Goal: Task Accomplishment & Management: Complete application form

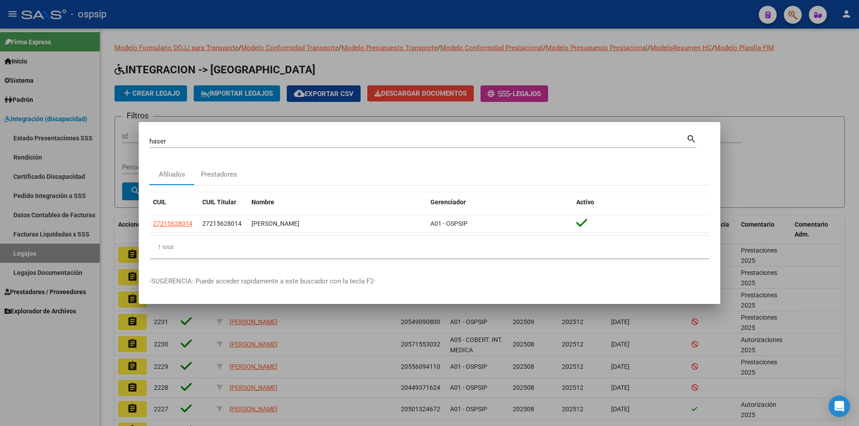
drag, startPoint x: 95, startPoint y: 133, endPoint x: 98, endPoint y: 148, distance: 15.4
click at [95, 131] on div at bounding box center [429, 213] width 859 height 426
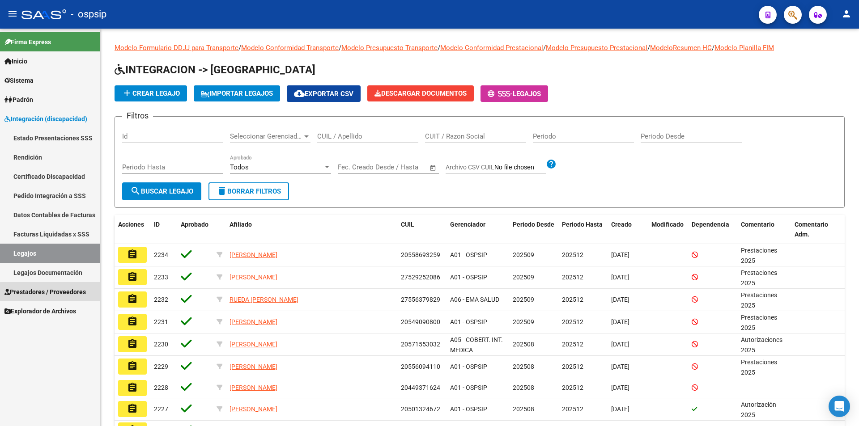
click at [65, 300] on link "Prestadores / Proveedores" at bounding box center [50, 291] width 100 height 19
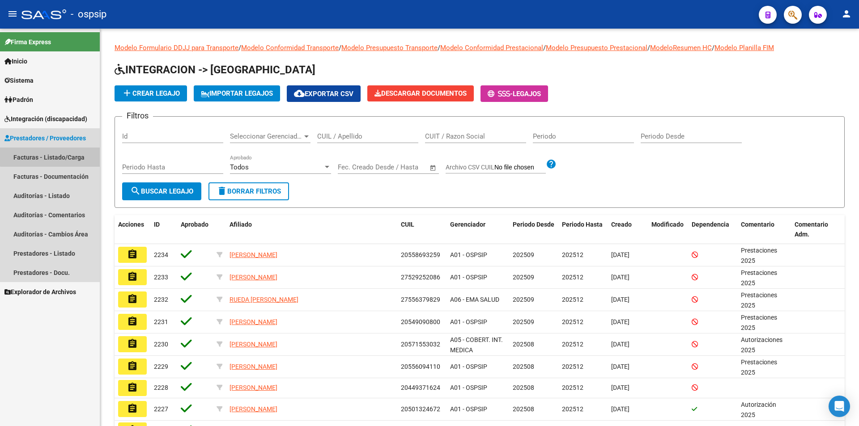
click at [51, 154] on link "Facturas - Listado/Carga" at bounding box center [50, 157] width 100 height 19
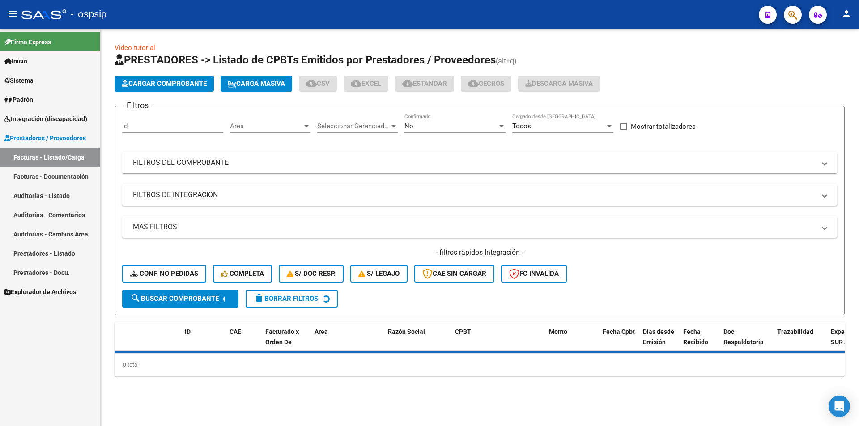
click at [439, 125] on div "No" at bounding box center [450, 126] width 93 height 8
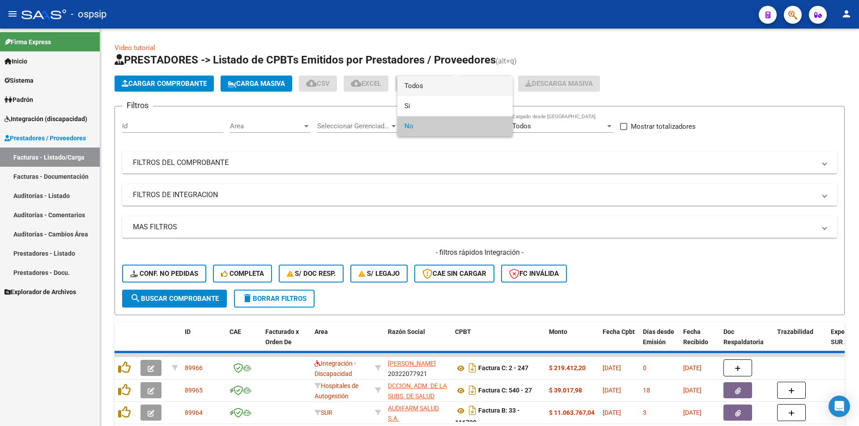
click at [404, 85] on mat-option "Todos" at bounding box center [454, 86] width 115 height 20
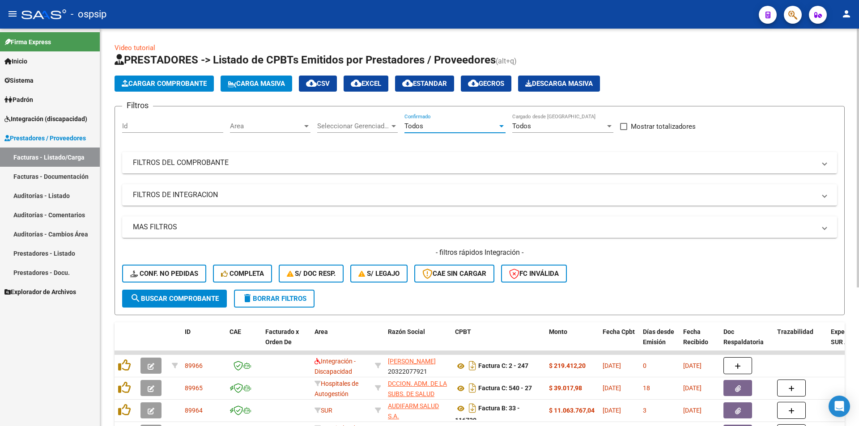
click at [217, 164] on mat-panel-title "FILTROS DEL COMPROBANTE" at bounding box center [474, 163] width 683 height 10
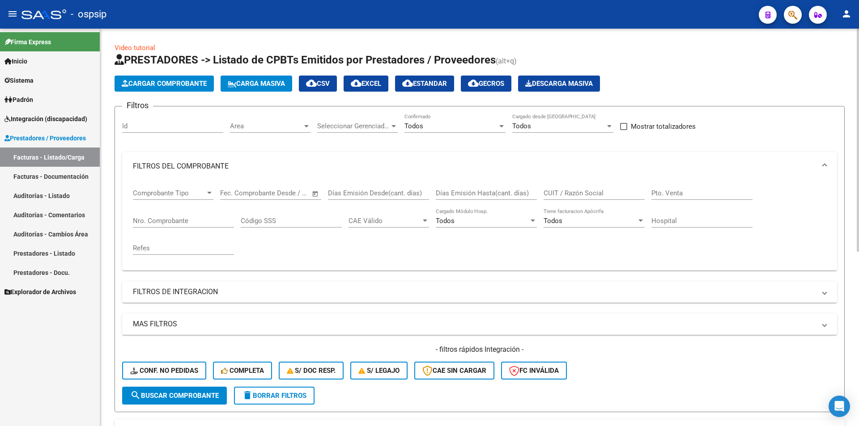
click at [172, 226] on div "Nro. Comprobante" at bounding box center [183, 217] width 101 height 19
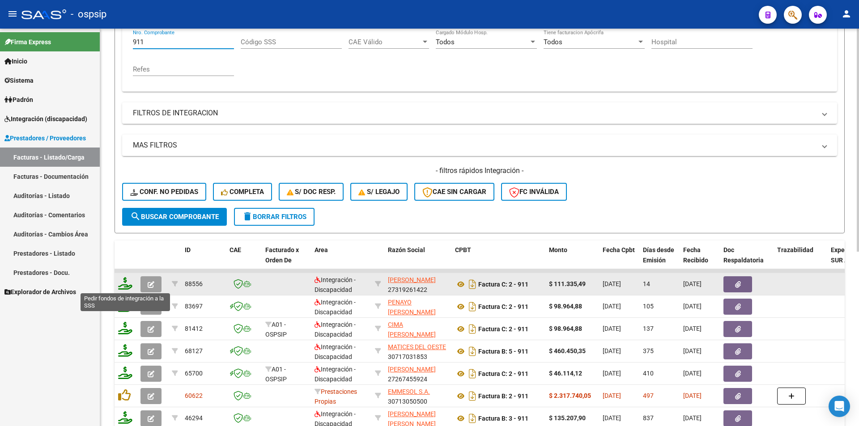
type input "911"
click at [127, 279] on icon at bounding box center [125, 283] width 14 height 13
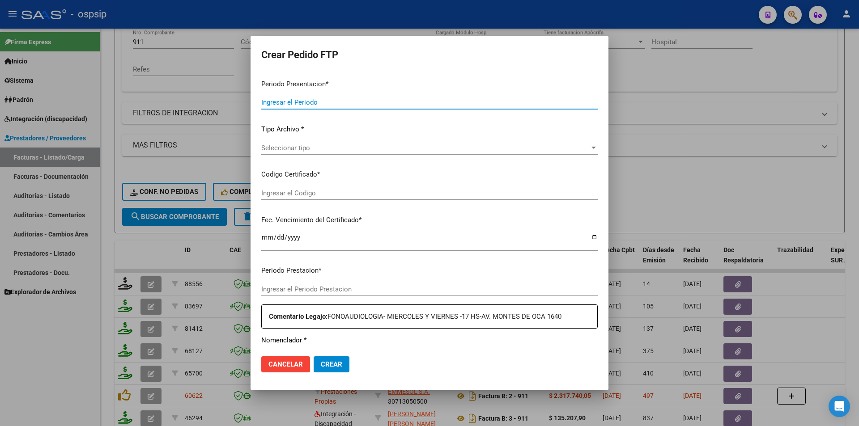
type input "202508"
type input "$ 111.335,49"
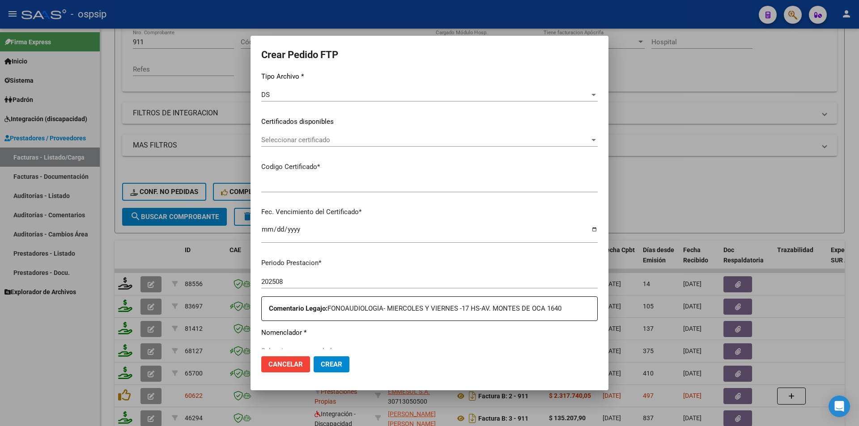
type input "3238842801"
type input "[DATE]"
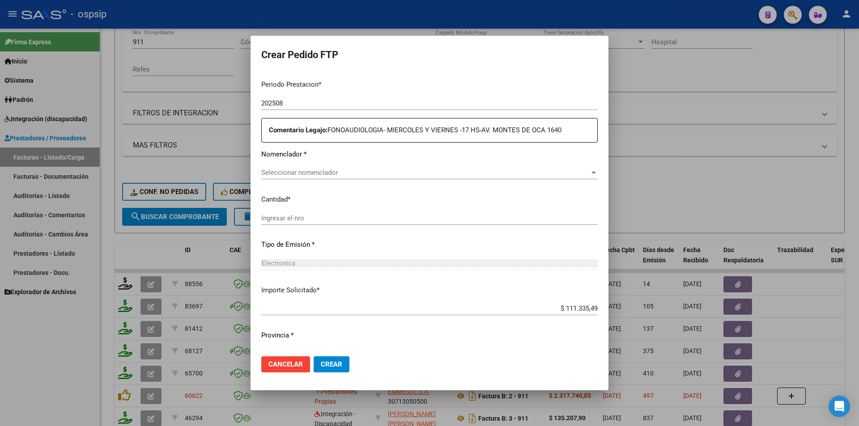
scroll to position [293, 0]
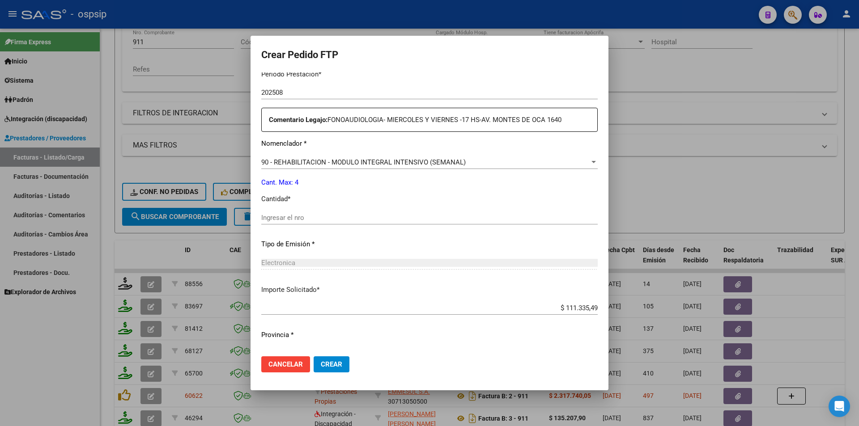
click at [281, 219] on input "Ingresar el nro" at bounding box center [429, 218] width 336 height 8
type input "4"
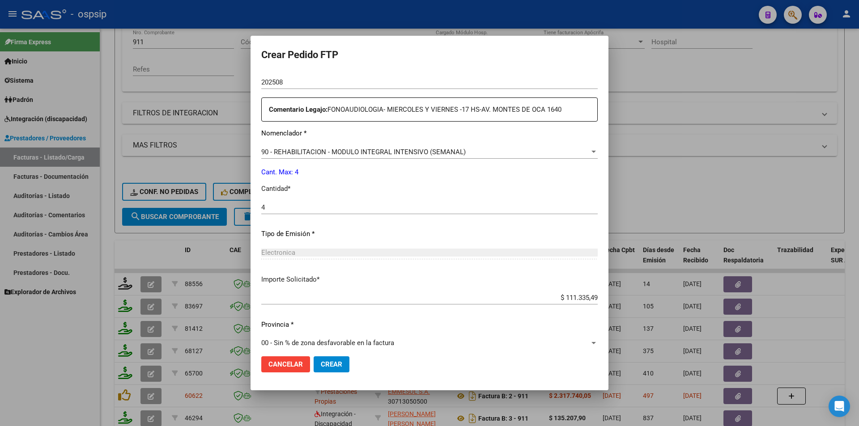
scroll to position [312, 0]
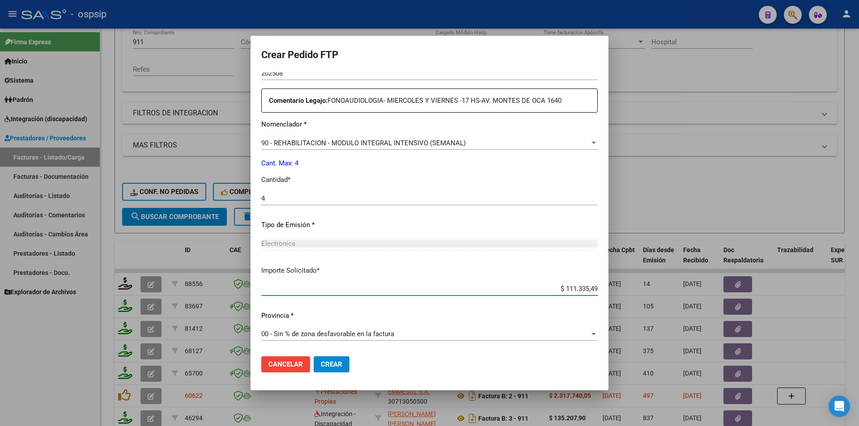
drag, startPoint x: 557, startPoint y: 287, endPoint x: 611, endPoint y: 286, distance: 54.1
click at [611, 286] on div "Crear Pedido FTP VER COMPROBANTE ARCA Padrón Afiliado: [PERSON_NAME]: 205445356…" at bounding box center [429, 213] width 859 height 426
type input "$ 98.964,88"
click at [333, 365] on span "Crear" at bounding box center [331, 364] width 21 height 8
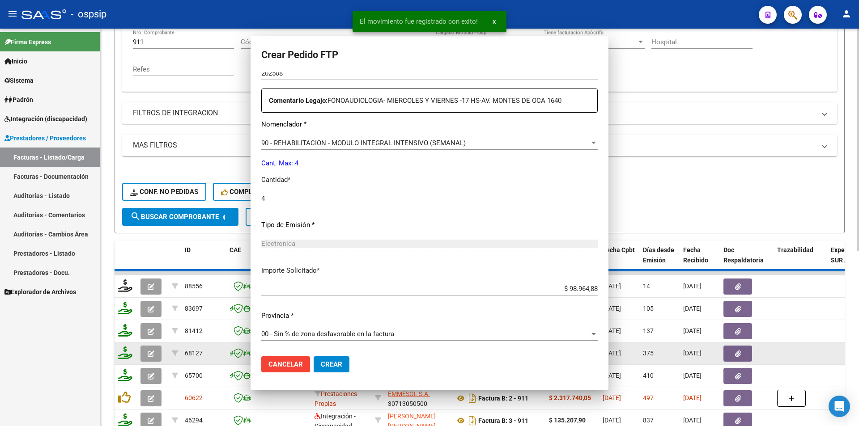
scroll to position [0, 0]
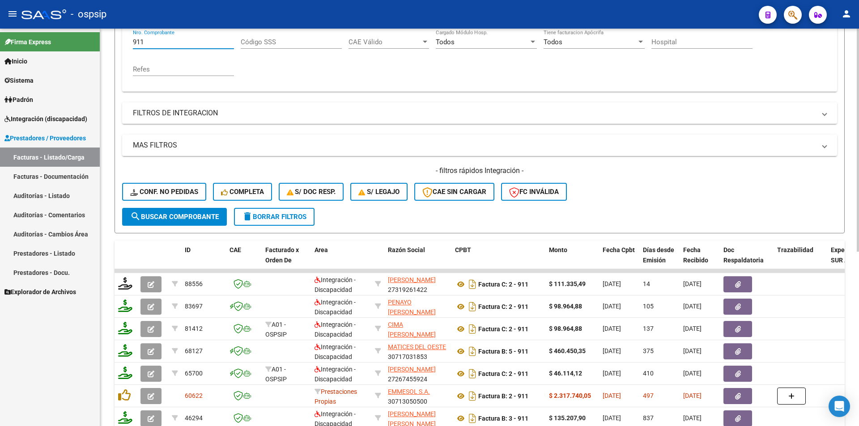
drag, startPoint x: 161, startPoint y: 43, endPoint x: 115, endPoint y: 44, distance: 46.5
click at [115, 44] on form "Filtros Id Area Area Seleccionar Gerenciador Seleccionar Gerenciador Todos Conf…" at bounding box center [479, 80] width 730 height 306
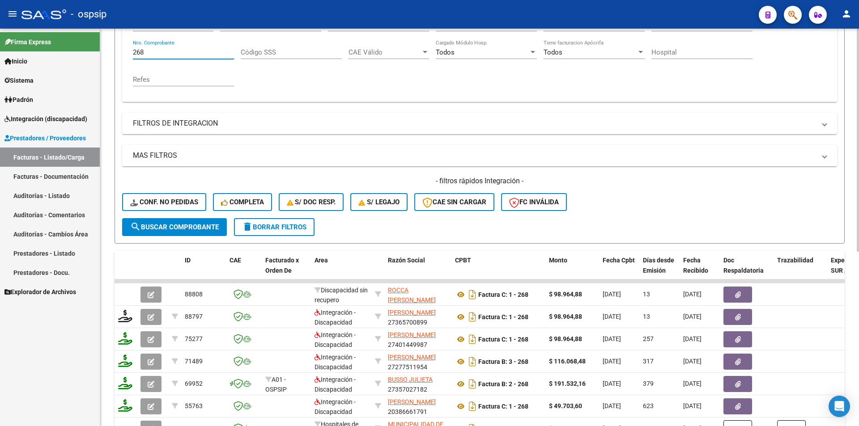
drag, startPoint x: 156, startPoint y: 39, endPoint x: 107, endPoint y: 36, distance: 48.8
click at [108, 36] on div "Video tutorial PRESTADORES -> Listado de CPBTs Emitidos por Prestadores / Prove…" at bounding box center [479, 210] width 759 height 701
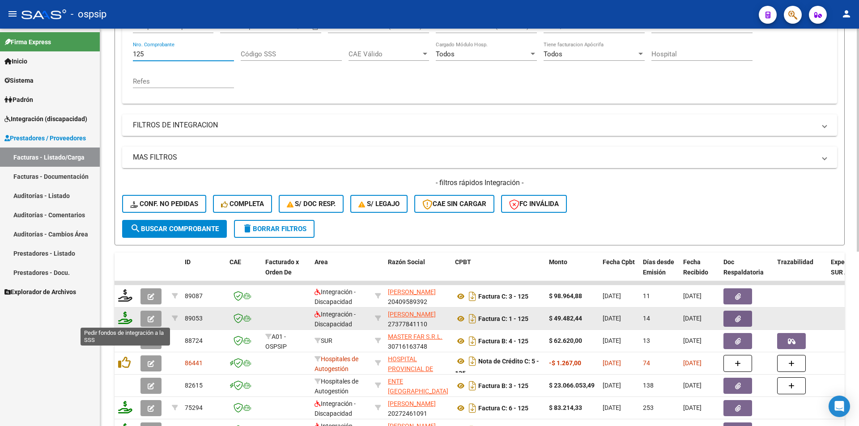
type input "125"
click at [123, 318] on icon at bounding box center [125, 318] width 14 height 13
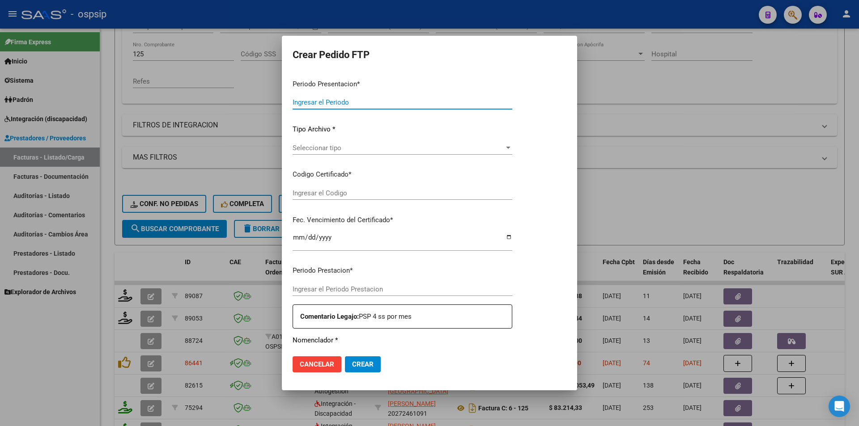
type input "202508"
type input "202507"
type input "$ 49.482,44"
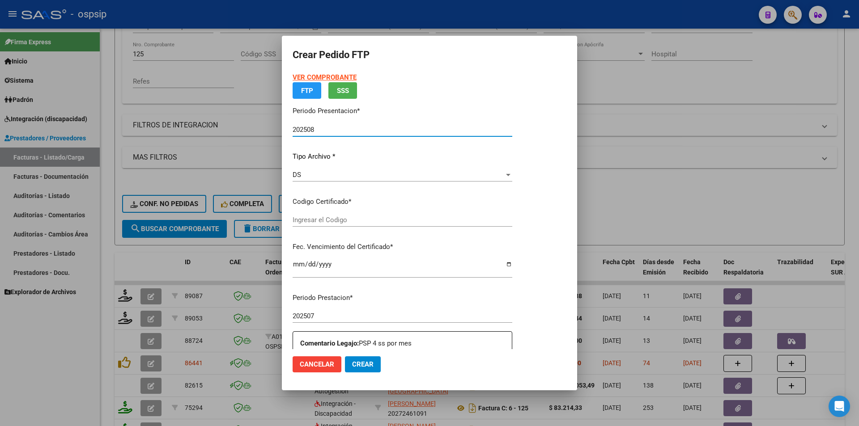
type input "arg0200054224156-20231211-20281211"
type input "[DATE]"
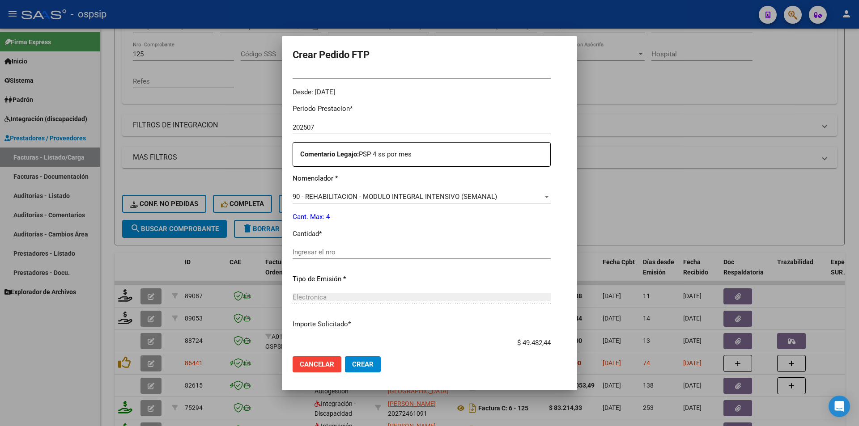
scroll to position [268, 0]
click at [305, 251] on input "Ingresar el nro" at bounding box center [422, 252] width 258 height 8
type input "4"
click at [352, 366] on span "Crear" at bounding box center [362, 364] width 21 height 8
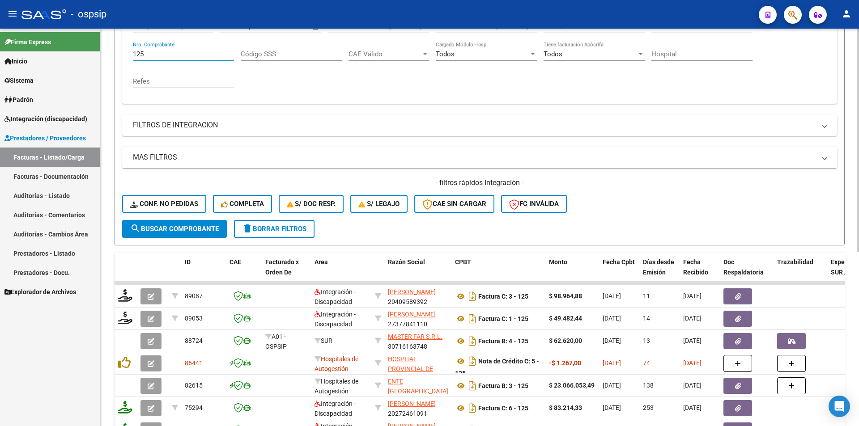
drag, startPoint x: 147, startPoint y: 50, endPoint x: 121, endPoint y: 55, distance: 26.9
click at [123, 55] on div "Comprobante Tipo Comprobante Tipo Fecha inicio – Fecha fin Fec. Comprobante Des…" at bounding box center [479, 59] width 715 height 90
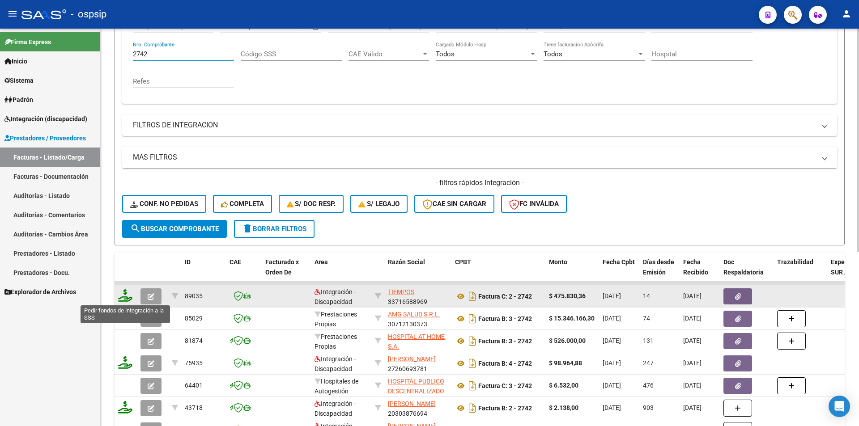
type input "2742"
click at [121, 297] on icon at bounding box center [125, 295] width 14 height 13
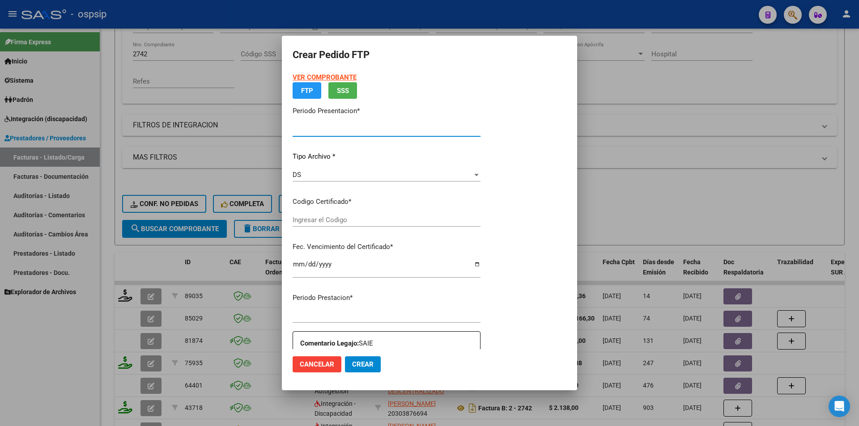
type input "202508"
type input "$ 475.830,36"
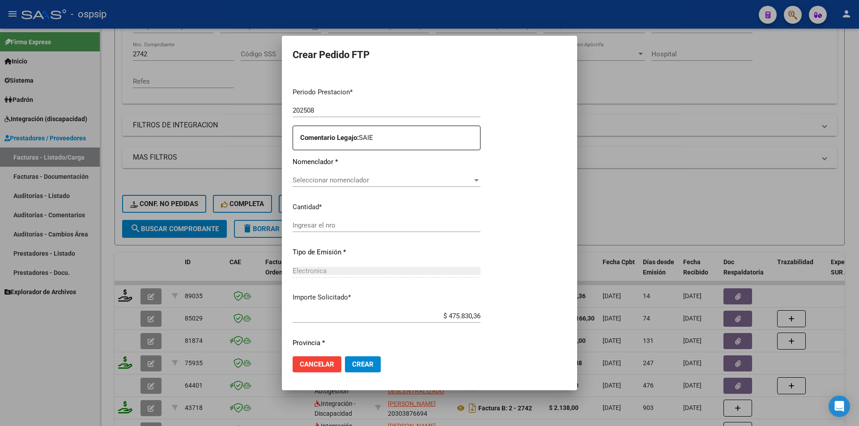
type input "ARG02-00055663534-20240315- 20290315"
type input "[DATE]"
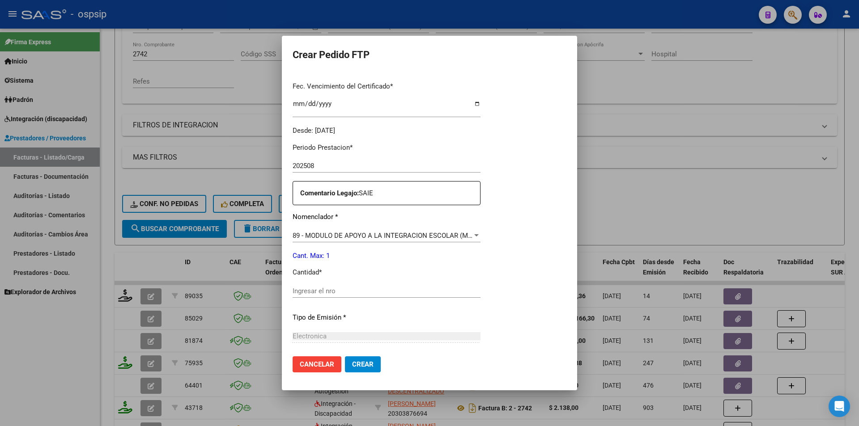
scroll to position [275, 0]
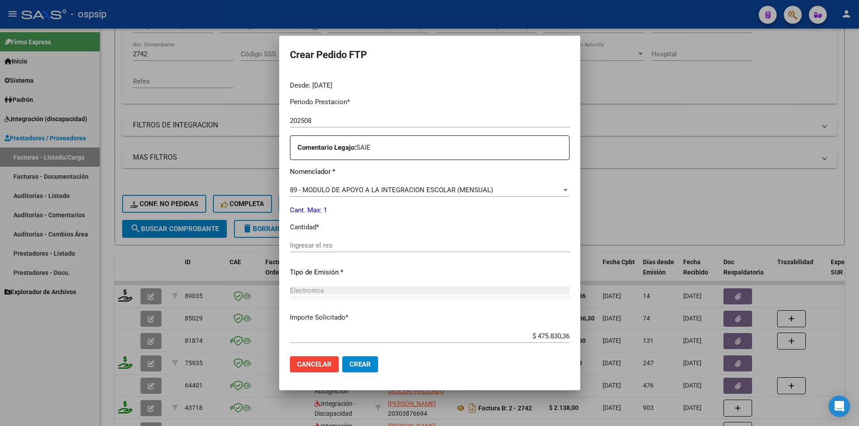
click at [322, 242] on div "Ingresar el nro" at bounding box center [430, 245] width 280 height 13
type input "1"
click at [349, 366] on span "Crear" at bounding box center [359, 364] width 21 height 8
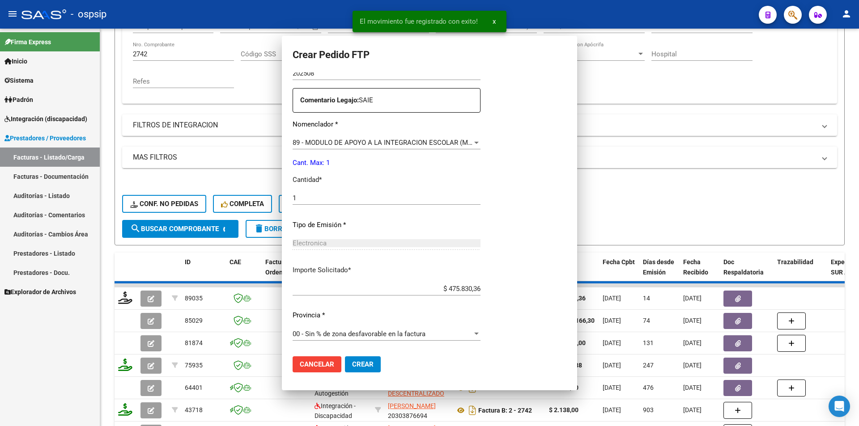
scroll to position [0, 0]
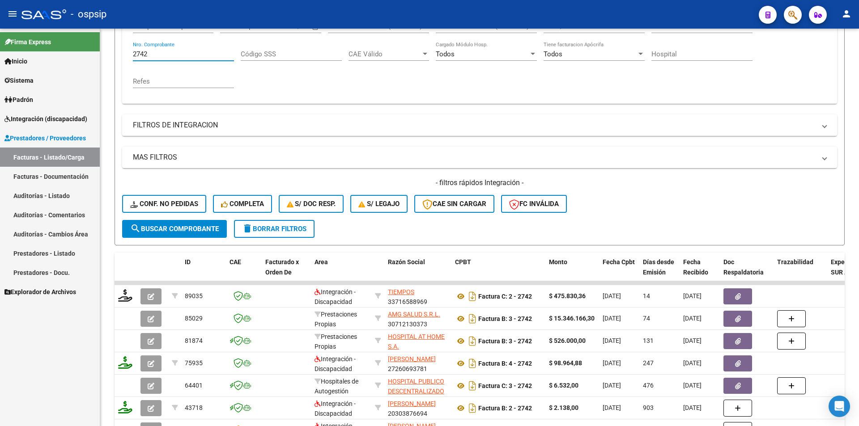
drag, startPoint x: 170, startPoint y: 51, endPoint x: 72, endPoint y: 51, distance: 97.1
click at [72, 51] on mat-sidenav-container "Firma Express Inicio Calendario SSS Instructivos Contacto OS Sistema Usuarios T…" at bounding box center [429, 228] width 859 height 398
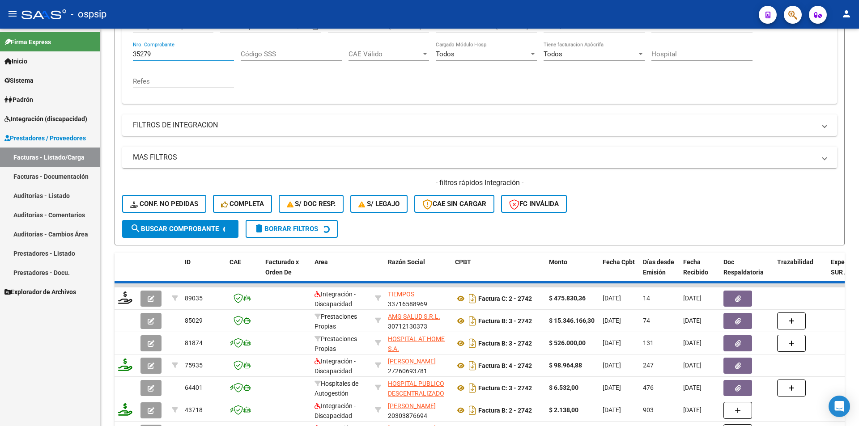
scroll to position [109, 0]
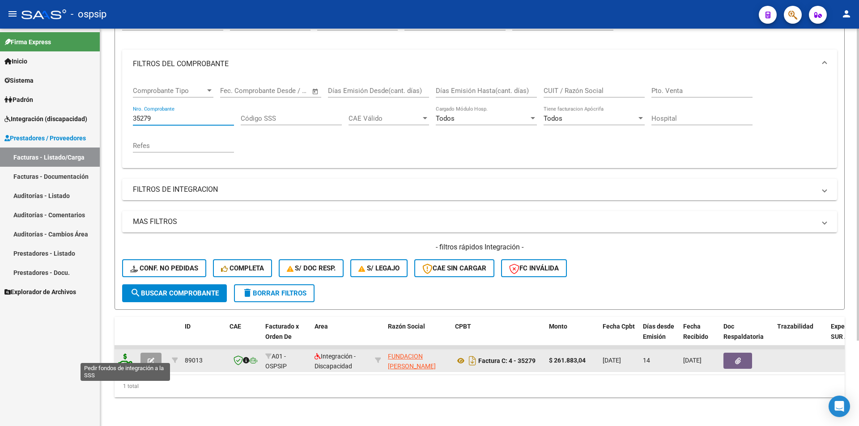
type input "35279"
click at [122, 358] on icon at bounding box center [125, 360] width 14 height 13
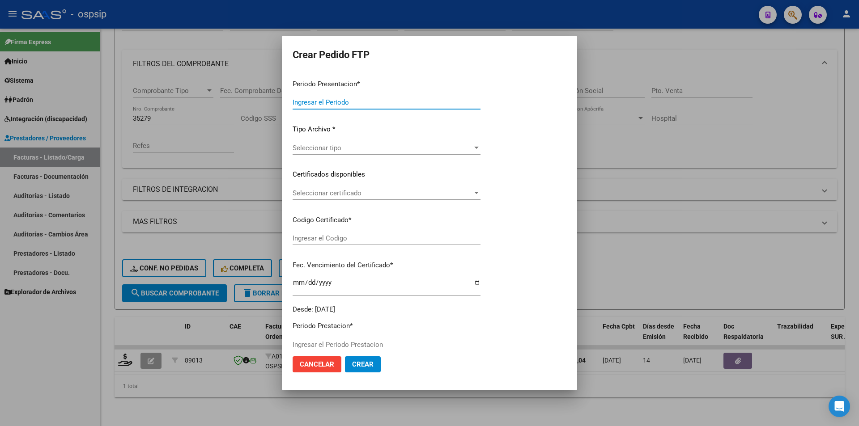
type input "202508"
type input "$ 261.883,04"
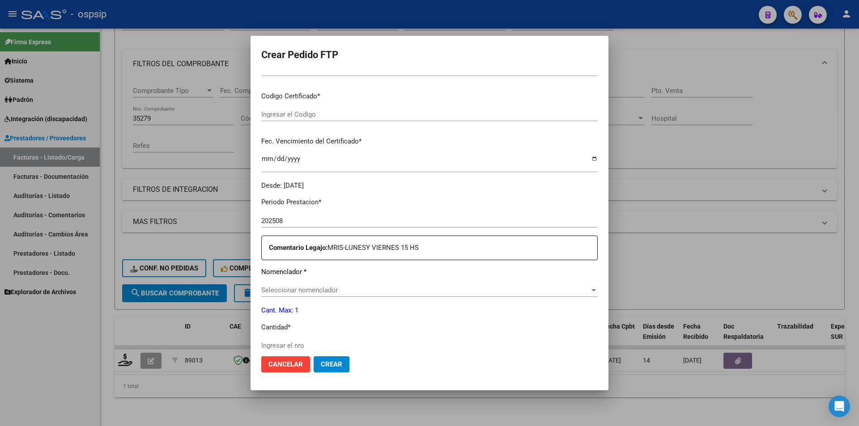
type input "3343592108"
type input "[DATE]"
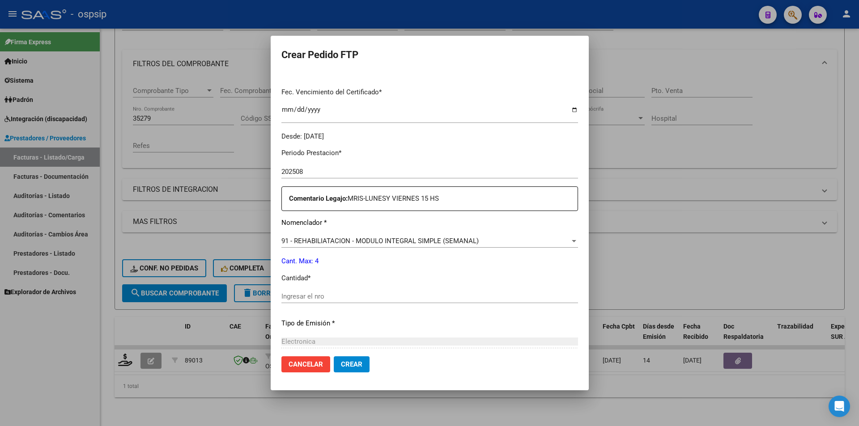
click at [315, 293] on input "Ingresar el nro" at bounding box center [429, 297] width 297 height 8
type input "4"
click at [341, 364] on span "Crear" at bounding box center [351, 364] width 21 height 8
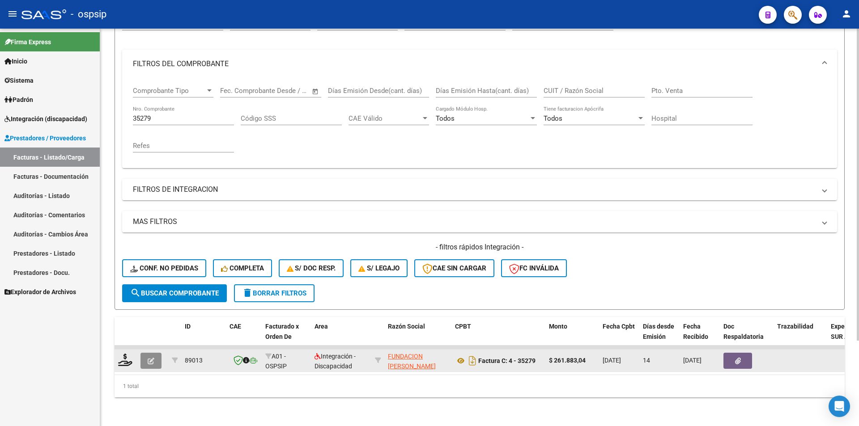
click at [153, 358] on icon "button" at bounding box center [151, 361] width 7 height 7
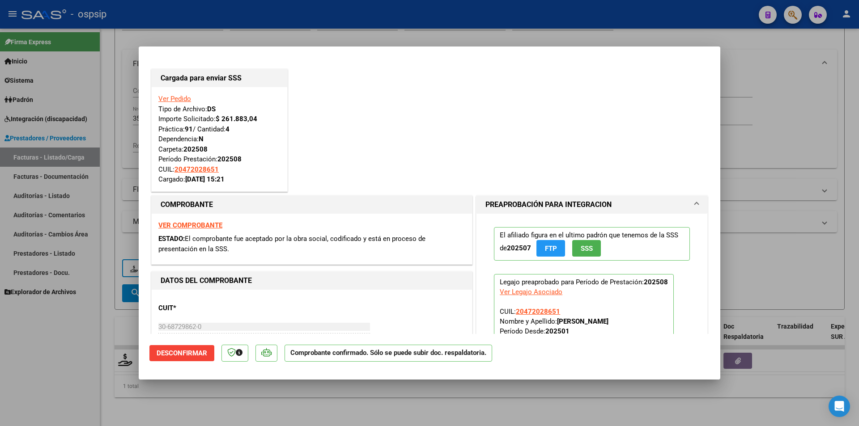
click at [59, 326] on div at bounding box center [429, 213] width 859 height 426
type input "$ 0,00"
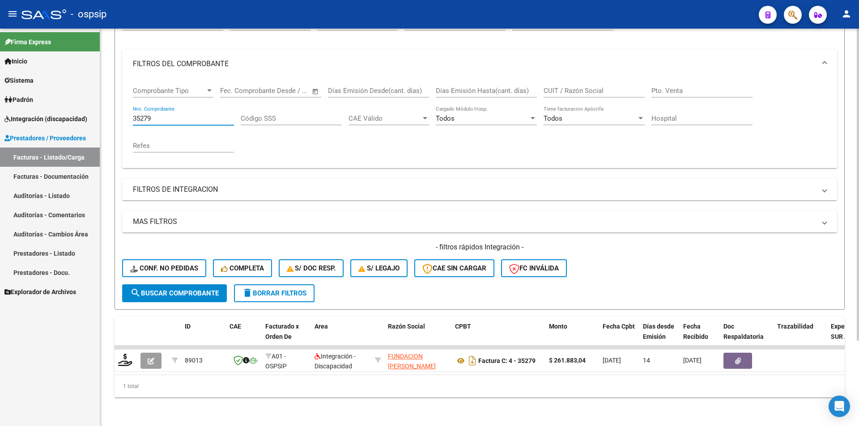
drag, startPoint x: 173, startPoint y: 113, endPoint x: 106, endPoint y: 112, distance: 66.2
click at [106, 112] on div "Video tutorial PRESTADORES -> Listado de CPBTs Emitidos por Prestadores / Prove…" at bounding box center [479, 176] width 759 height 500
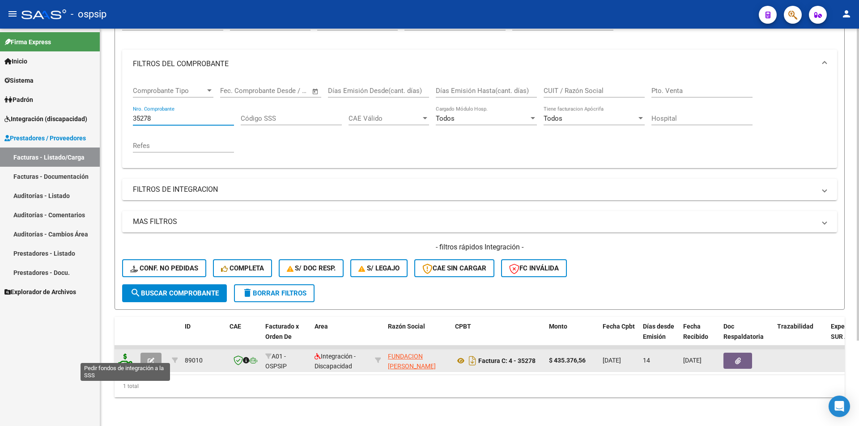
type input "35278"
click at [123, 354] on icon at bounding box center [125, 360] width 14 height 13
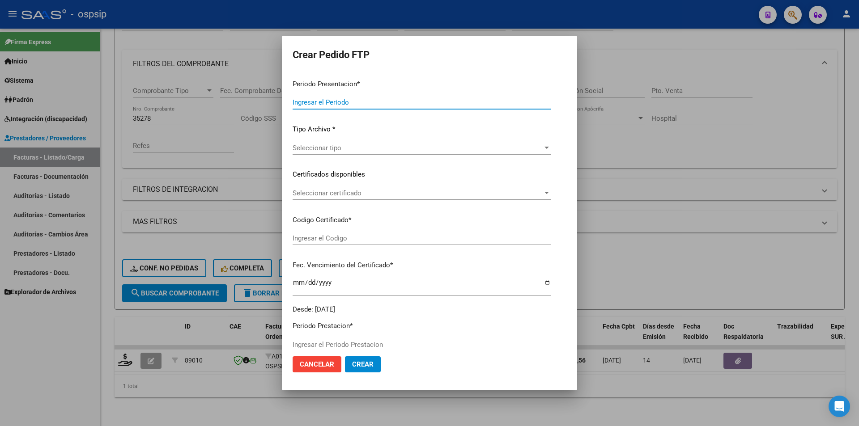
type input "202508"
type input "$ 435.376,56"
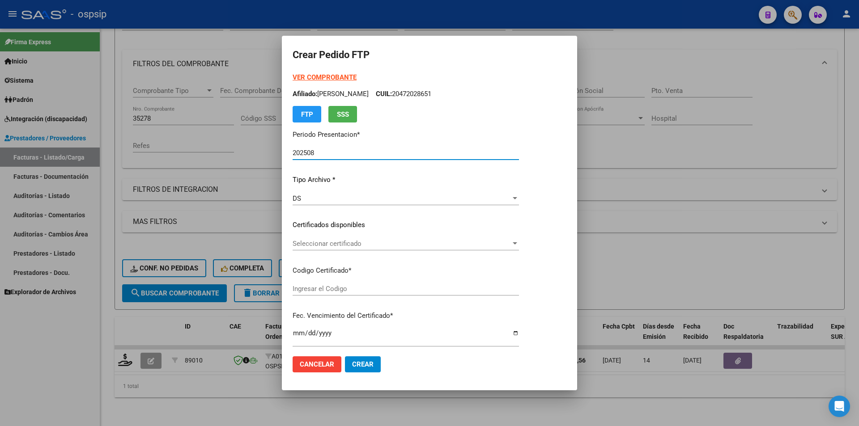
type input "1106348020"
type input "[DATE]"
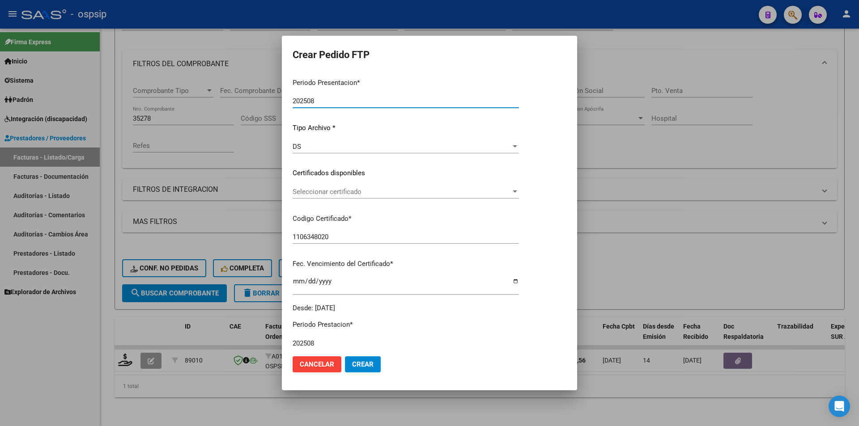
scroll to position [224, 0]
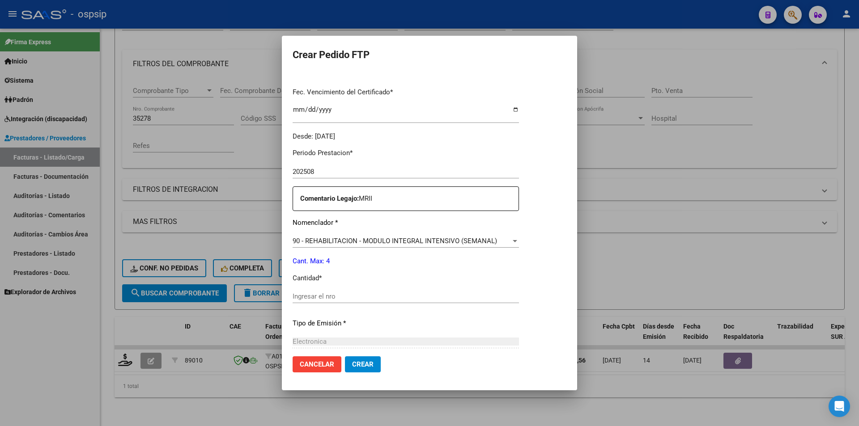
click at [345, 296] on input "Ingresar el nro" at bounding box center [406, 297] width 226 height 8
type input "4"
click at [352, 361] on span "Crear" at bounding box center [362, 364] width 21 height 8
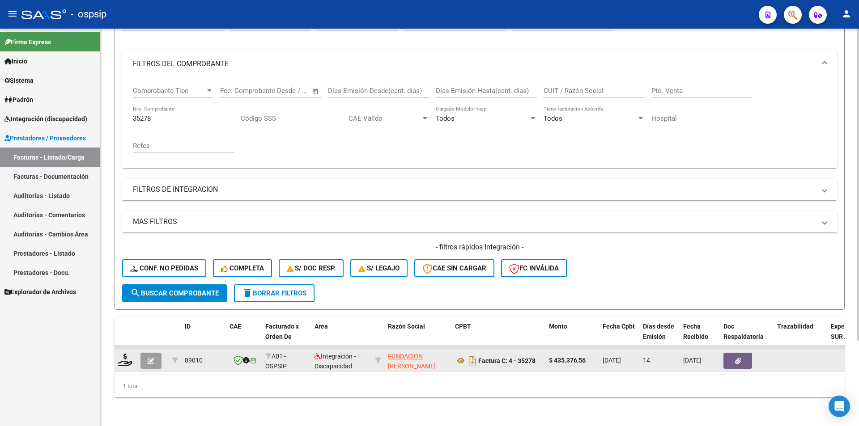
click at [153, 358] on icon "button" at bounding box center [151, 361] width 7 height 7
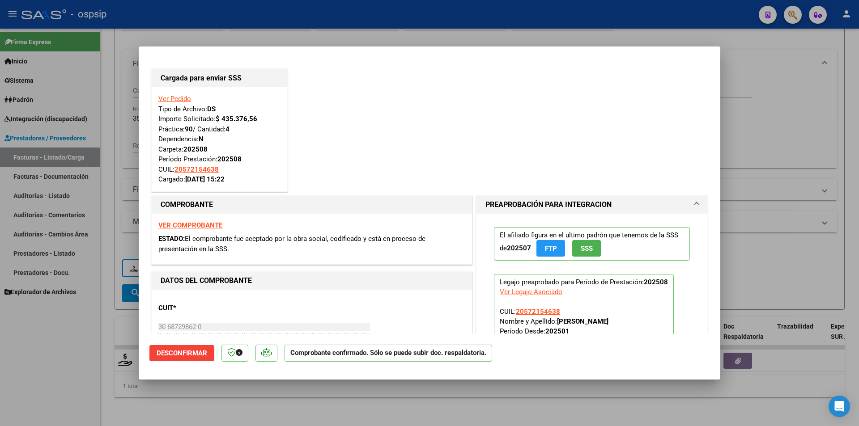
click at [73, 368] on div at bounding box center [429, 213] width 859 height 426
type input "$ 0,00"
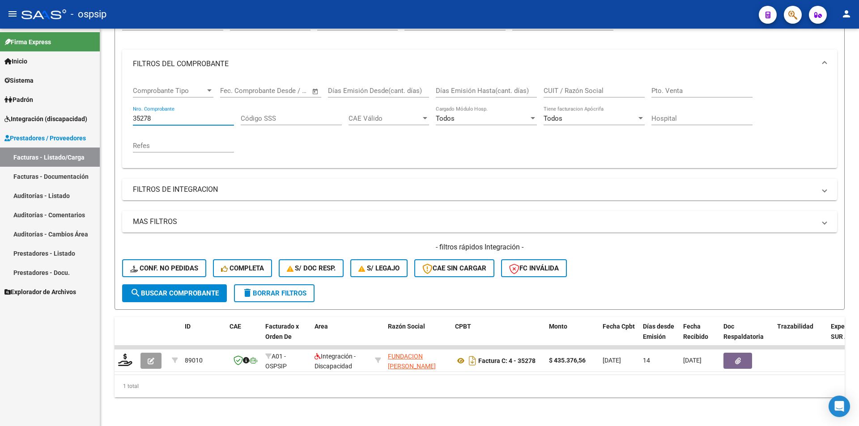
drag, startPoint x: 162, startPoint y: 114, endPoint x: 94, endPoint y: 110, distance: 67.7
click at [94, 110] on mat-sidenav-container "Firma Express Inicio Calendario SSS Instructivos Contacto OS Sistema Usuarios T…" at bounding box center [429, 228] width 859 height 398
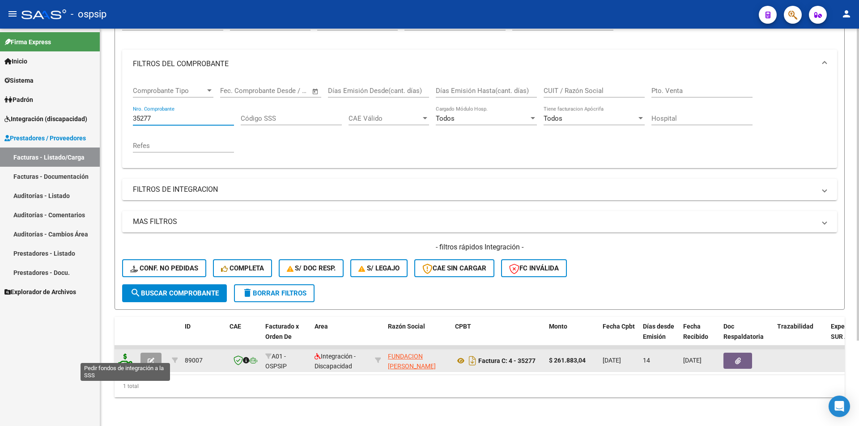
type input "35277"
click at [120, 357] on icon at bounding box center [125, 360] width 14 height 13
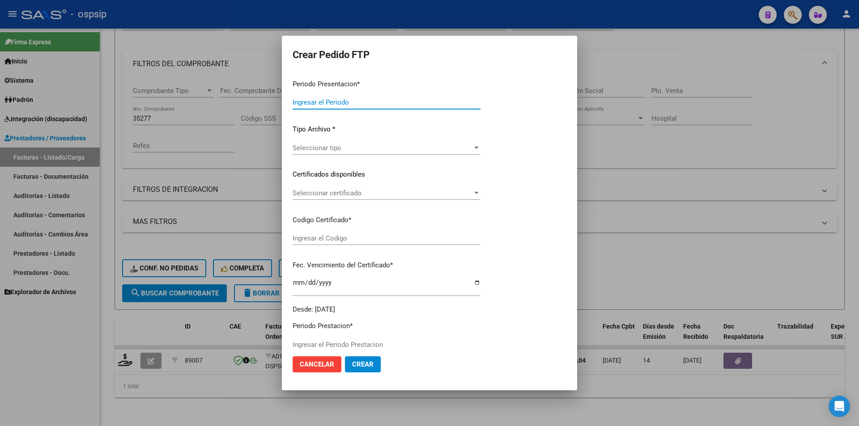
type input "202508"
type input "$ 261.883,04"
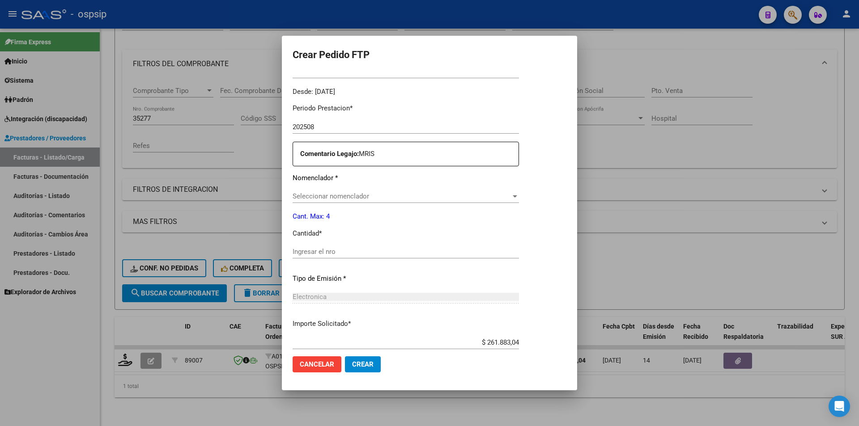
type input "ARG02000511124412025062620350626CIU13650"
type input "[DATE]"
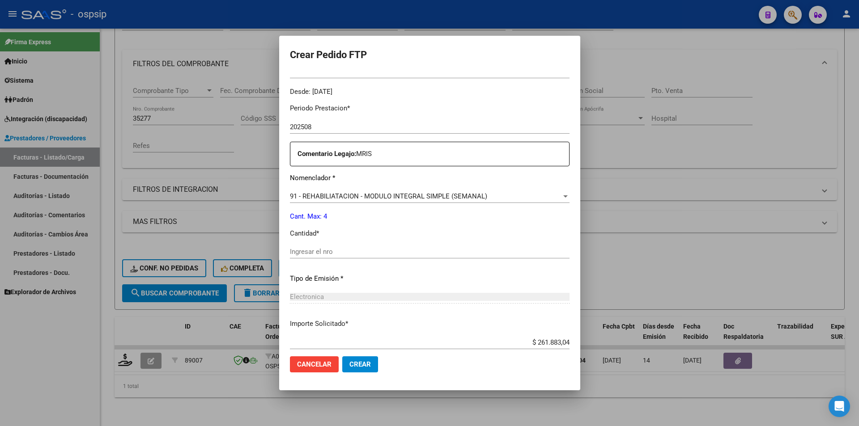
click at [342, 255] on input "Ingresar el nro" at bounding box center [430, 252] width 280 height 8
type input "4"
click at [353, 358] on button "Crear" at bounding box center [360, 364] width 36 height 16
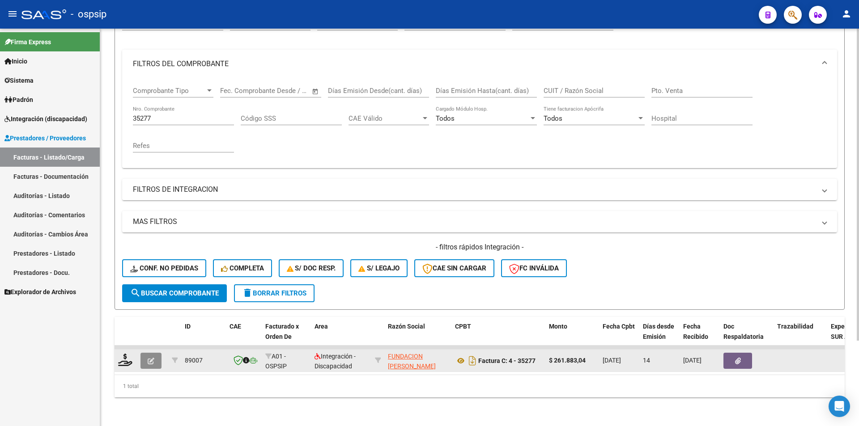
click at [157, 353] on button "button" at bounding box center [150, 361] width 21 height 16
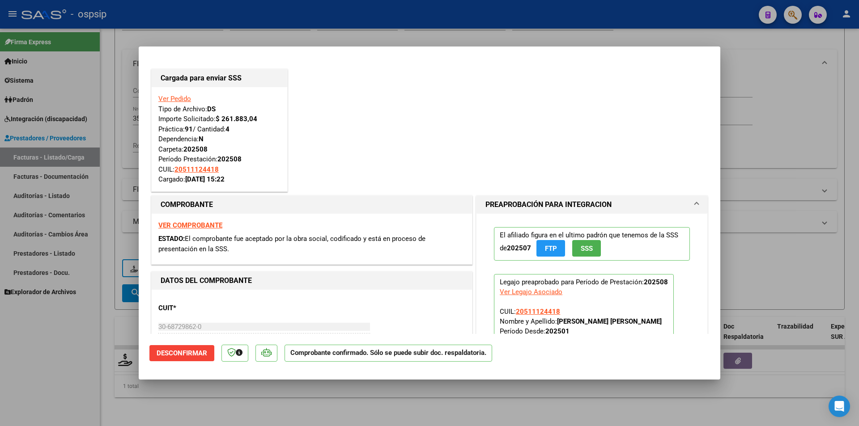
click at [89, 322] on div at bounding box center [429, 213] width 859 height 426
type input "$ 0,00"
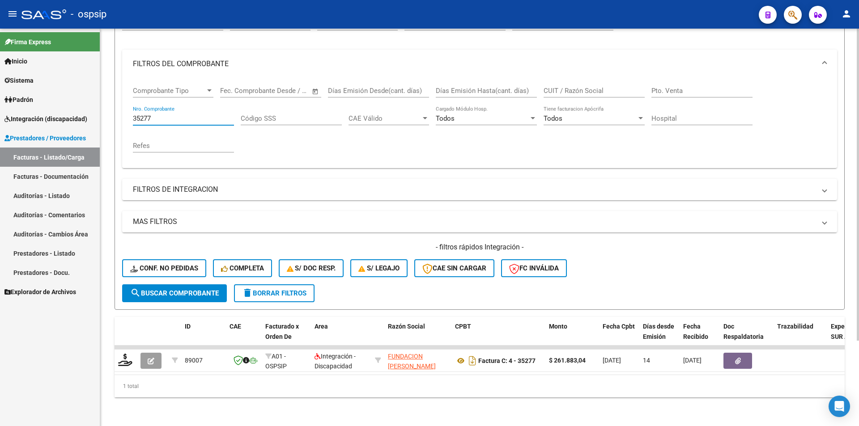
drag, startPoint x: 159, startPoint y: 114, endPoint x: 104, endPoint y: 111, distance: 55.1
click at [104, 111] on div "Video tutorial PRESTADORES -> Listado de CPBTs Emitidos por Prestadores / Prove…" at bounding box center [479, 176] width 759 height 500
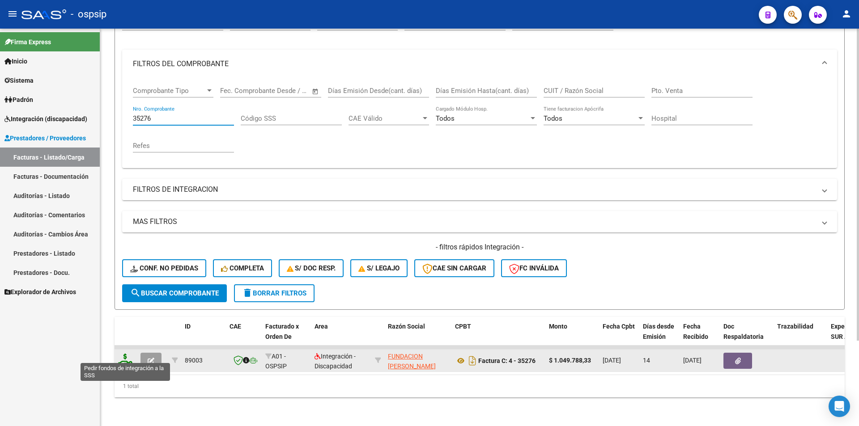
type input "35276"
click at [122, 354] on icon at bounding box center [125, 360] width 14 height 13
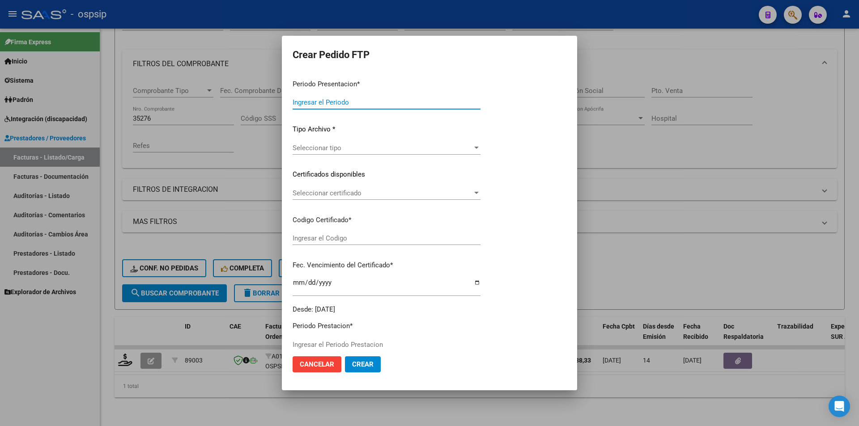
type input "202508"
type input "$ 1.049.788,33"
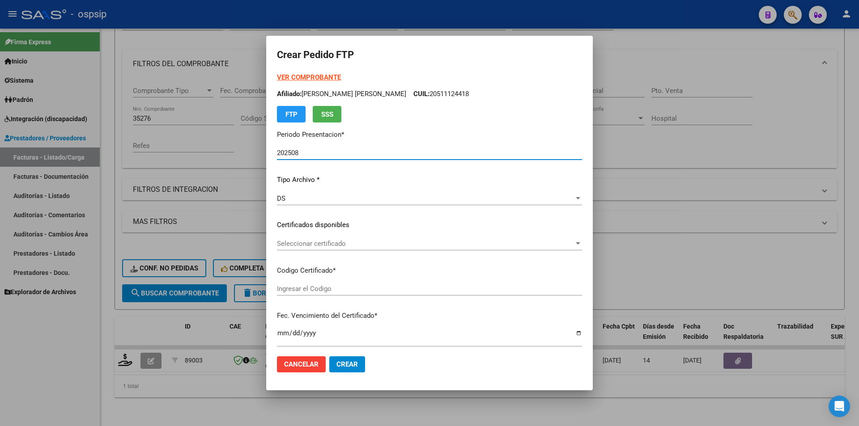
scroll to position [224, 0]
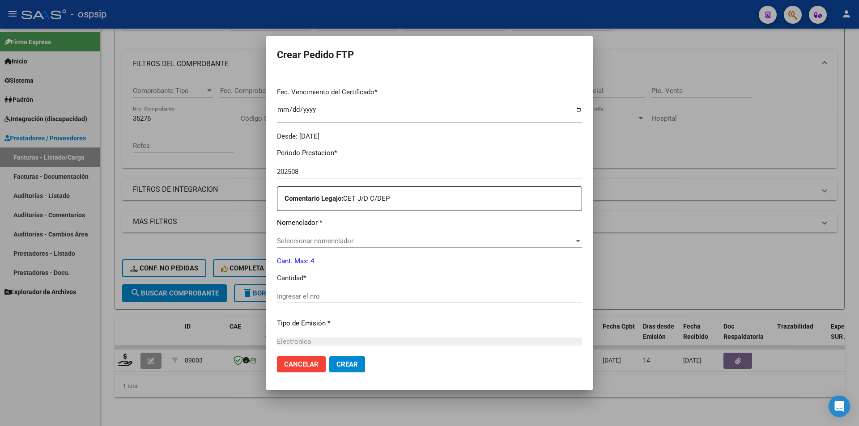
type input "2755127423"
type input "[DATE]"
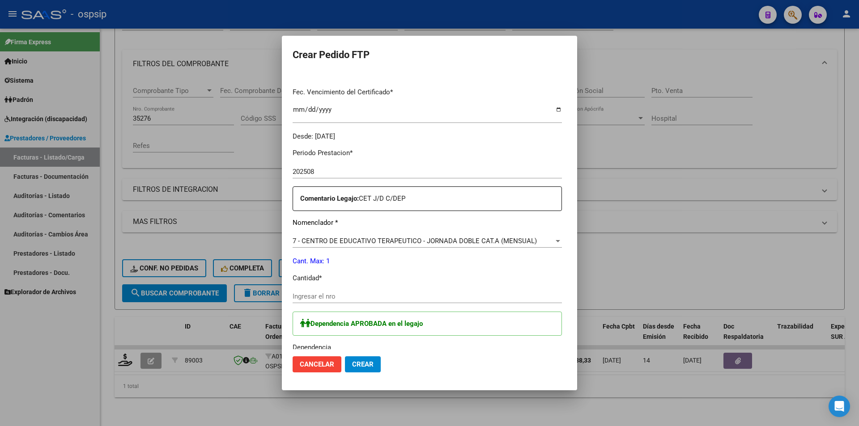
click at [297, 294] on input "Ingresar el nro" at bounding box center [427, 297] width 269 height 8
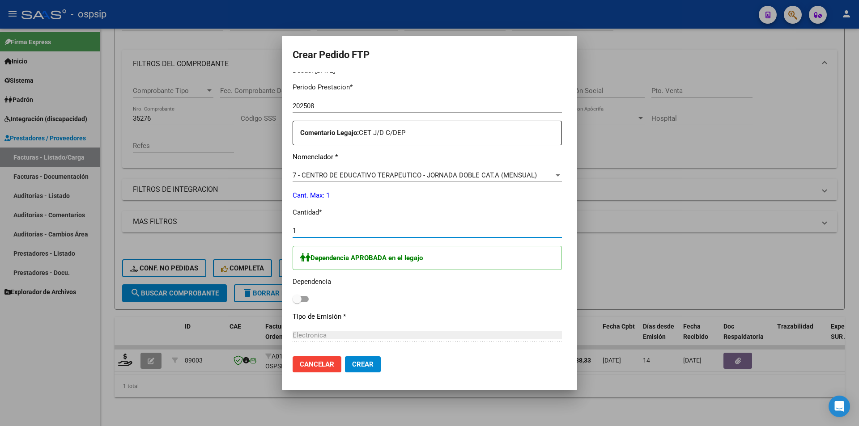
scroll to position [358, 0]
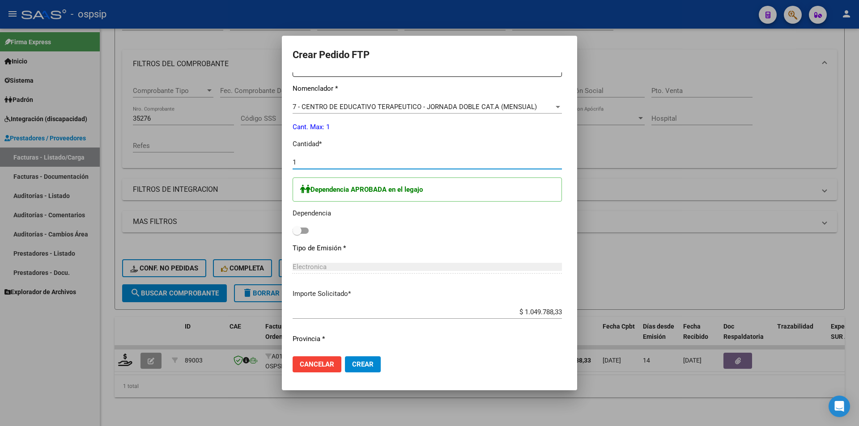
type input "1"
click at [293, 231] on span at bounding box center [301, 231] width 16 height 6
click at [297, 234] on input "checkbox" at bounding box center [297, 234] width 0 height 0
checkbox input "true"
click at [355, 365] on span "Crear" at bounding box center [362, 364] width 21 height 8
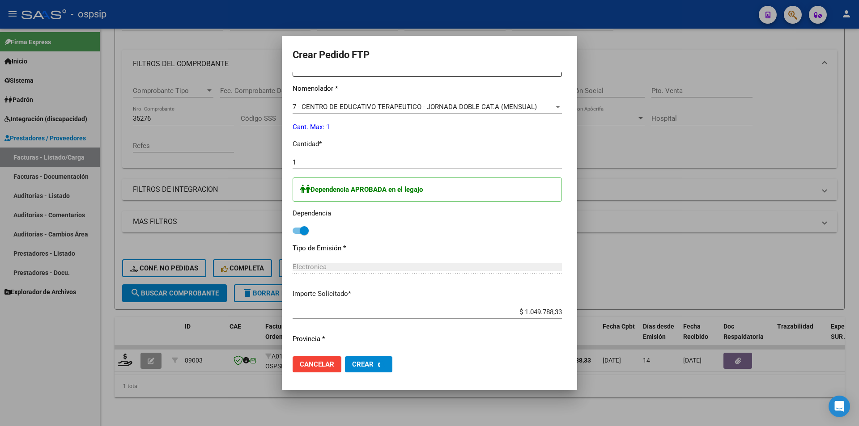
scroll to position [0, 0]
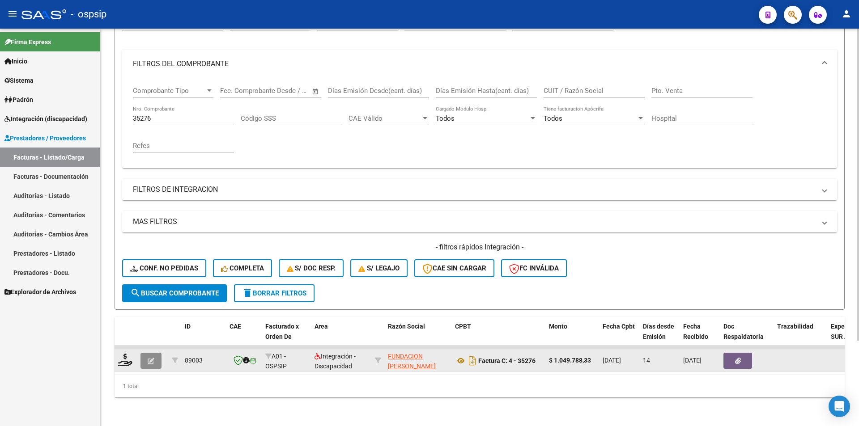
click at [148, 358] on icon "button" at bounding box center [151, 361] width 7 height 7
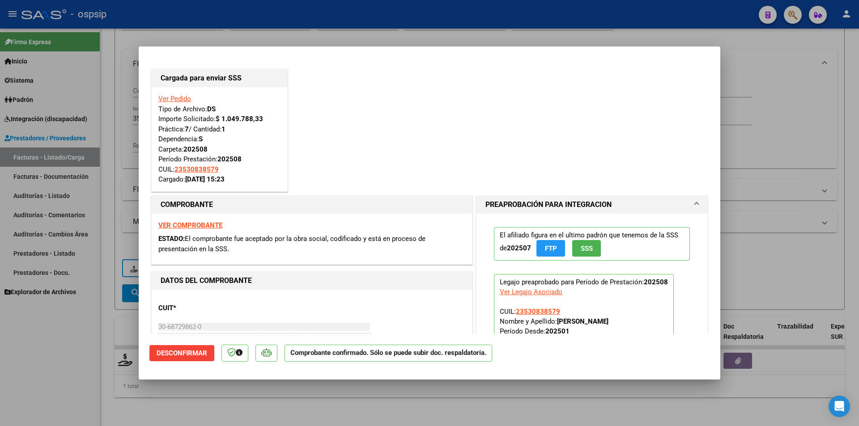
click at [115, 208] on div at bounding box center [429, 213] width 859 height 426
type input "$ 0,00"
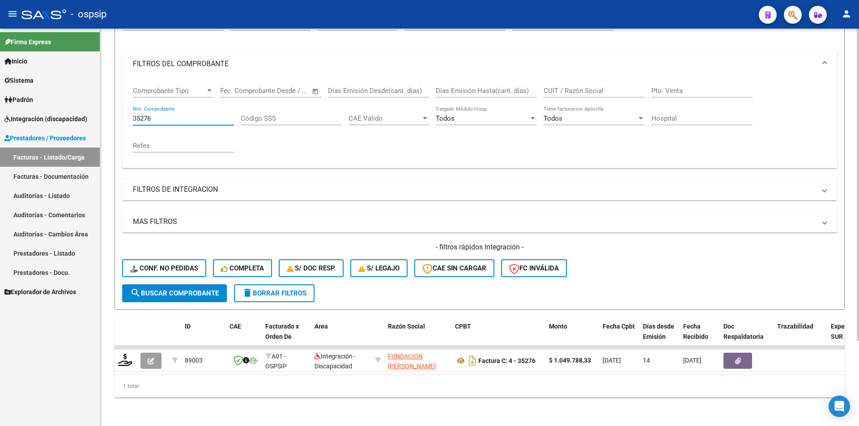
drag, startPoint x: 154, startPoint y: 114, endPoint x: 114, endPoint y: 110, distance: 40.9
click at [114, 110] on div "Video tutorial PRESTADORES -> Listado de CPBTs Emitidos por Prestadores / Prove…" at bounding box center [479, 176] width 759 height 500
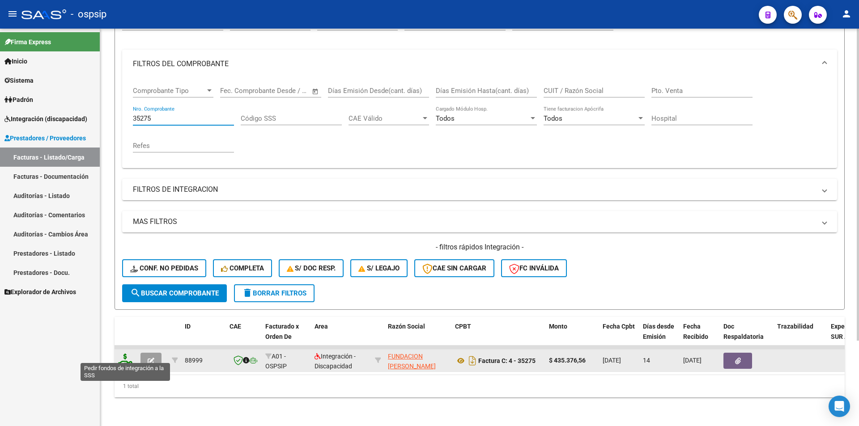
type input "35275"
click at [121, 356] on icon at bounding box center [125, 360] width 14 height 13
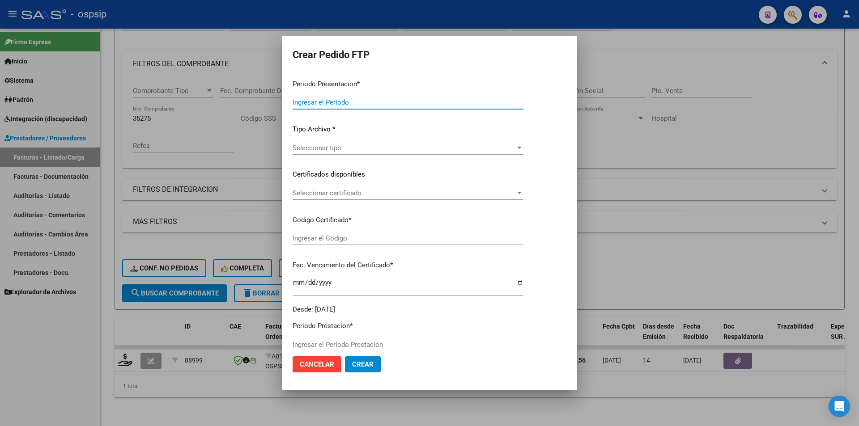
type input "202508"
type input "$ 435.376,56"
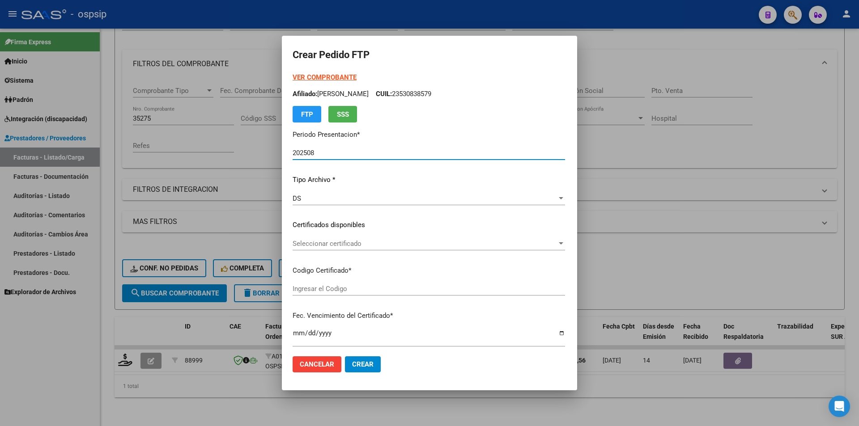
type input "ARG0100054792359-20230605-20260605"
type input "[DATE]"
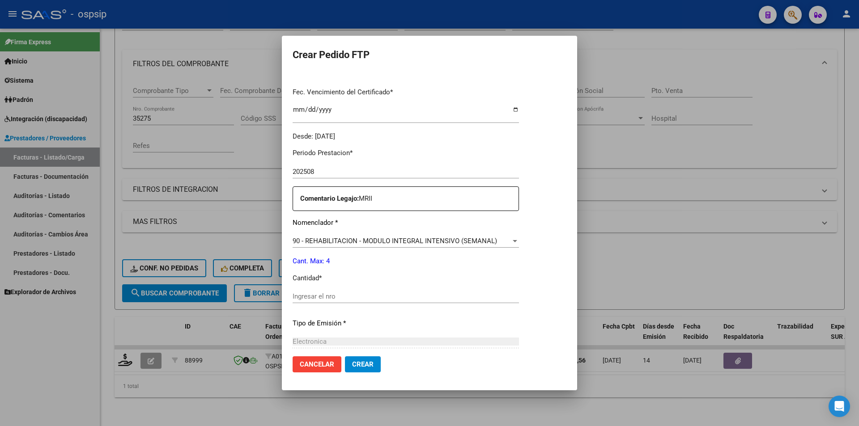
scroll to position [322, 0]
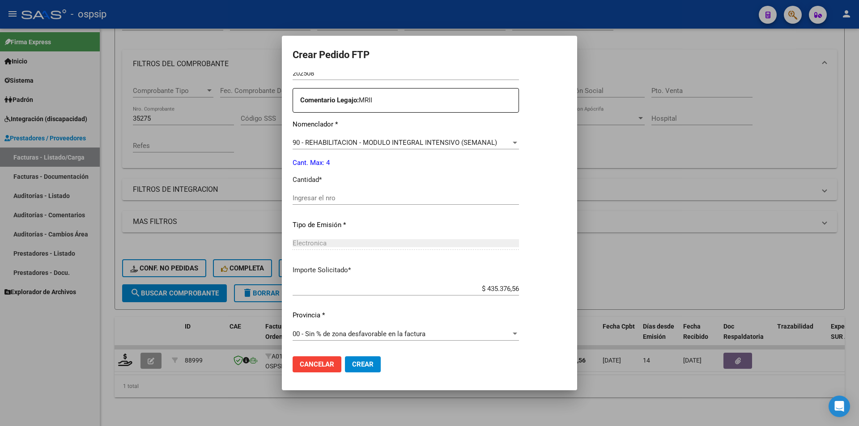
click at [321, 203] on div "Ingresar el nro" at bounding box center [406, 197] width 226 height 13
type input "4"
click at [366, 359] on button "Crear" at bounding box center [363, 364] width 36 height 16
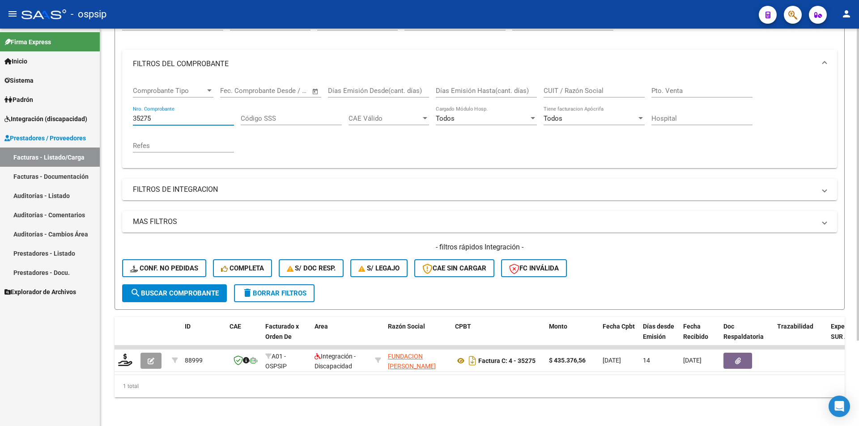
drag, startPoint x: 164, startPoint y: 111, endPoint x: 115, endPoint y: 104, distance: 49.8
click at [115, 104] on form "Filtros Id Area Area Seleccionar Gerenciador Seleccionar Gerenciador Todos Conf…" at bounding box center [479, 157] width 730 height 306
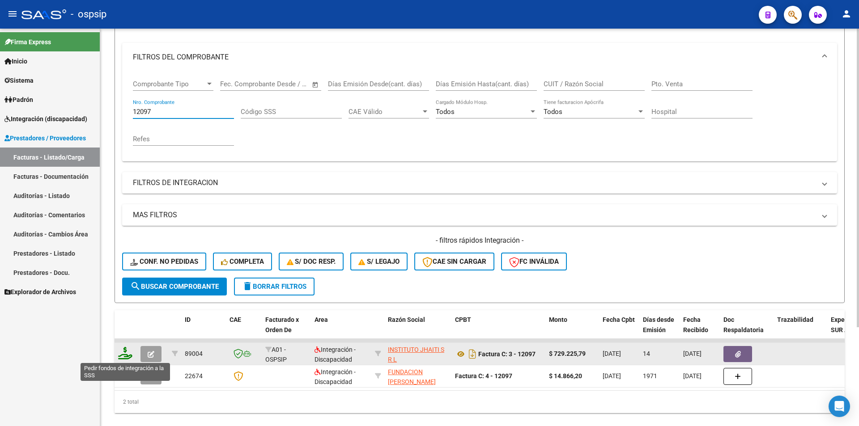
type input "12097"
click at [121, 358] on icon at bounding box center [125, 353] width 14 height 13
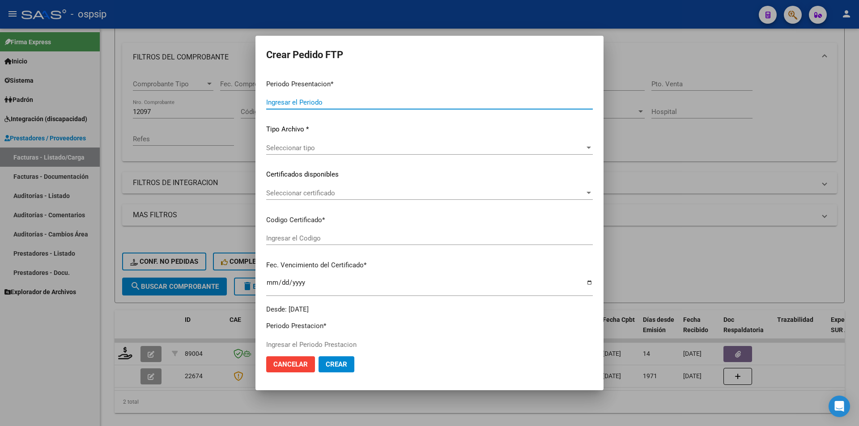
type input "202508"
type input "$ 729.225,79"
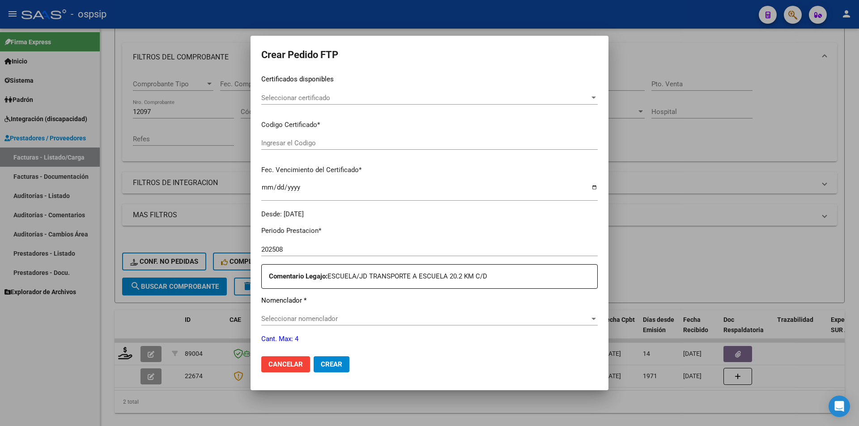
scroll to position [229, 0]
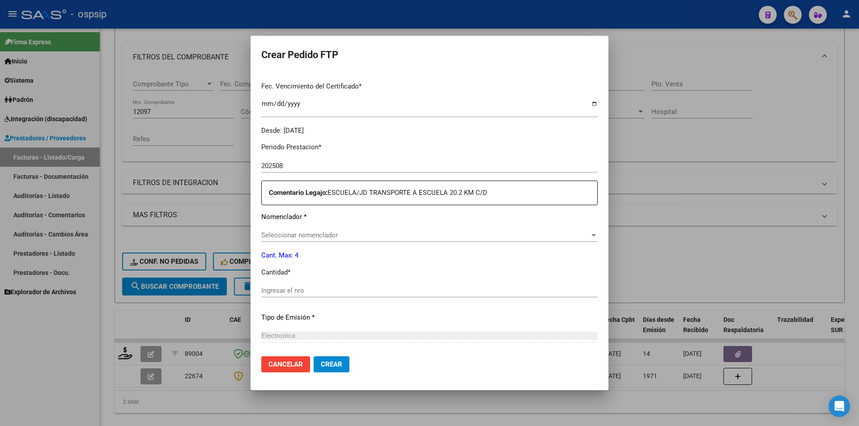
type input "1162921253"
type input "[DATE]"
click at [320, 292] on input "Ingresar el nro" at bounding box center [429, 291] width 336 height 8
type input "1"
click at [345, 366] on button "Crear" at bounding box center [332, 364] width 36 height 16
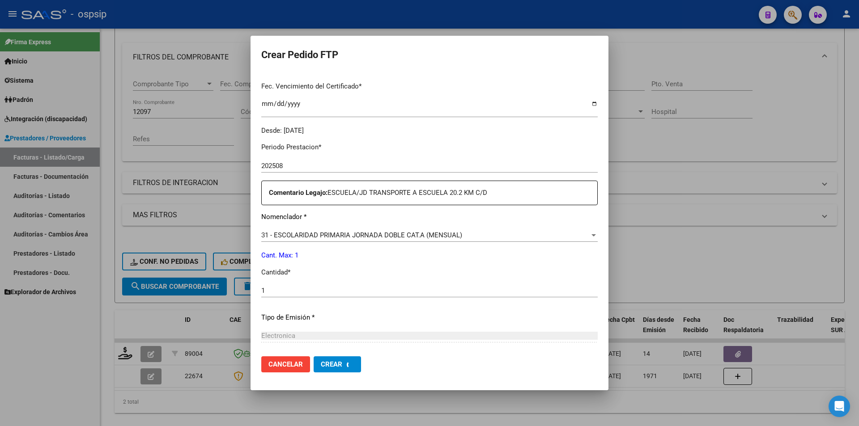
scroll to position [0, 0]
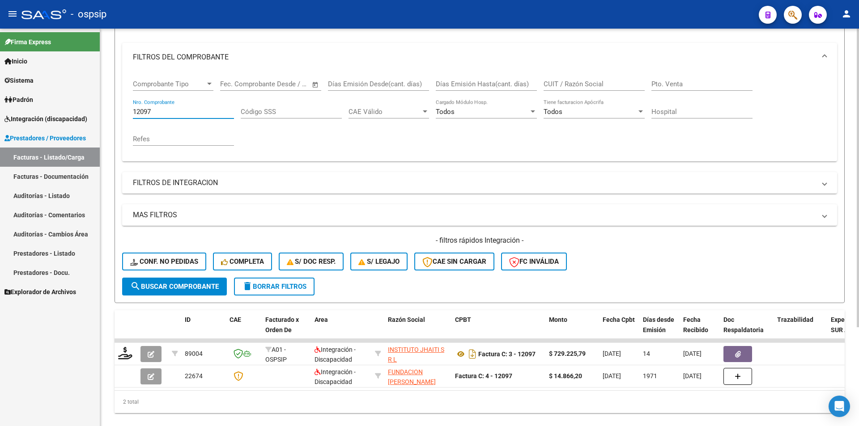
drag, startPoint x: 148, startPoint y: 111, endPoint x: 162, endPoint y: 111, distance: 14.8
click at [162, 111] on input "12097" at bounding box center [183, 112] width 101 height 8
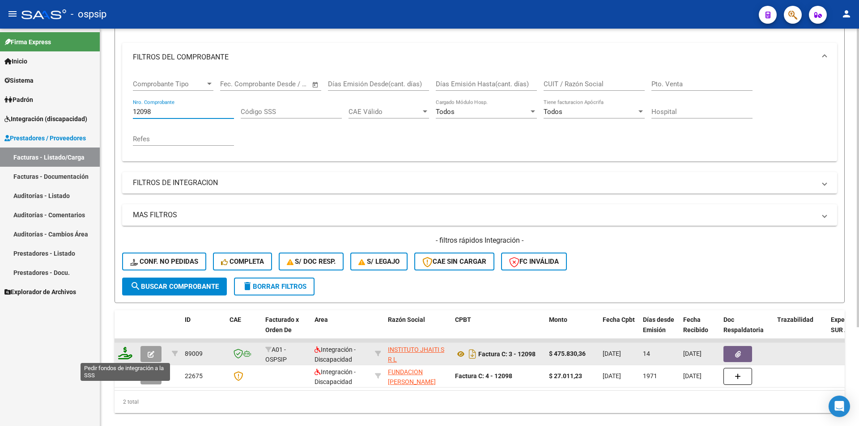
type input "12098"
click at [124, 359] on icon at bounding box center [125, 353] width 14 height 13
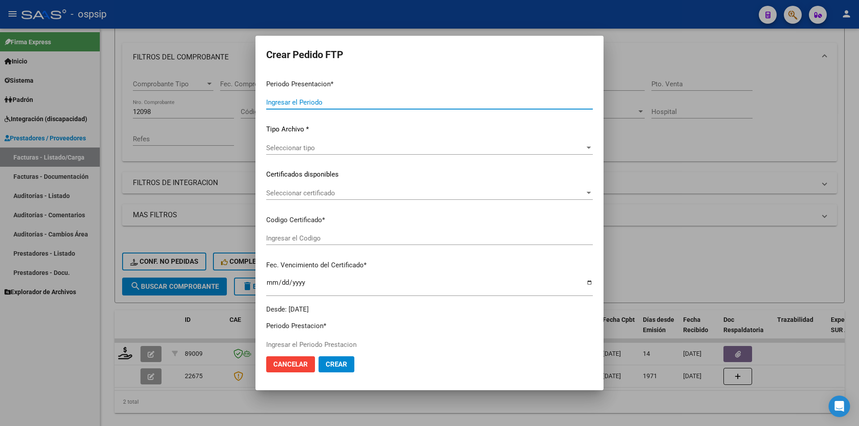
type input "202508"
type input "$ 475.830,36"
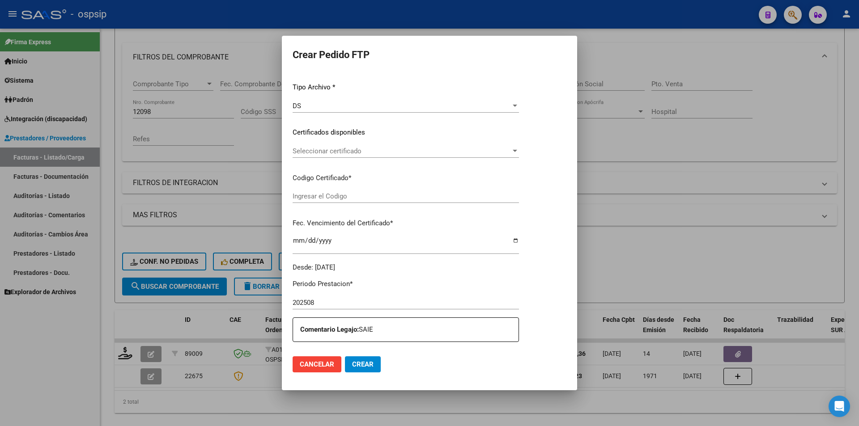
type input "317368751"
type input "[DATE]"
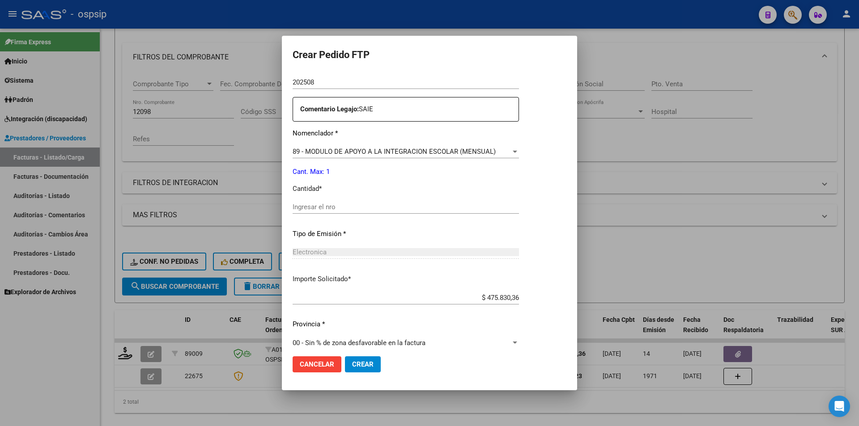
click at [303, 208] on input "Ingresar el nro" at bounding box center [406, 207] width 226 height 8
type input "1"
click at [371, 363] on span "Crear" at bounding box center [362, 364] width 21 height 8
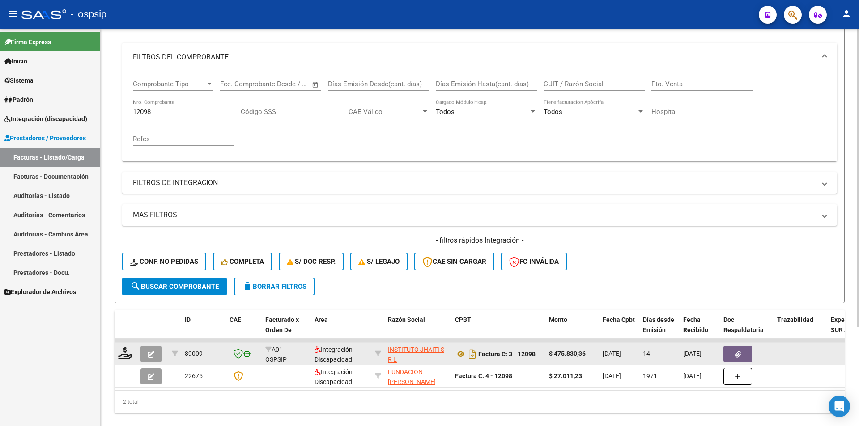
click at [155, 354] on button "button" at bounding box center [150, 354] width 21 height 16
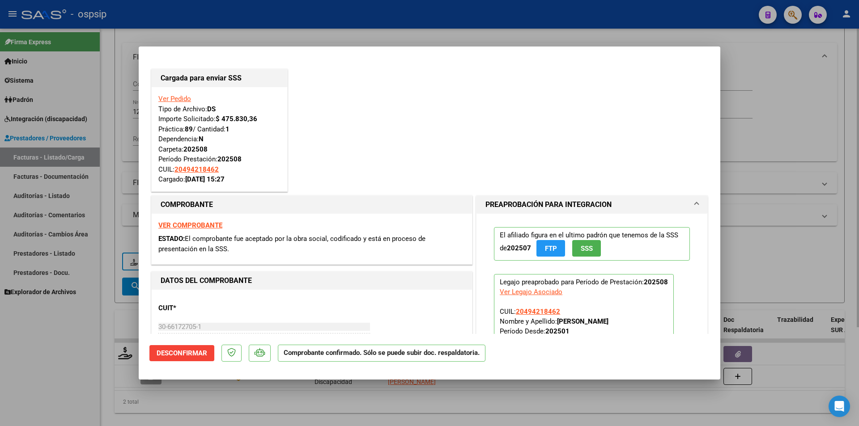
click at [102, 200] on div at bounding box center [429, 213] width 859 height 426
type input "$ 0,00"
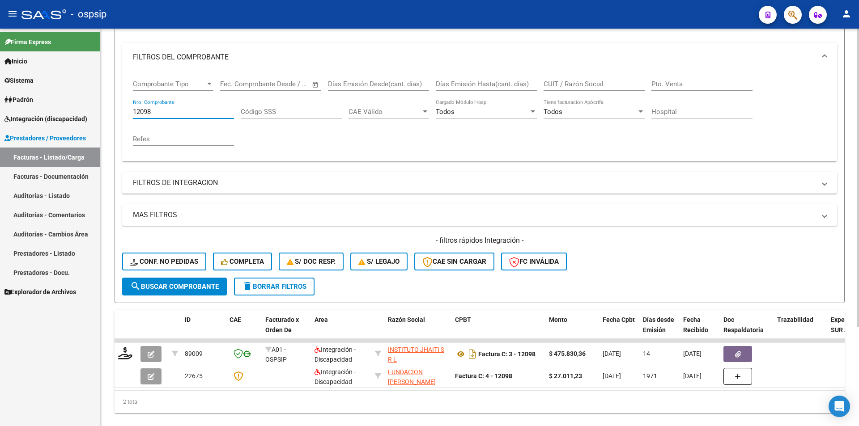
drag, startPoint x: 149, startPoint y: 111, endPoint x: 164, endPoint y: 113, distance: 14.9
click at [164, 113] on input "12098" at bounding box center [183, 112] width 101 height 8
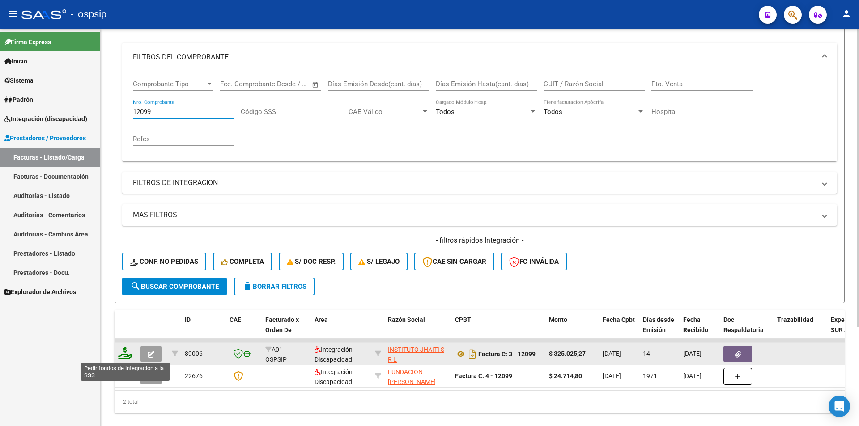
type input "12099"
click at [127, 350] on icon at bounding box center [125, 353] width 14 height 13
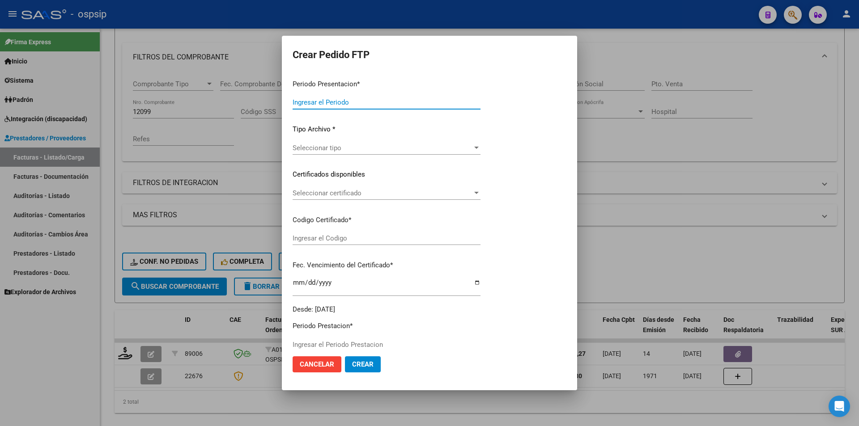
type input "202508"
type input "$ 325.025,27"
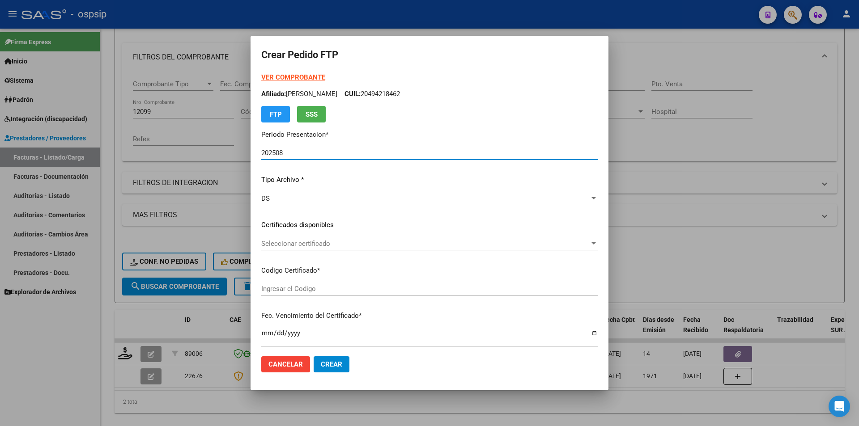
scroll to position [224, 0]
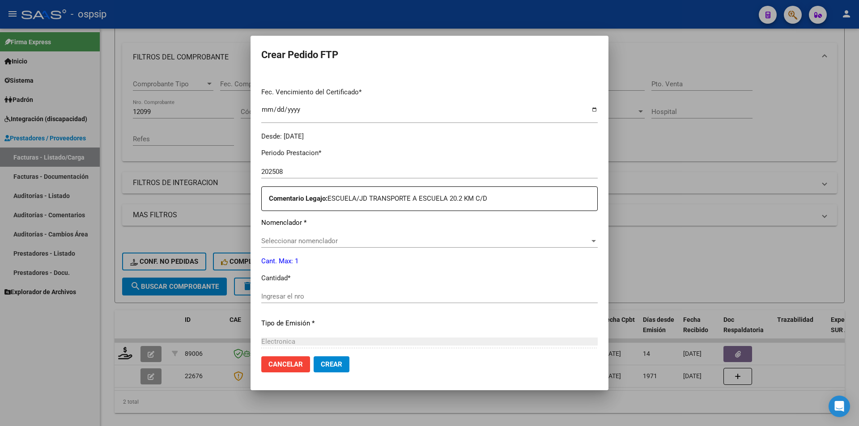
type input "1162921253"
type input "[DATE]"
click at [286, 290] on div "Ingresar el nro" at bounding box center [429, 296] width 336 height 13
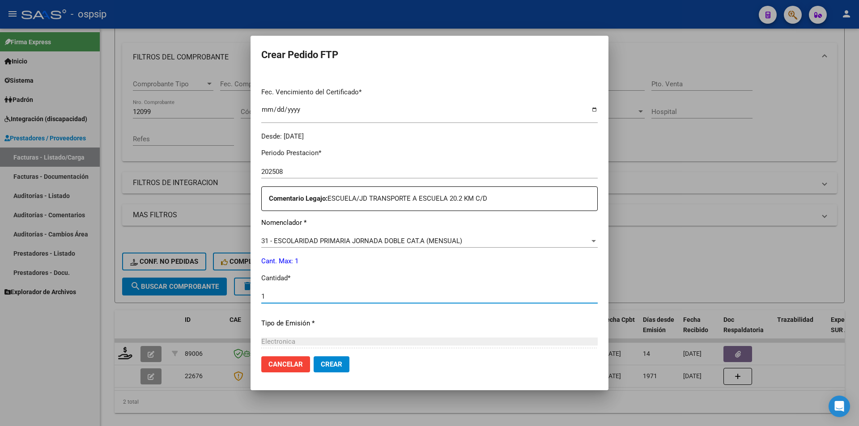
type input "1"
click at [344, 371] on button "Crear" at bounding box center [332, 364] width 36 height 16
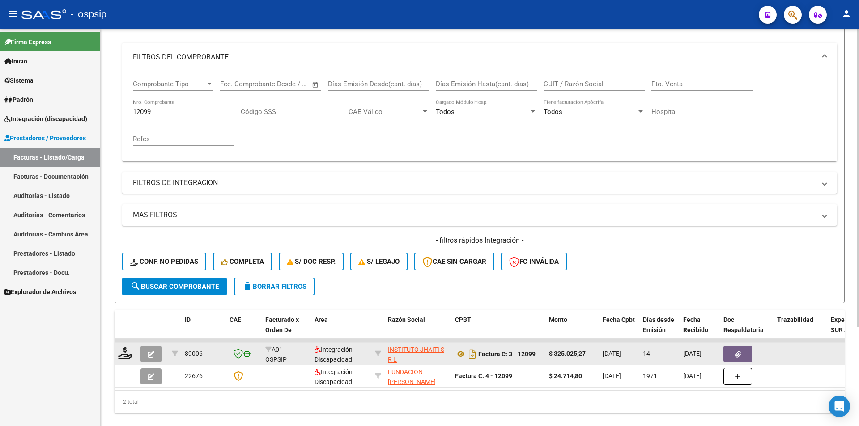
click at [152, 353] on icon "button" at bounding box center [151, 354] width 7 height 7
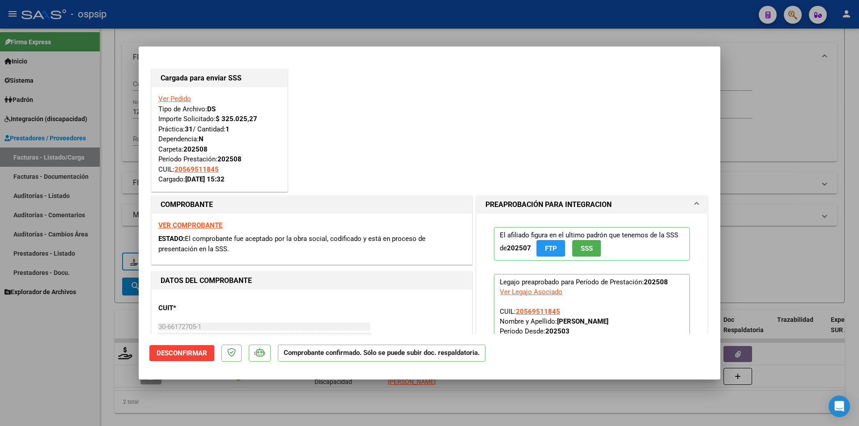
click at [66, 387] on div at bounding box center [429, 213] width 859 height 426
type input "$ 0,00"
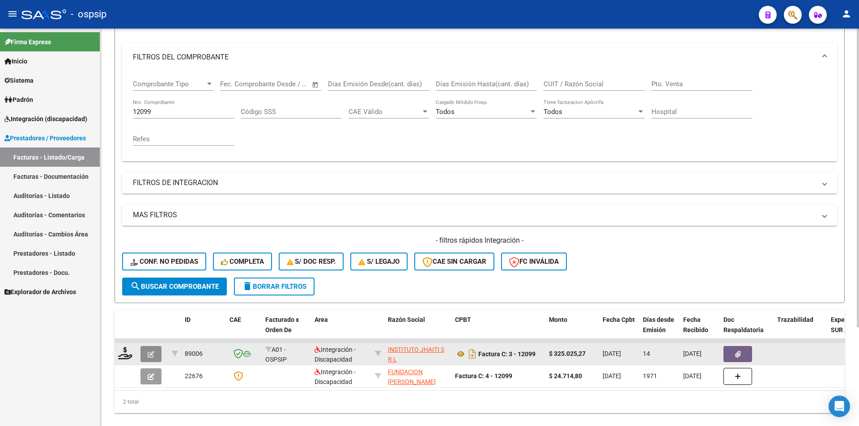
click at [147, 355] on button "button" at bounding box center [150, 354] width 21 height 16
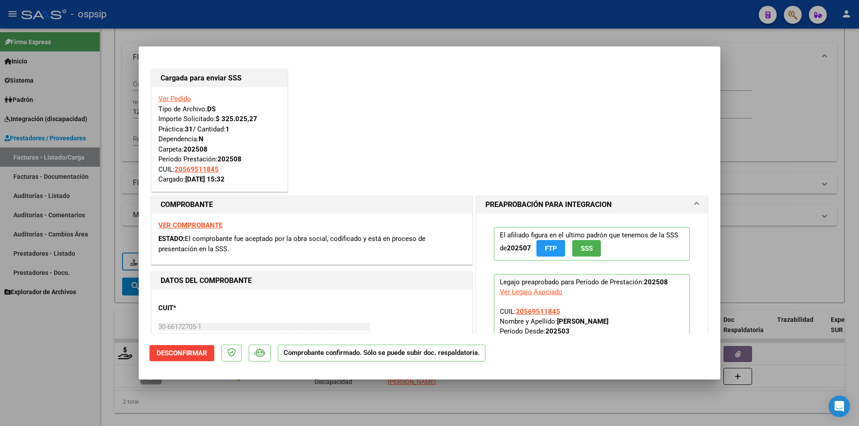
click at [170, 98] on link "Ver Pedido" at bounding box center [174, 99] width 33 height 8
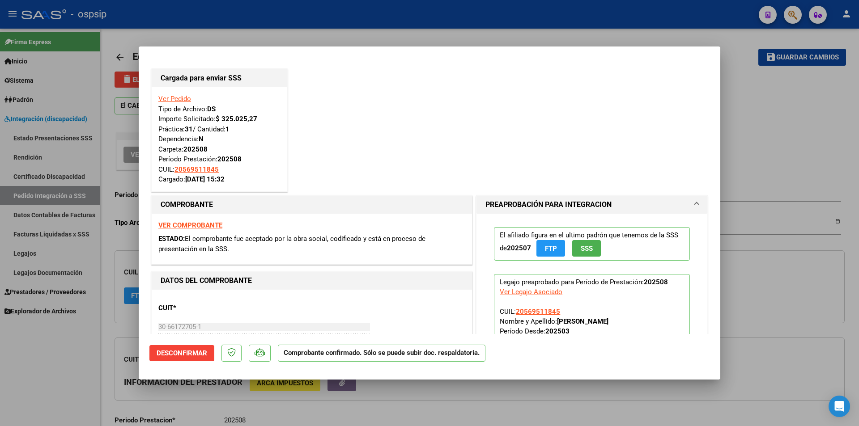
click at [65, 385] on div at bounding box center [429, 213] width 859 height 426
type input "$ 0,00"
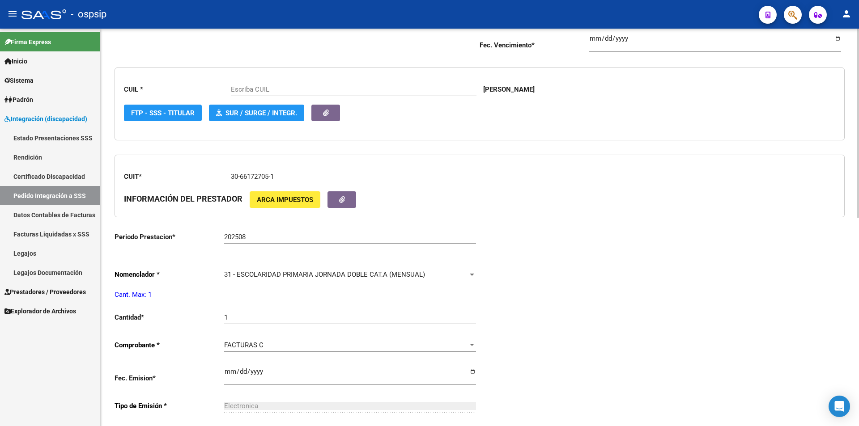
scroll to position [224, 0]
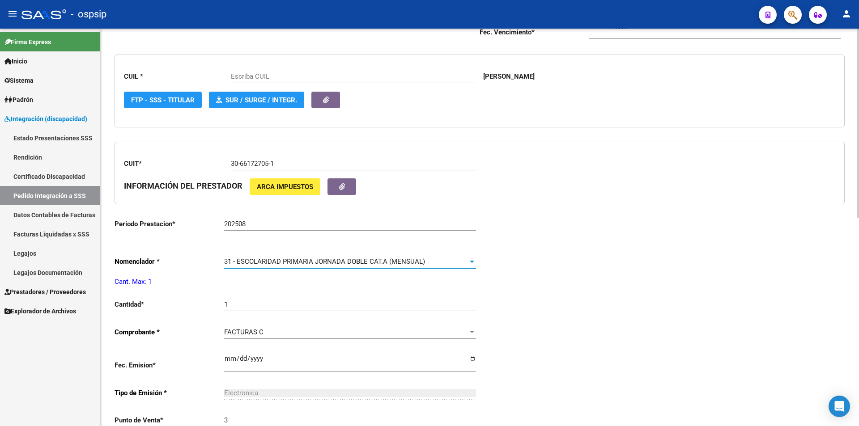
click at [278, 263] on span "31 - ESCOLARIDAD PRIMARIA JORNADA DOBLE CAT.A (MENSUAL)" at bounding box center [324, 262] width 201 height 8
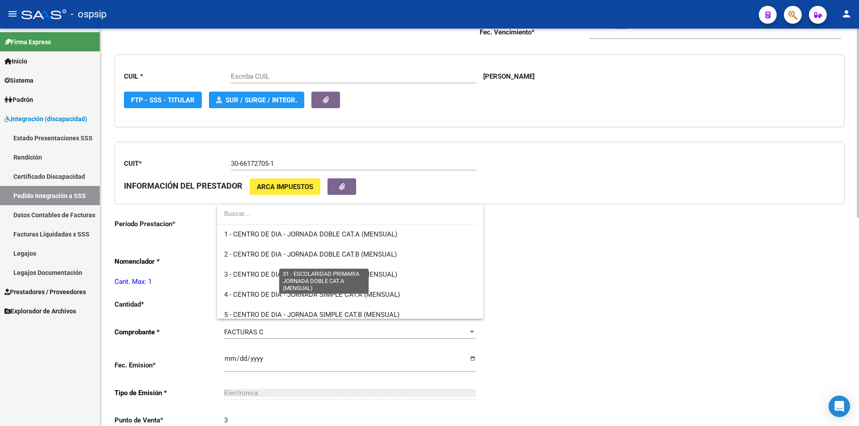
type input "20569511845"
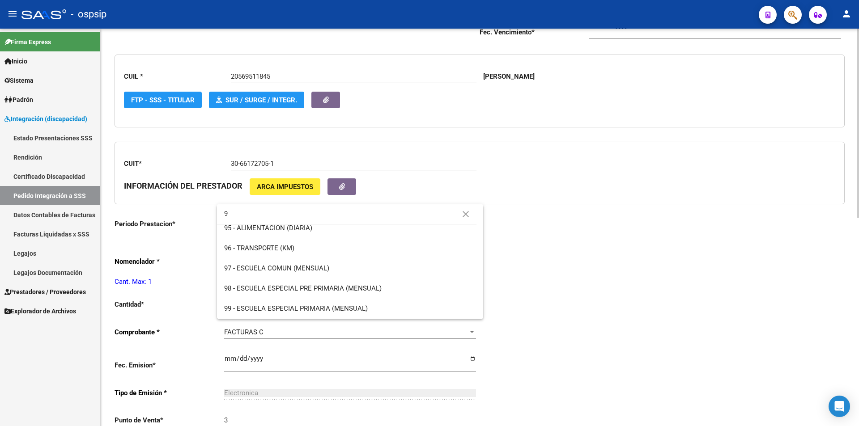
scroll to position [0, 0]
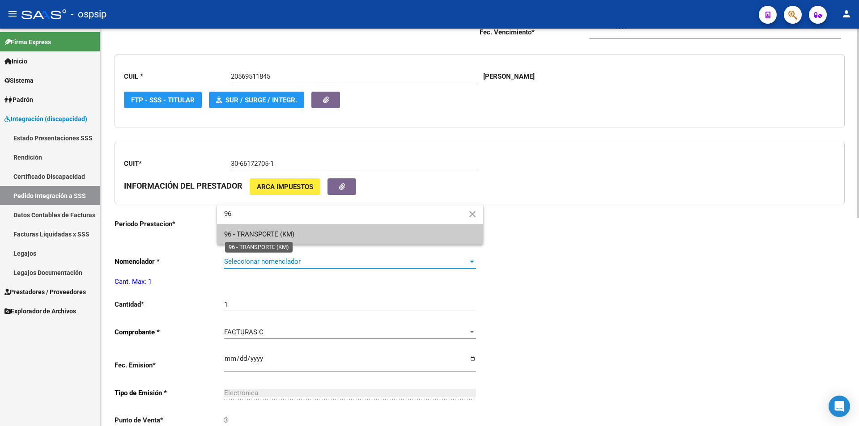
type input "96"
click at [258, 235] on span "96 - TRANSPORTE (KM)" at bounding box center [259, 234] width 70 height 8
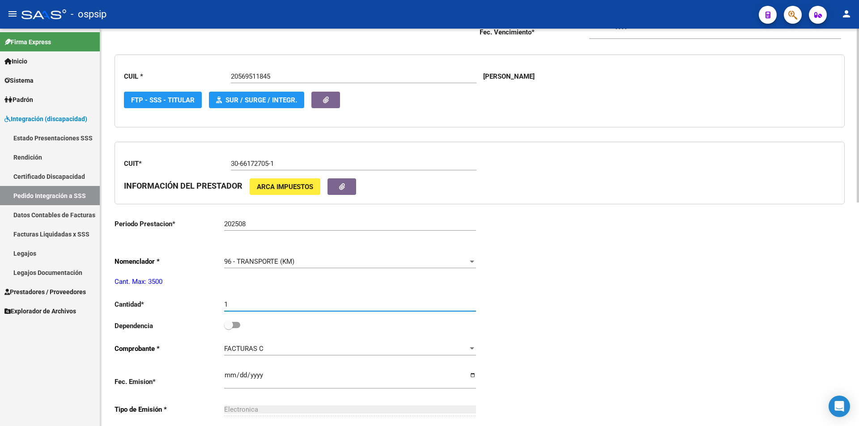
drag, startPoint x: 240, startPoint y: 303, endPoint x: 212, endPoint y: 302, distance: 27.7
click at [212, 302] on app-form-text-field "Cantidad * 1 Ingresar el nro" at bounding box center [294, 305] width 361 height 8
type input "445"
click at [524, 309] on div "Periodo Presentacion * 202508 Ingresar el Periodo Tipo Archivo * DS Seleccionar…" at bounding box center [479, 325] width 730 height 733
click at [235, 325] on span at bounding box center [232, 325] width 16 height 6
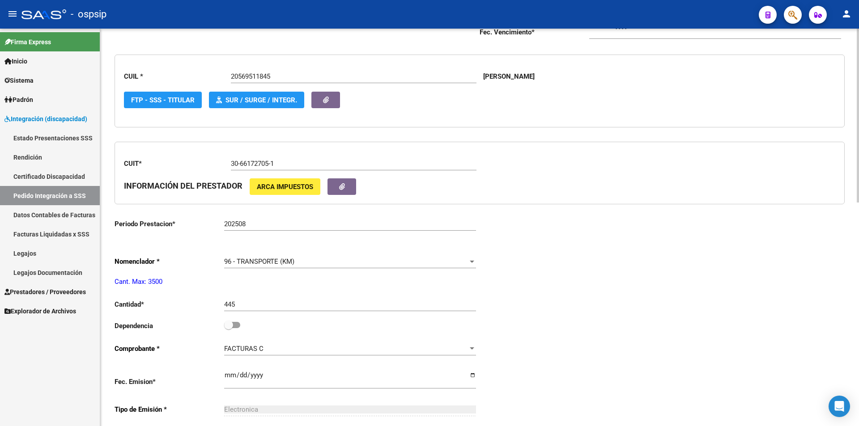
click at [229, 328] on input "checkbox" at bounding box center [228, 328] width 0 height 0
checkbox input "true"
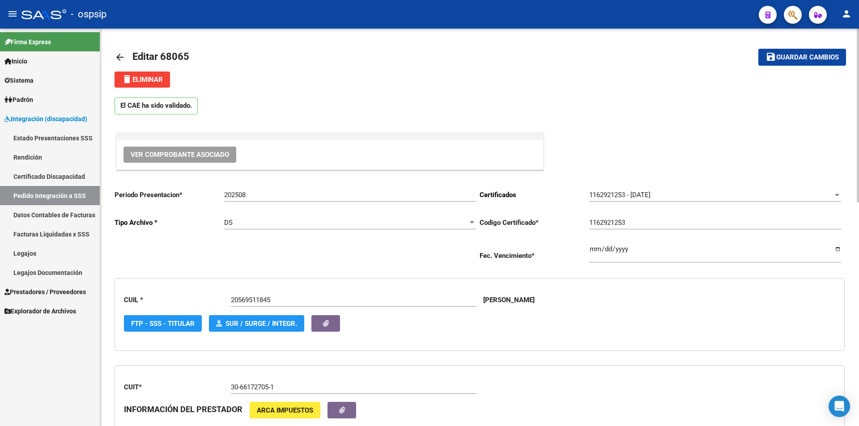
click at [792, 62] on button "save Guardar cambios" at bounding box center [802, 57] width 88 height 17
click at [800, 57] on span "Guardar cambios" at bounding box center [807, 58] width 63 height 8
click at [60, 288] on span "Prestadores / Proveedores" at bounding box center [44, 292] width 81 height 10
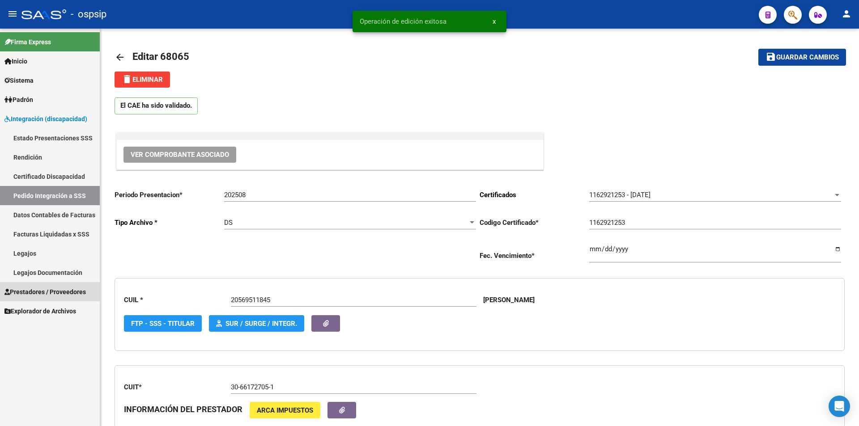
click at [60, 288] on span "Prestadores / Proveedores" at bounding box center [44, 292] width 81 height 10
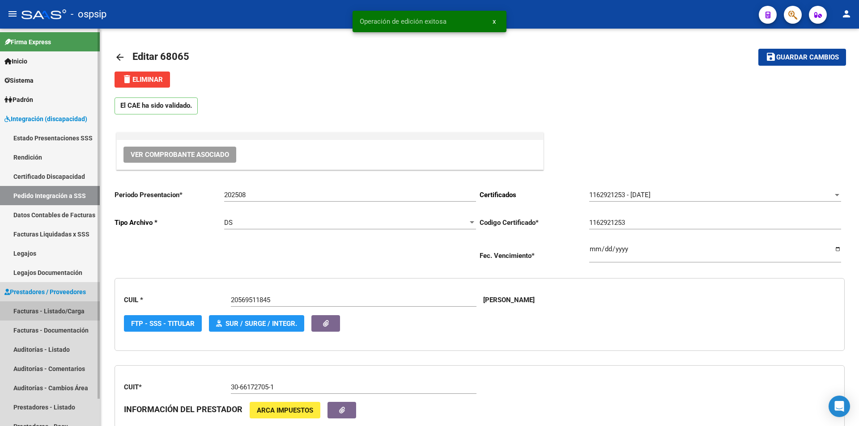
click at [66, 307] on link "Facturas - Listado/Carga" at bounding box center [50, 310] width 100 height 19
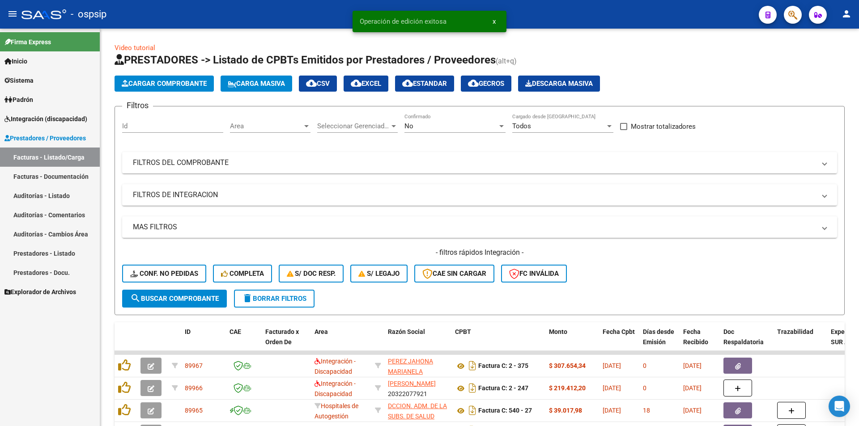
click at [428, 126] on div "No" at bounding box center [450, 126] width 93 height 8
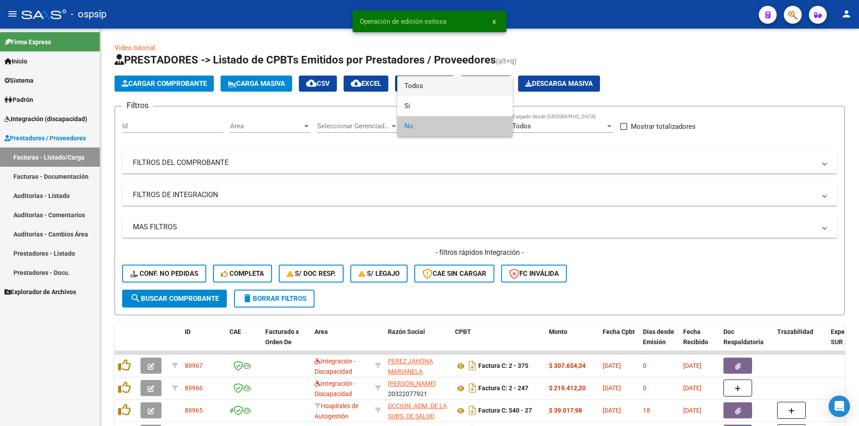
click at [421, 87] on span "Todos" at bounding box center [454, 86] width 101 height 20
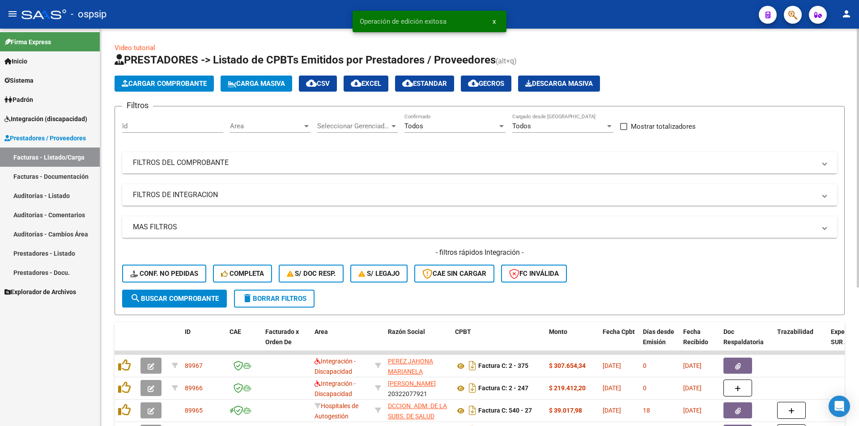
click at [190, 161] on mat-panel-title "FILTROS DEL COMPROBANTE" at bounding box center [474, 163] width 683 height 10
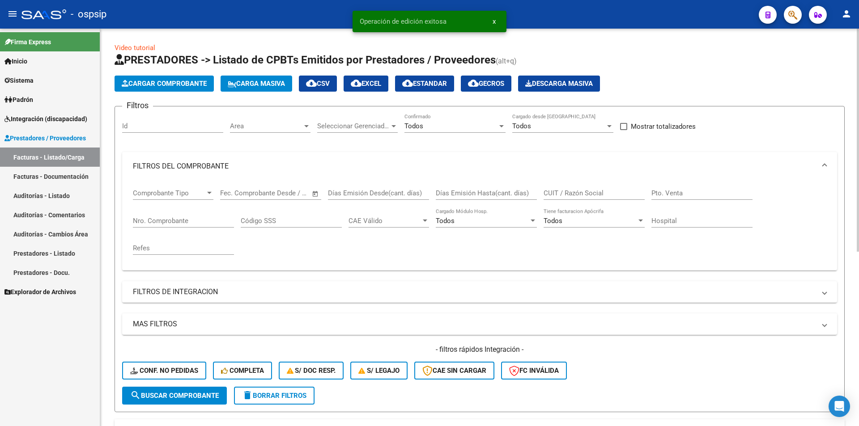
click at [174, 220] on input "Nro. Comprobante" at bounding box center [183, 221] width 101 height 8
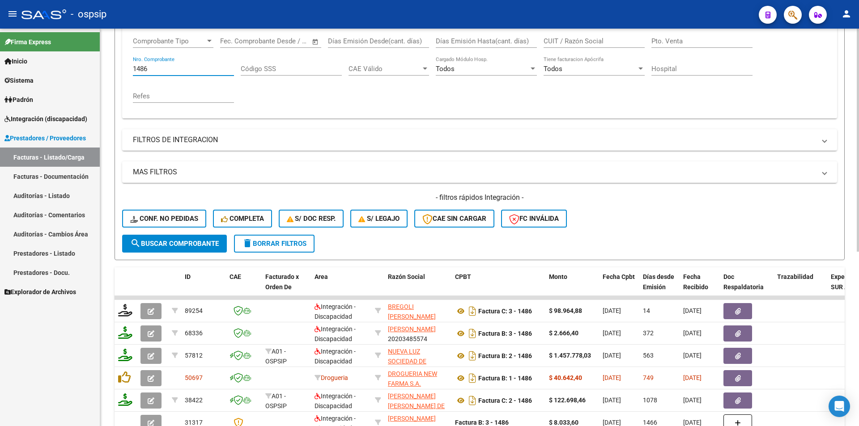
scroll to position [179, 0]
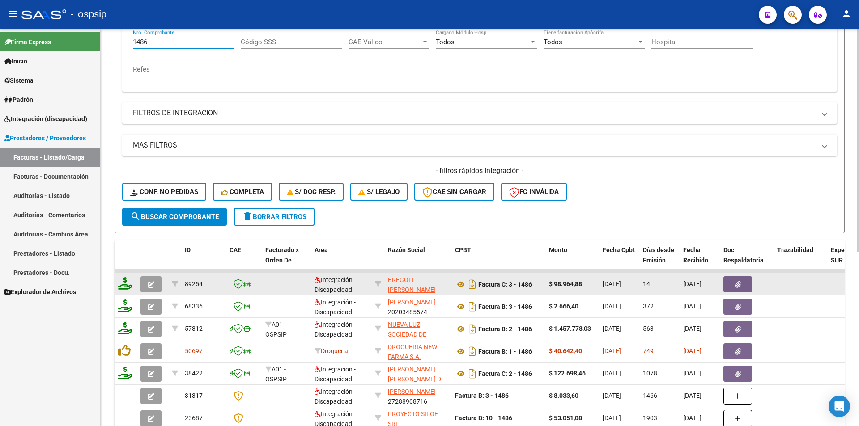
type input "1486"
click at [128, 284] on icon at bounding box center [125, 283] width 14 height 13
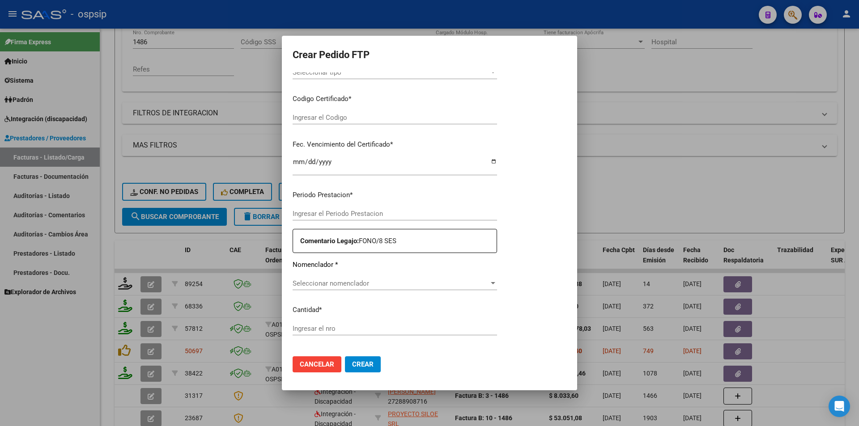
type input "202508"
type input "$ 98.964,88"
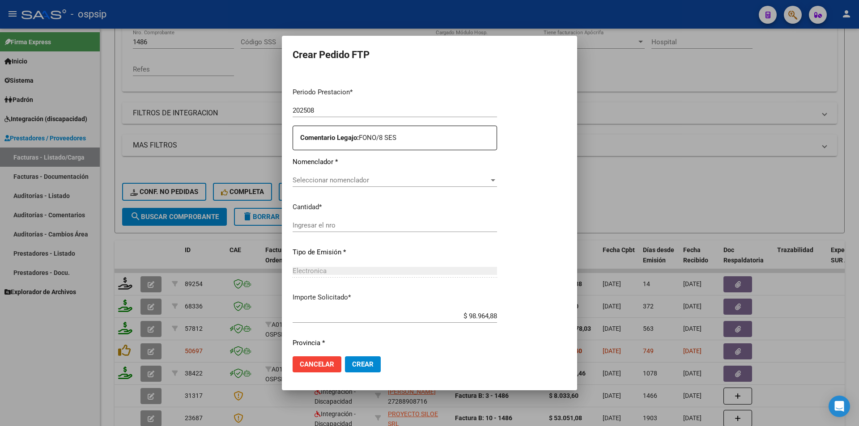
type input "5278194957"
type input "[DATE]"
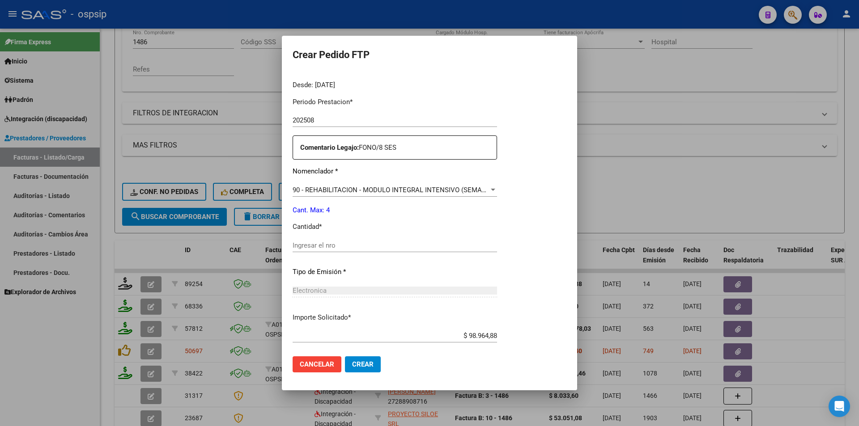
scroll to position [275, 0]
click at [306, 247] on input "Ingresar el nro" at bounding box center [414, 246] width 243 height 8
type input "4"
click at [349, 359] on button "Crear" at bounding box center [363, 364] width 36 height 16
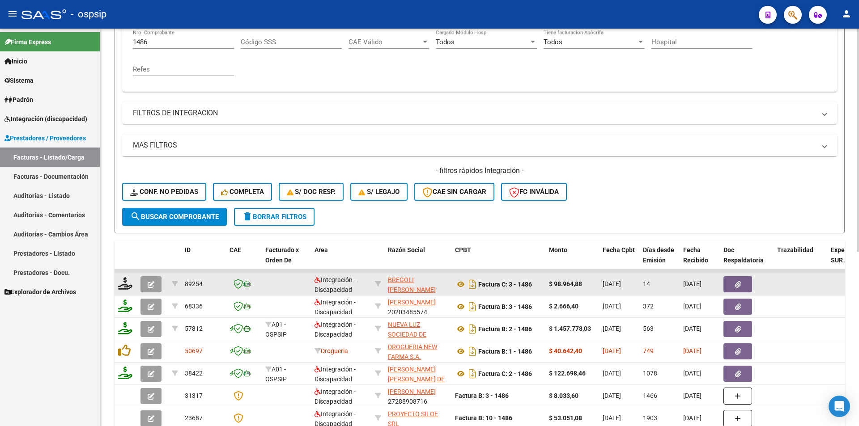
click at [154, 284] on icon "button" at bounding box center [151, 284] width 7 height 7
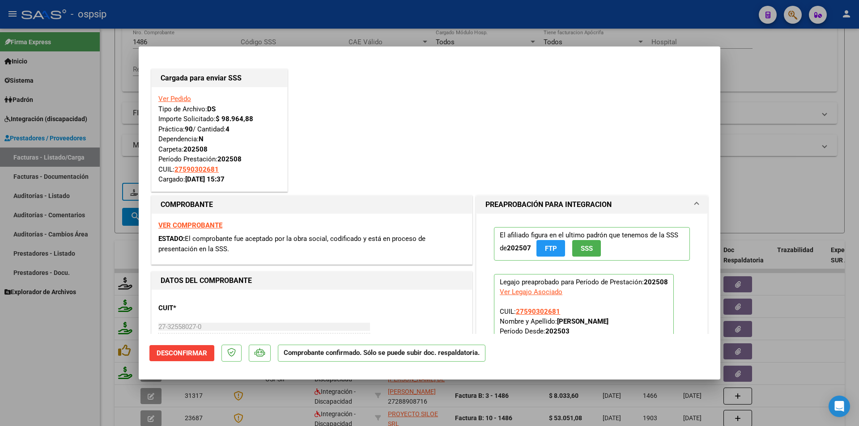
click at [97, 292] on div at bounding box center [429, 213] width 859 height 426
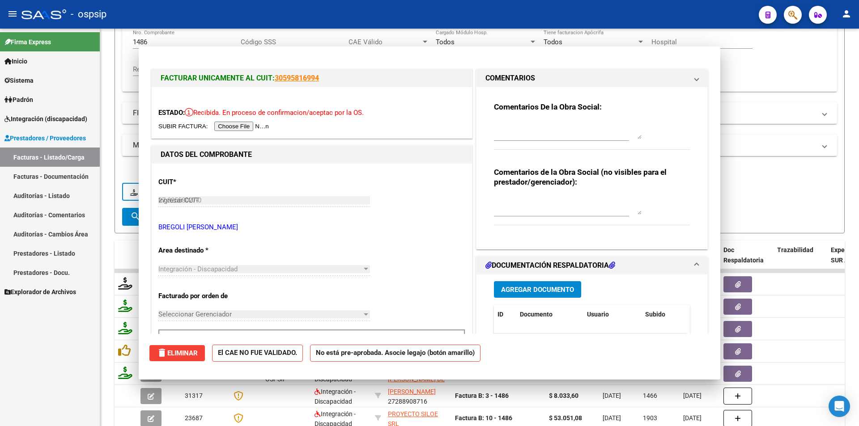
type input "$ 0,00"
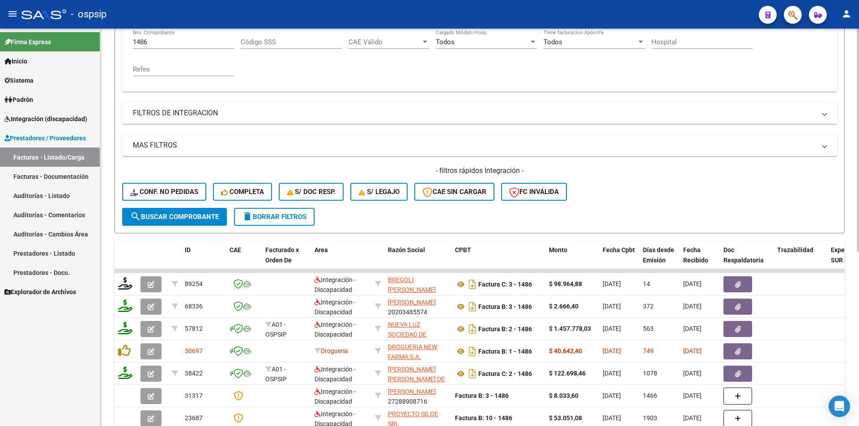
drag, startPoint x: 160, startPoint y: 46, endPoint x: 126, endPoint y: 38, distance: 34.4
click at [126, 38] on div "Comprobante Tipo Comprobante Tipo Fecha inicio – Fecha fin Fec. Comprobante Des…" at bounding box center [479, 47] width 715 height 90
click at [152, 37] on div "1486 Nro. Comprobante" at bounding box center [183, 39] width 101 height 19
type input "1"
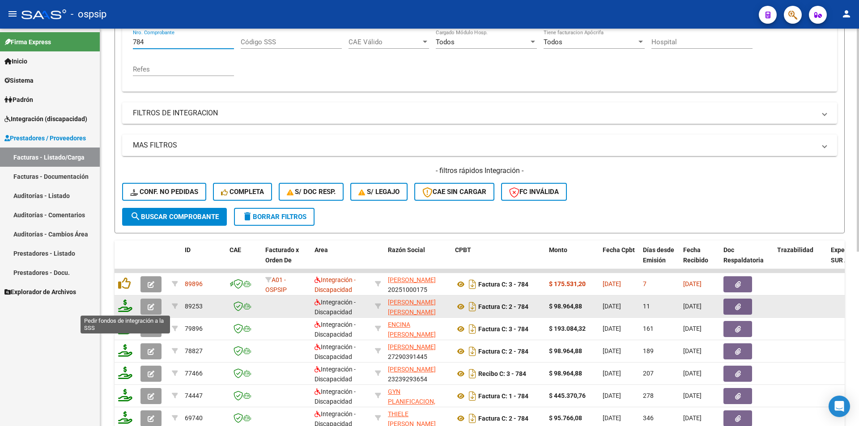
type input "784"
click at [120, 308] on icon at bounding box center [125, 306] width 14 height 13
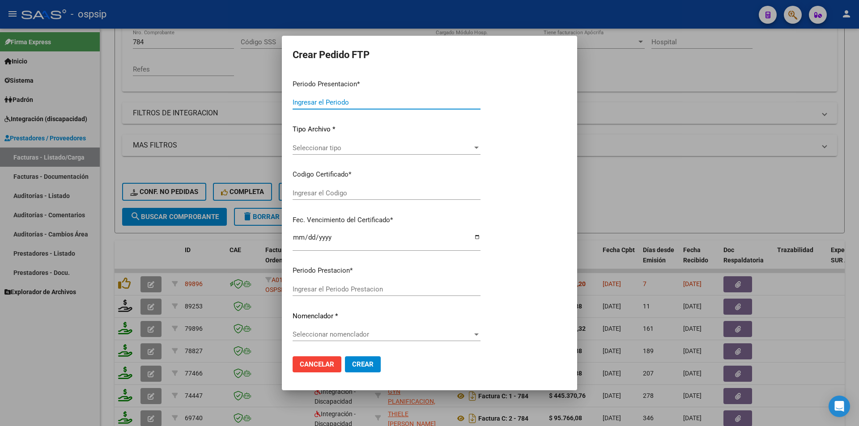
type input "202508"
type input "$ 98.964,88"
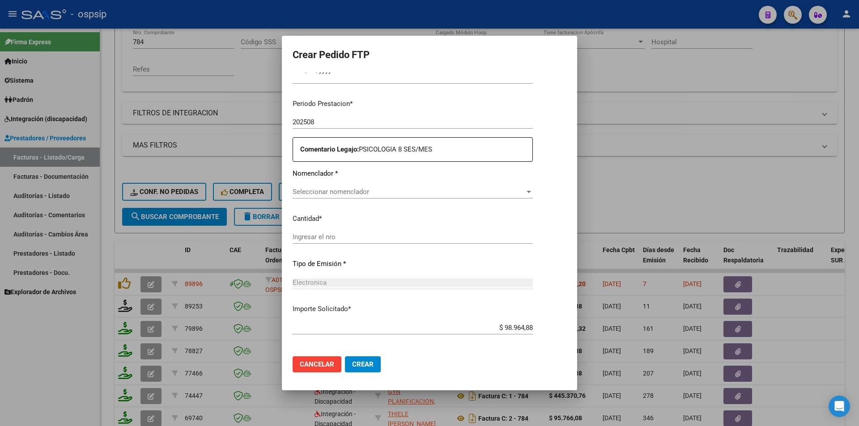
type input "ARG01-00058621440-20240619- 20290619"
type input "[DATE]"
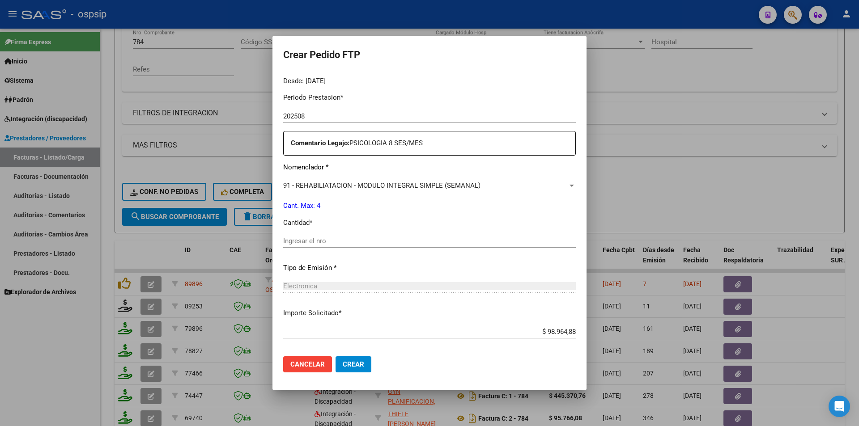
scroll to position [302, 0]
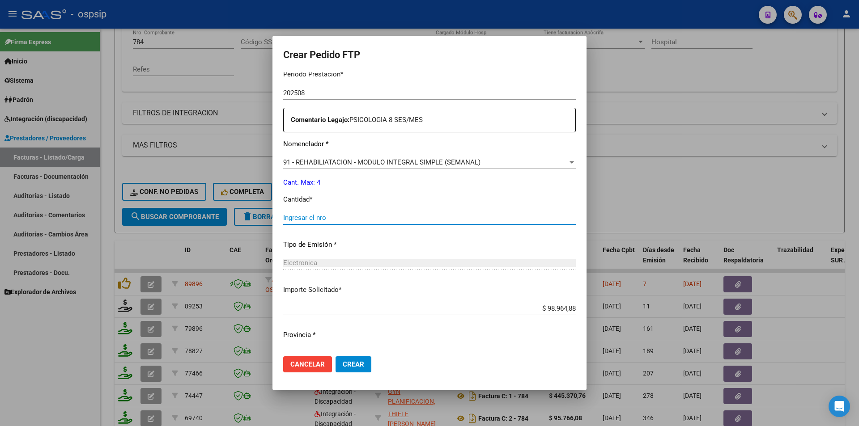
click at [317, 216] on input "Ingresar el nro" at bounding box center [429, 218] width 293 height 8
type input "4"
click at [343, 364] on span "Crear" at bounding box center [353, 364] width 21 height 8
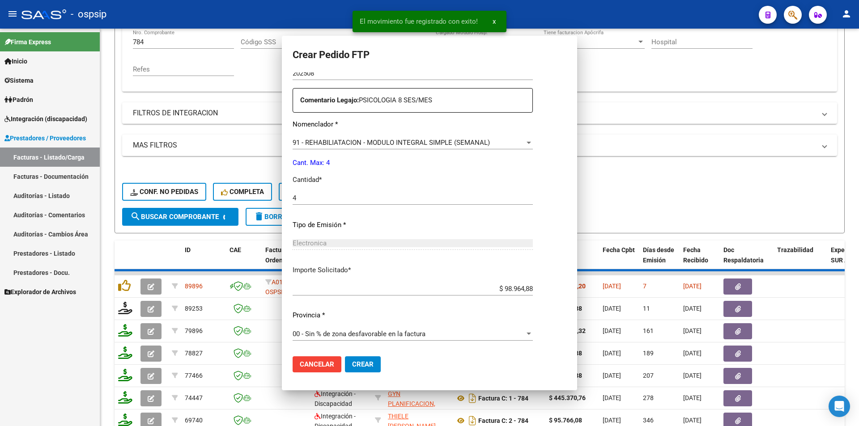
scroll to position [0, 0]
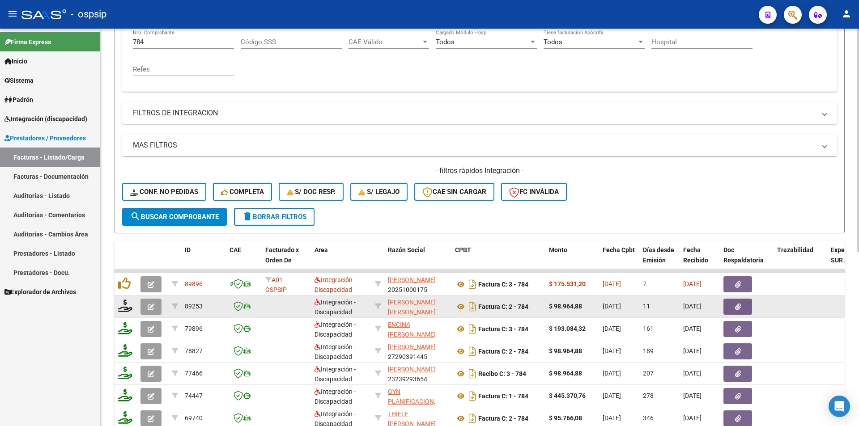
click at [154, 309] on button "button" at bounding box center [150, 307] width 21 height 16
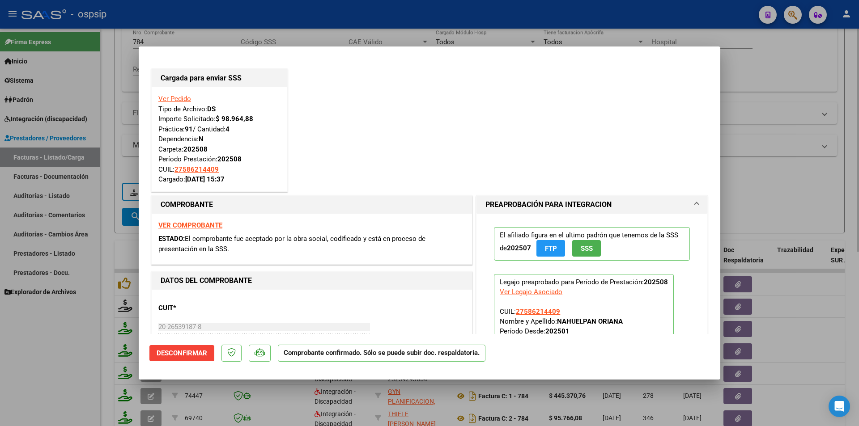
click at [125, 76] on div at bounding box center [429, 213] width 859 height 426
type input "$ 0,00"
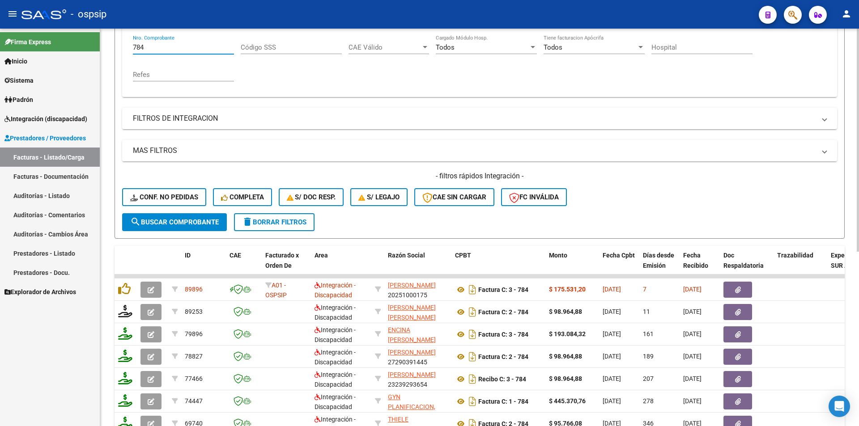
drag, startPoint x: 145, startPoint y: 40, endPoint x: 126, endPoint y: 36, distance: 20.2
click at [126, 36] on div "Comprobante Tipo Comprobante Tipo Fecha inicio – Fecha fin Fec. Comprobante Des…" at bounding box center [479, 52] width 715 height 90
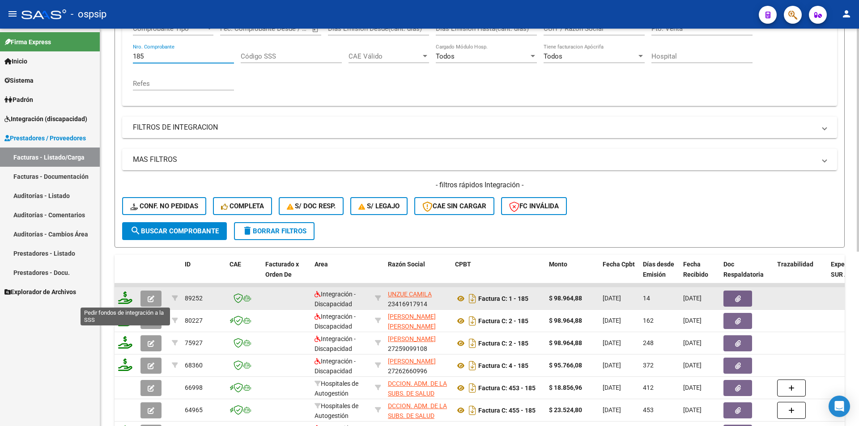
type input "185"
click at [124, 300] on icon at bounding box center [125, 298] width 14 height 13
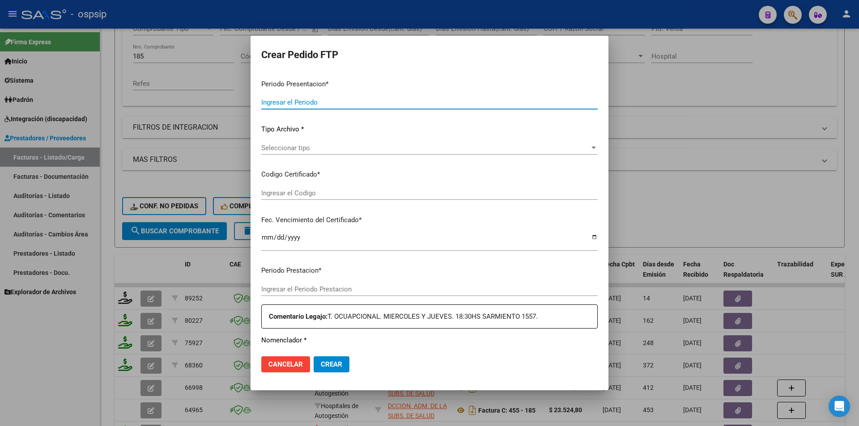
type input "202508"
type input "$ 98.964,88"
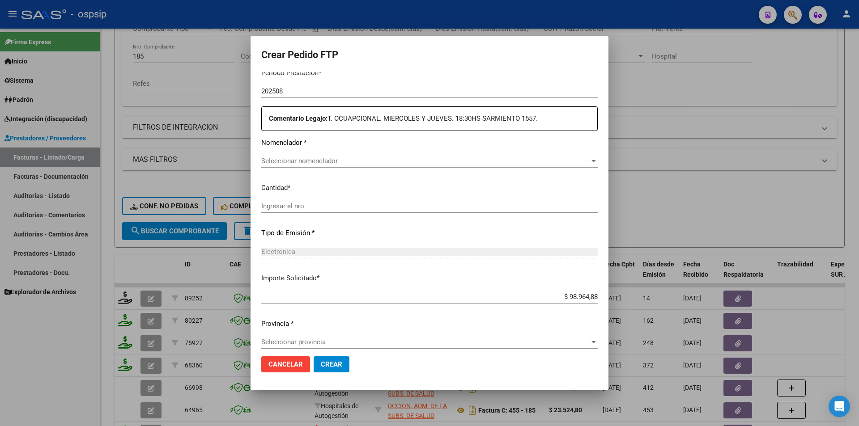
type input "ARG01000549573862021100420241004BSAS352"
type input "[DATE]"
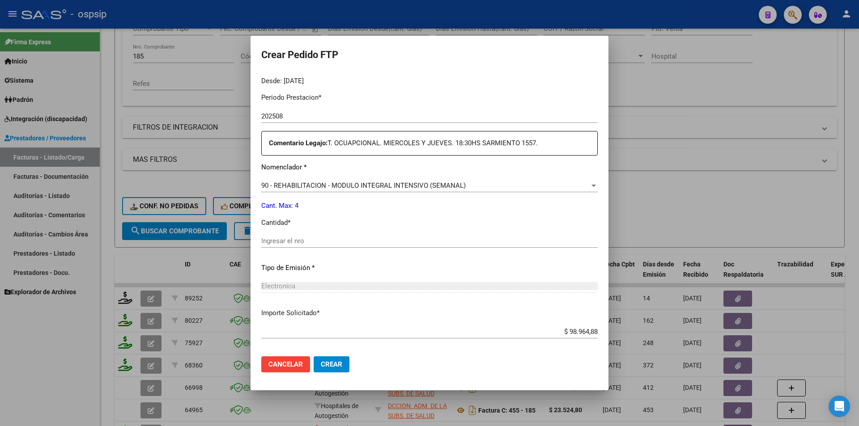
scroll to position [302, 0]
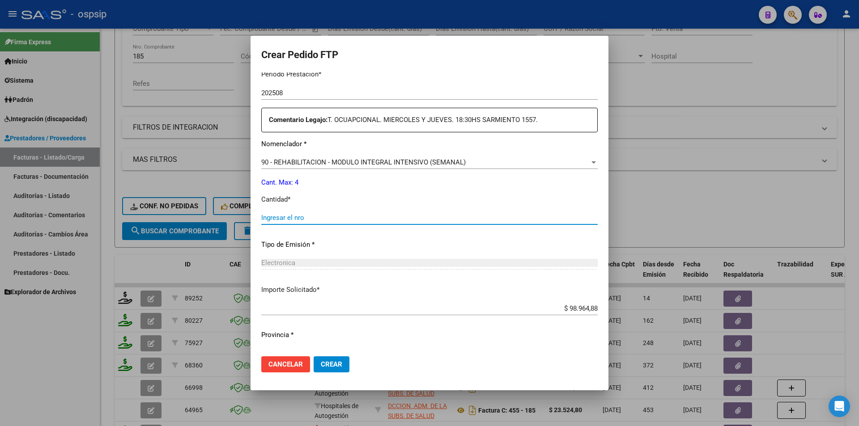
click at [289, 220] on input "Ingresar el nro" at bounding box center [429, 218] width 336 height 8
type input "4"
click at [339, 366] on span "Crear" at bounding box center [331, 364] width 21 height 8
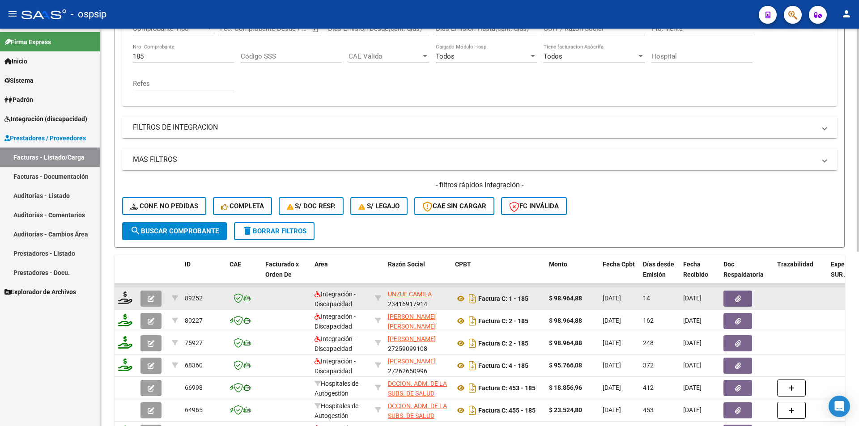
click at [150, 296] on icon "button" at bounding box center [151, 299] width 7 height 7
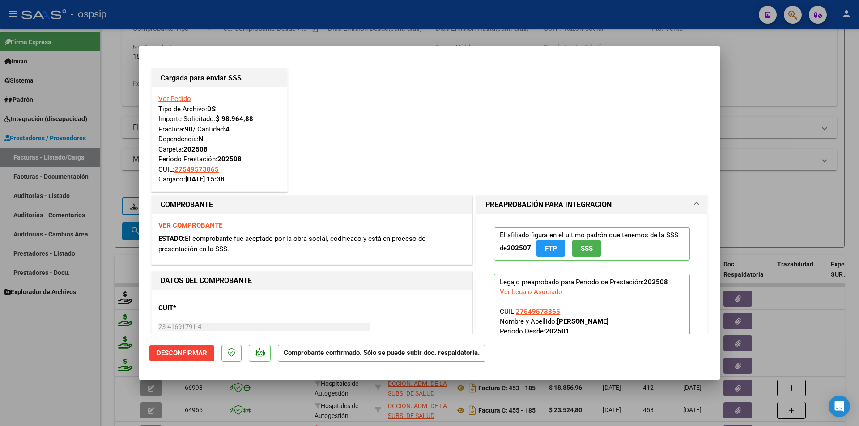
click at [51, 343] on div at bounding box center [429, 213] width 859 height 426
type input "$ 0,00"
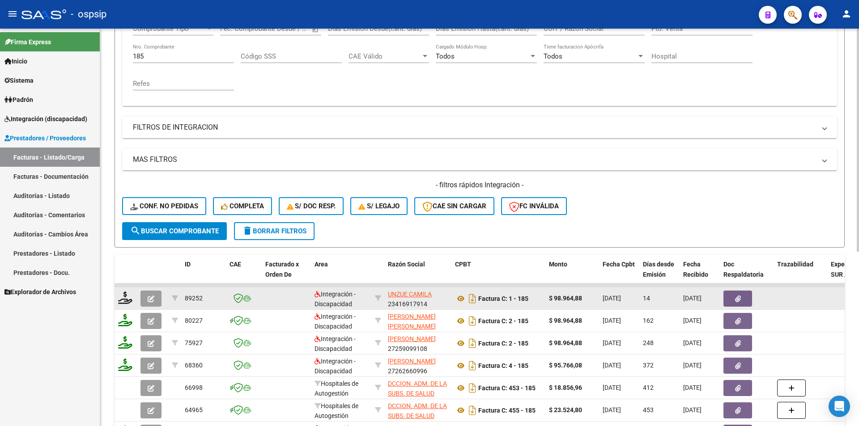
click at [148, 300] on icon "button" at bounding box center [151, 299] width 7 height 7
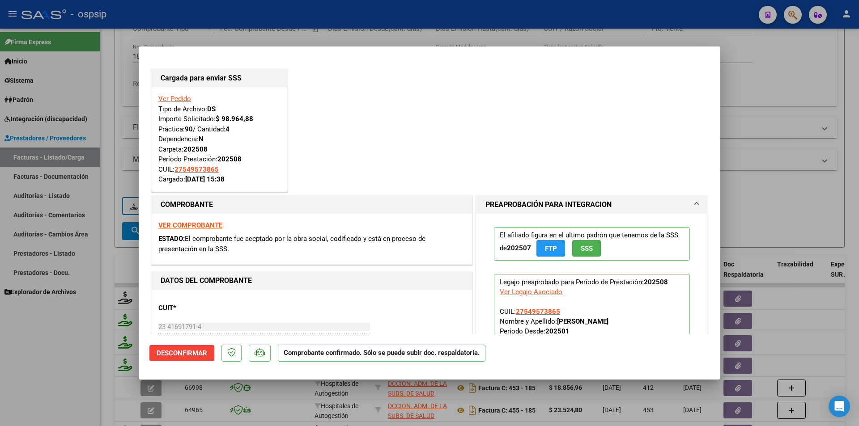
drag, startPoint x: 101, startPoint y: 79, endPoint x: 132, endPoint y: 55, distance: 39.4
click at [102, 78] on div at bounding box center [429, 213] width 859 height 426
type input "$ 0,00"
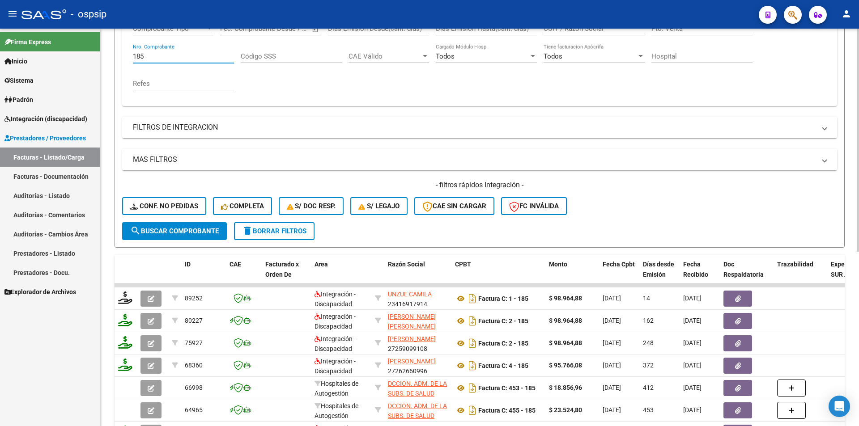
drag, startPoint x: 146, startPoint y: 54, endPoint x: 124, endPoint y: 51, distance: 22.1
click at [124, 51] on div "Comprobante Tipo Comprobante Tipo Fecha inicio – Fecha fin Fec. Comprobante Des…" at bounding box center [479, 61] width 715 height 90
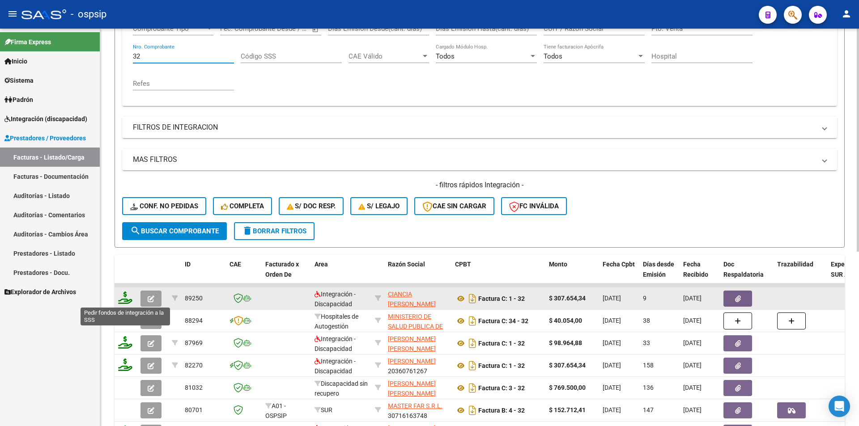
type input "32"
click at [120, 296] on icon at bounding box center [125, 298] width 14 height 13
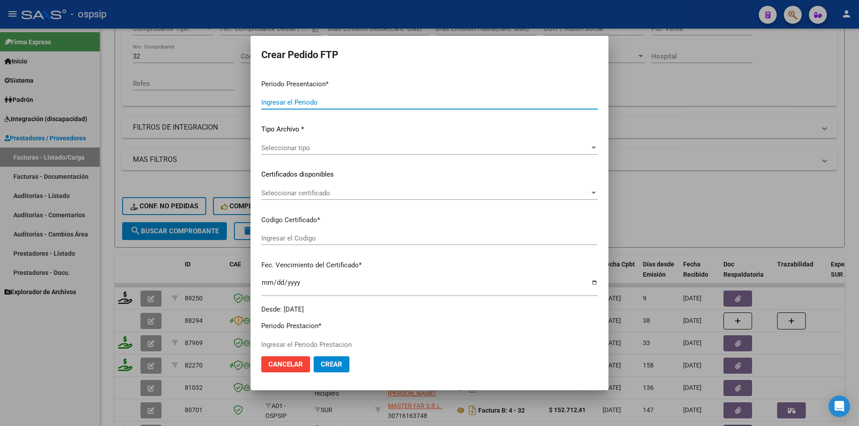
type input "202508"
type input "$ 307.654,34"
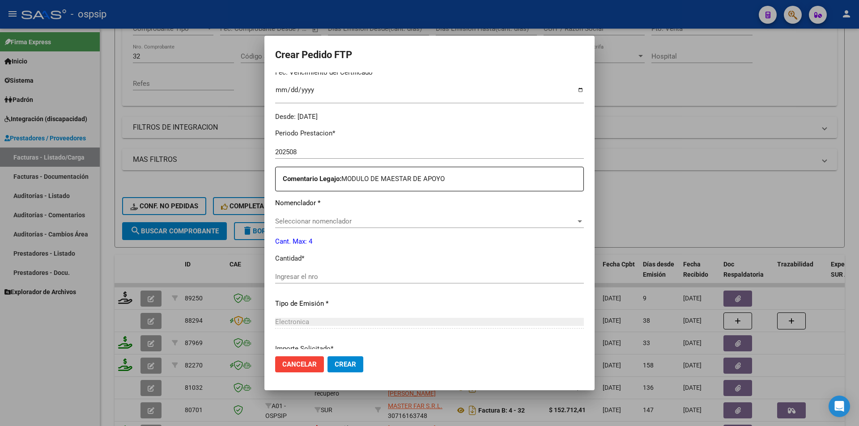
scroll to position [268, 0]
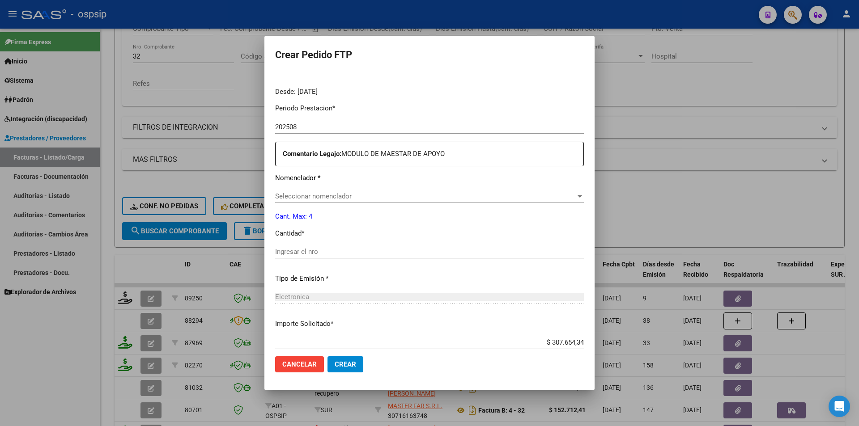
type input "ARG02-00053660812-20240516-20290516-"
type input "[DATE]"
click at [296, 250] on input "Ingresar el nro" at bounding box center [429, 252] width 309 height 8
type input "1"
click at [327, 365] on button "Crear" at bounding box center [345, 364] width 36 height 16
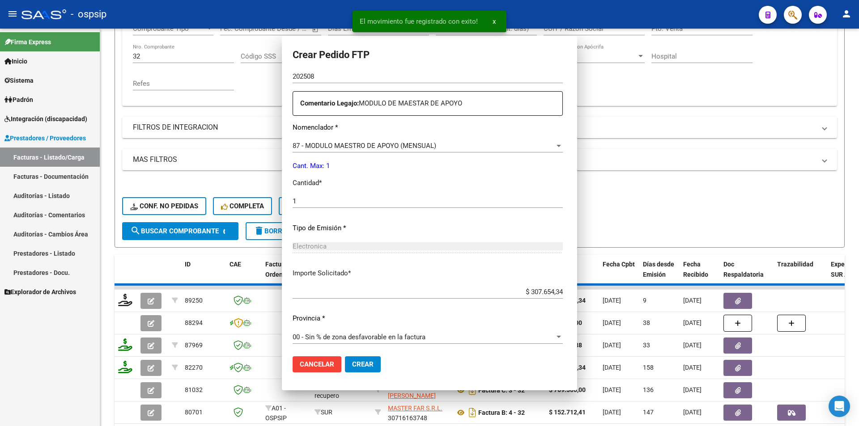
scroll to position [218, 0]
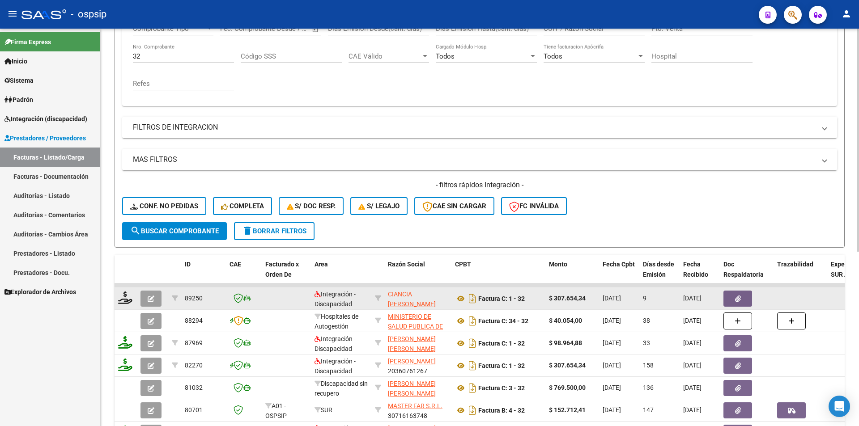
click at [153, 293] on button "button" at bounding box center [150, 299] width 21 height 16
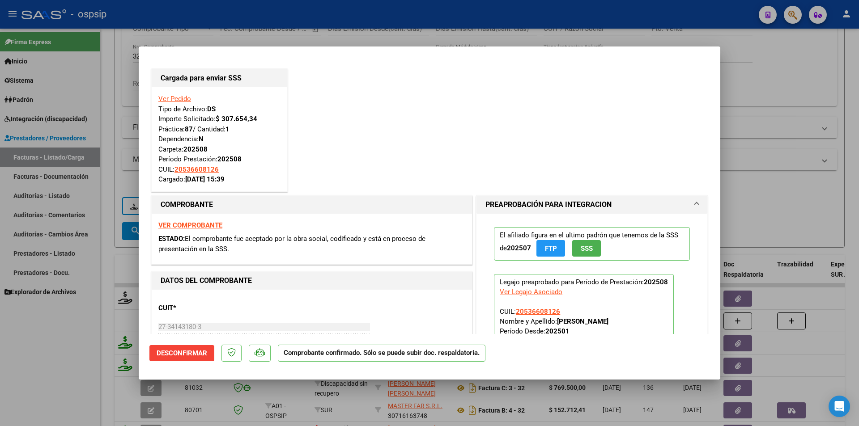
drag, startPoint x: 93, startPoint y: 235, endPoint x: 98, endPoint y: 232, distance: 5.2
click at [93, 234] on div at bounding box center [429, 213] width 859 height 426
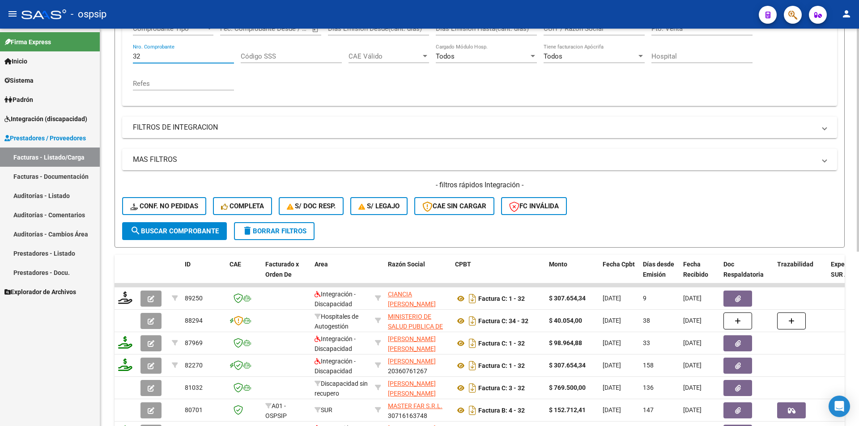
drag, startPoint x: 142, startPoint y: 58, endPoint x: 128, endPoint y: 55, distance: 14.6
click at [128, 55] on div "Comprobante Tipo Comprobante Tipo Fecha inicio – Fecha fin Fec. Comprobante Des…" at bounding box center [479, 61] width 715 height 90
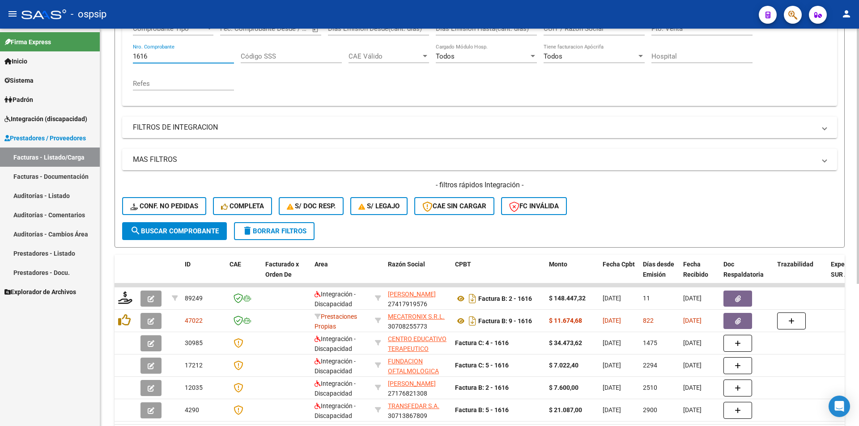
click at [145, 230] on span "search Buscar Comprobante" at bounding box center [174, 231] width 89 height 8
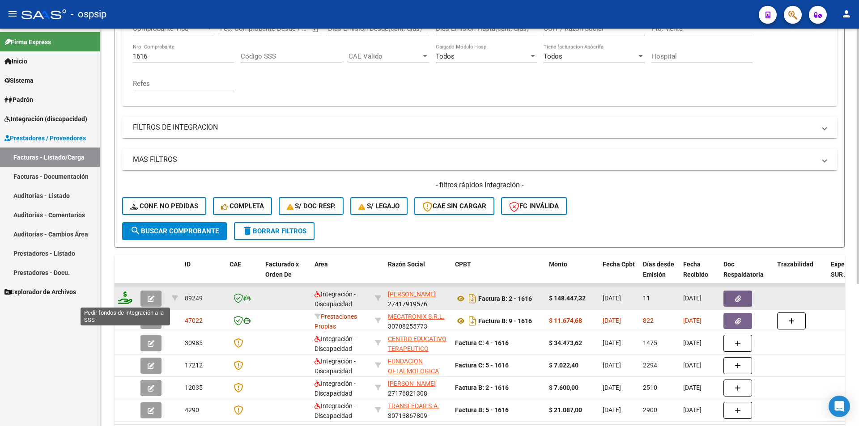
click at [124, 295] on icon at bounding box center [125, 298] width 14 height 13
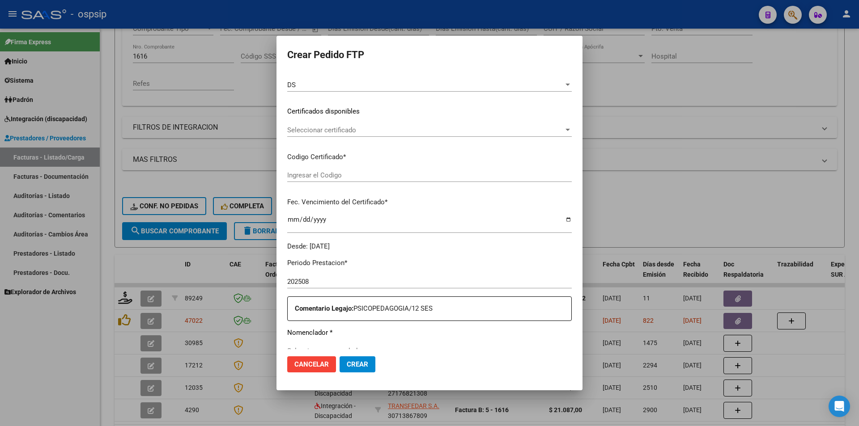
scroll to position [319, 0]
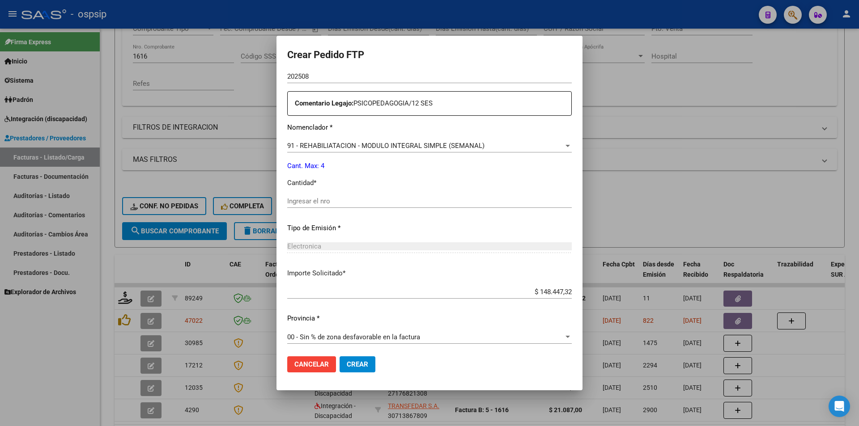
click at [290, 199] on input "Ingresar el nro" at bounding box center [429, 201] width 284 height 8
click at [339, 358] on button "Crear" at bounding box center [357, 364] width 36 height 16
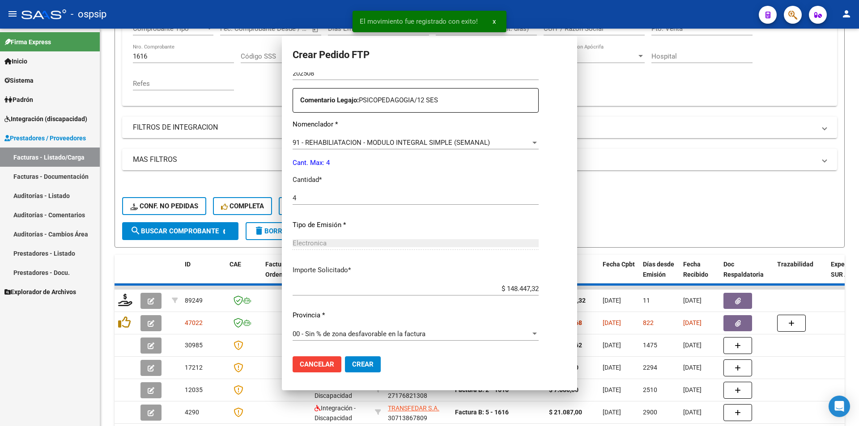
scroll to position [0, 0]
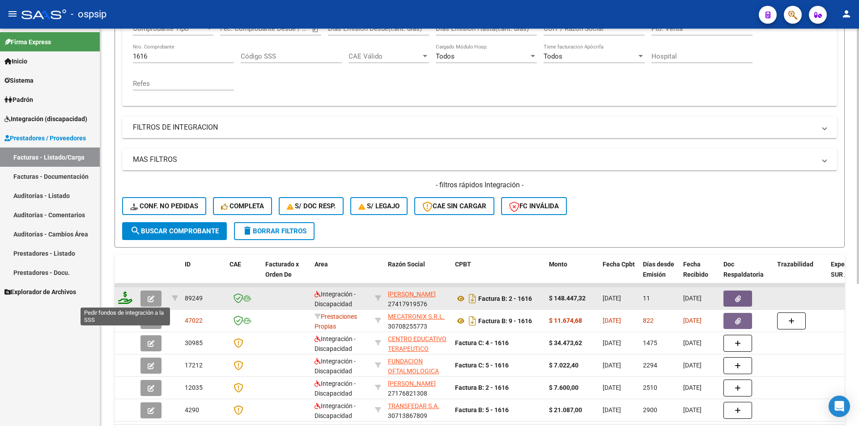
click at [129, 298] on icon at bounding box center [125, 298] width 14 height 13
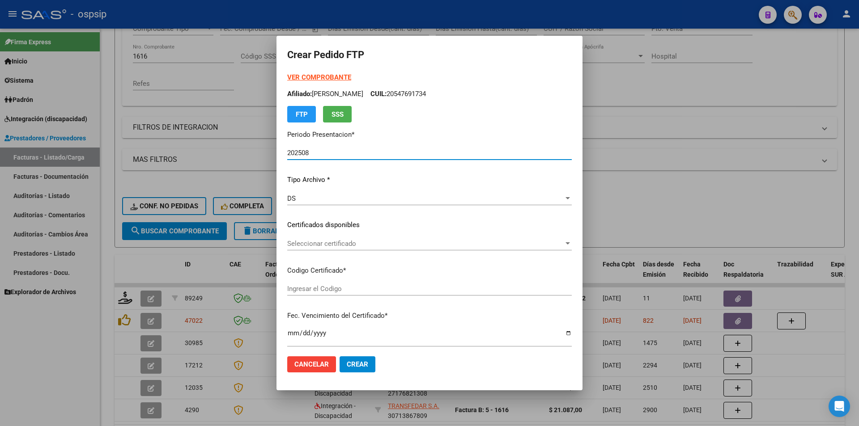
scroll to position [319, 0]
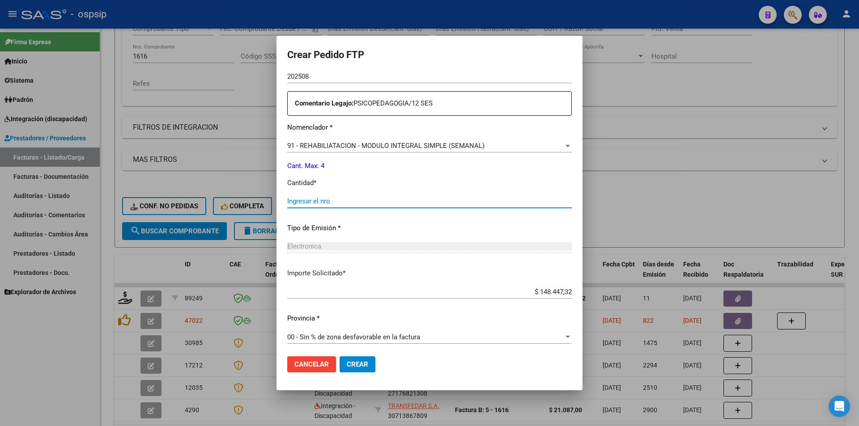
click at [288, 203] on input "Ingresar el nro" at bounding box center [429, 201] width 284 height 8
click at [347, 361] on span "Crear" at bounding box center [357, 364] width 21 height 8
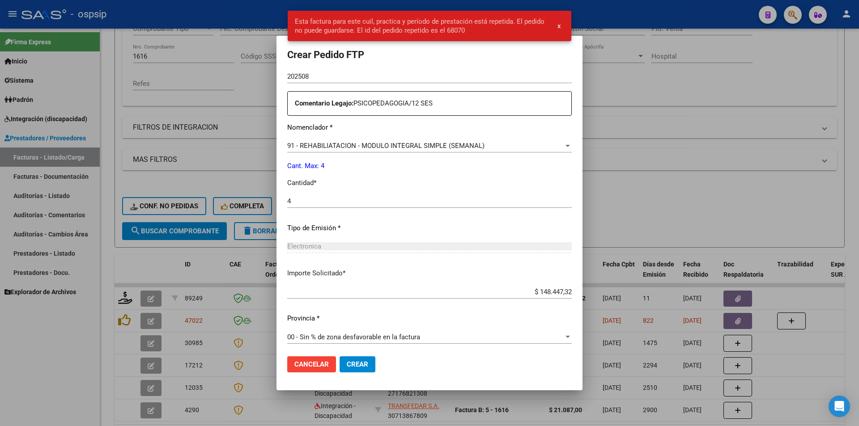
click at [297, 361] on span "Cancelar" at bounding box center [311, 364] width 34 height 8
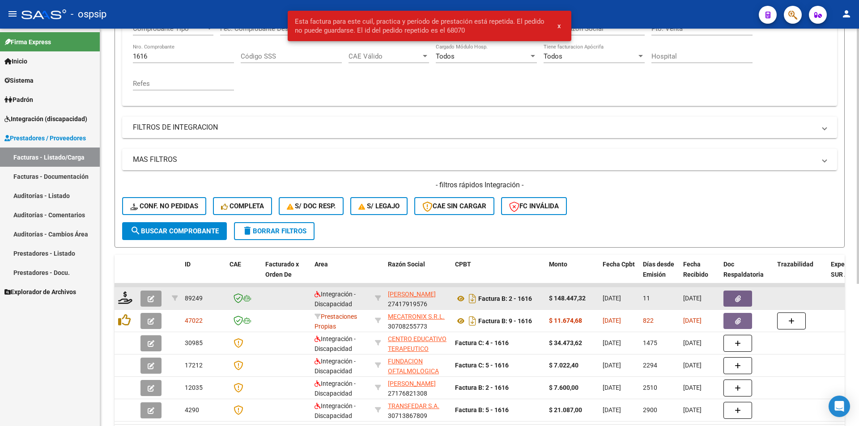
click at [154, 297] on button "button" at bounding box center [150, 299] width 21 height 16
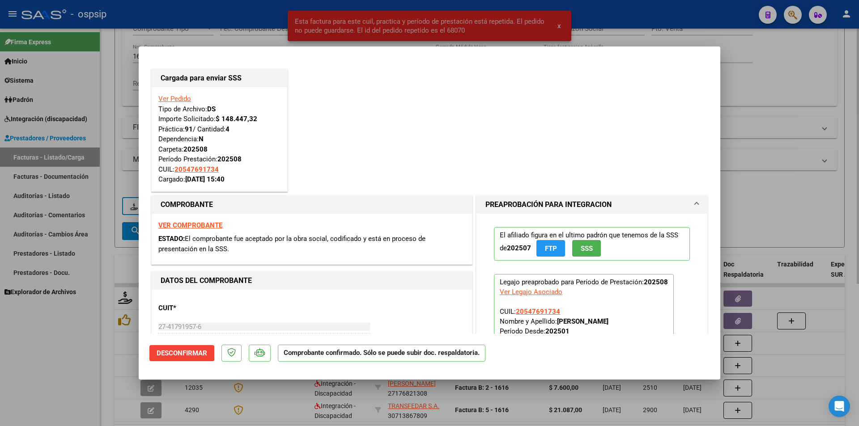
click at [114, 73] on div at bounding box center [429, 213] width 859 height 426
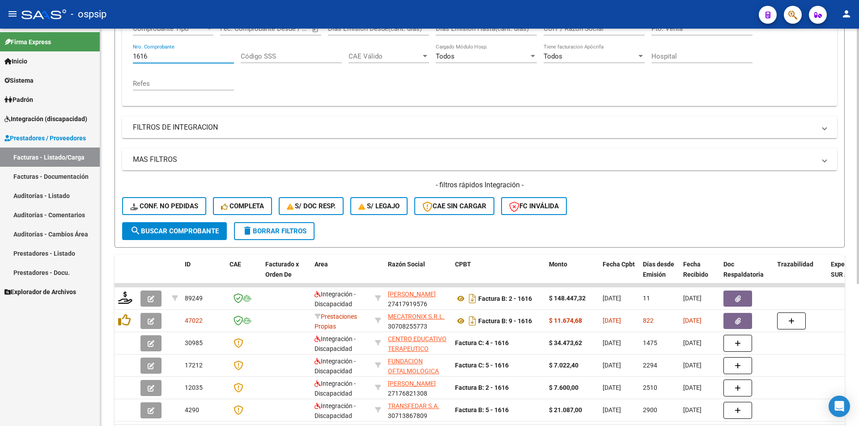
drag, startPoint x: 148, startPoint y: 56, endPoint x: 103, endPoint y: 55, distance: 44.3
click at [103, 55] on div "Video tutorial PRESTADORES -> Listado de CPBTs Emitidos por Prestadores / Prove…" at bounding box center [479, 170] width 759 height 612
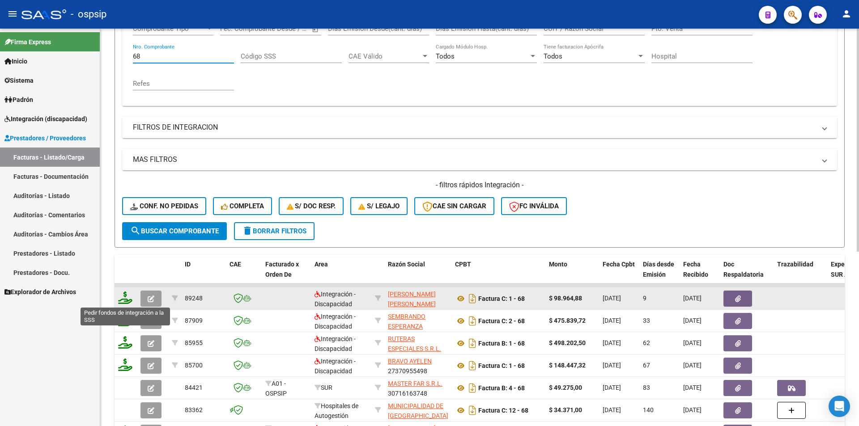
click at [125, 300] on icon at bounding box center [125, 298] width 14 height 13
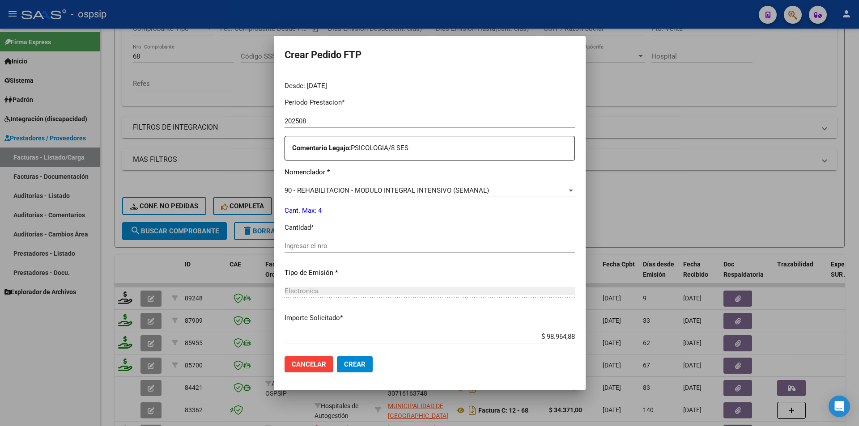
scroll to position [322, 0]
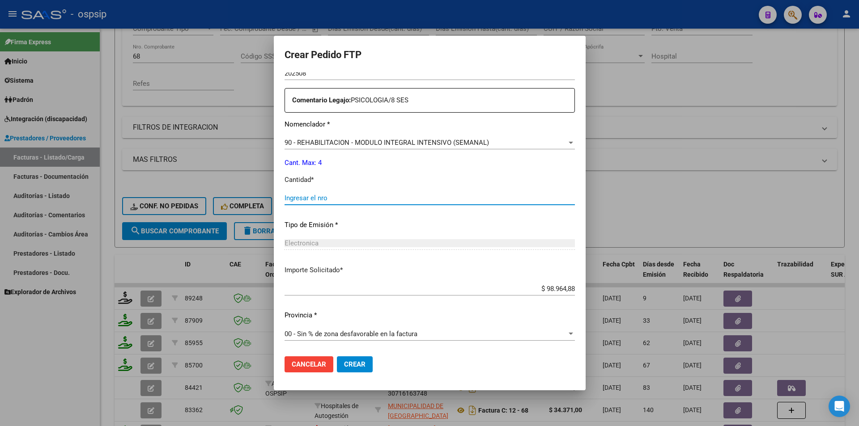
click at [301, 199] on input "Ingresar el nro" at bounding box center [429, 198] width 290 height 8
click at [346, 369] on span "Crear" at bounding box center [354, 364] width 21 height 8
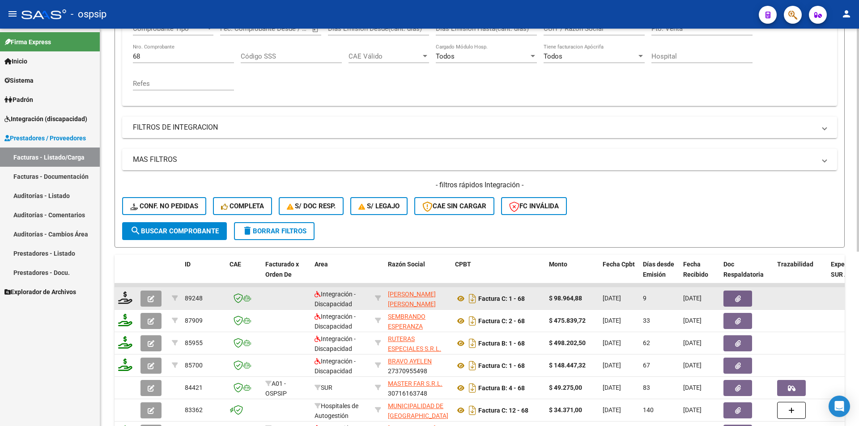
click at [154, 293] on button "button" at bounding box center [150, 299] width 21 height 16
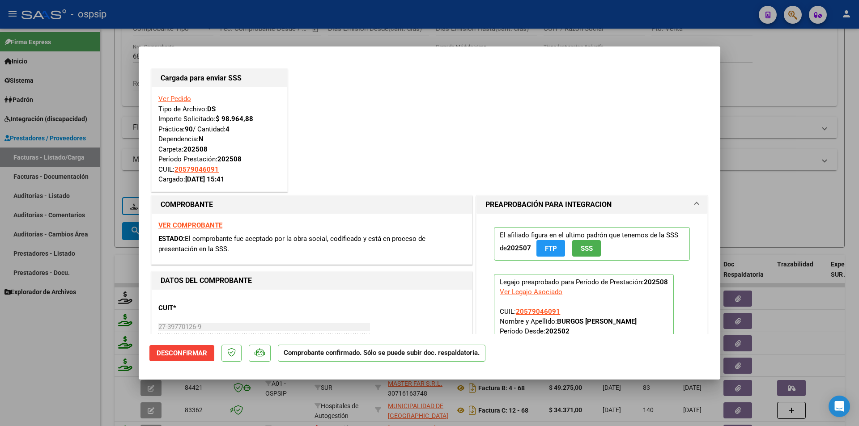
click at [90, 321] on div at bounding box center [429, 213] width 859 height 426
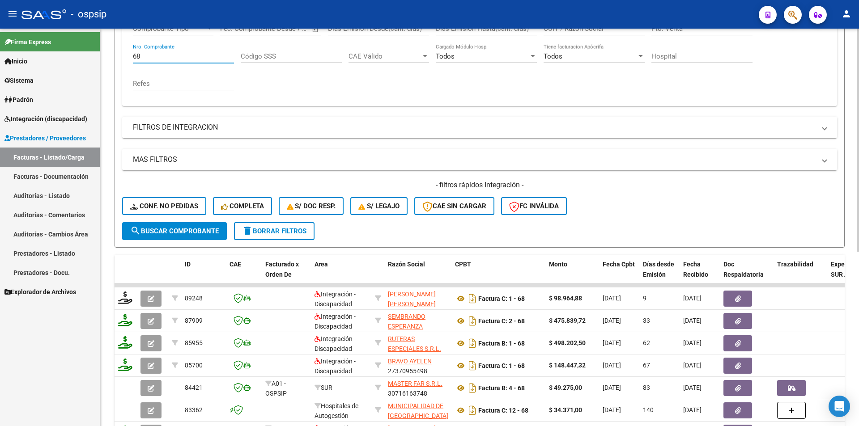
drag, startPoint x: 148, startPoint y: 57, endPoint x: 119, endPoint y: 51, distance: 29.0
click at [119, 51] on form "Filtros Id Area Area Seleccionar Gerenciador Seleccionar Gerenciador Todos Conf…" at bounding box center [479, 94] width 730 height 306
click at [187, 228] on span "search Buscar Comprobante" at bounding box center [174, 231] width 89 height 8
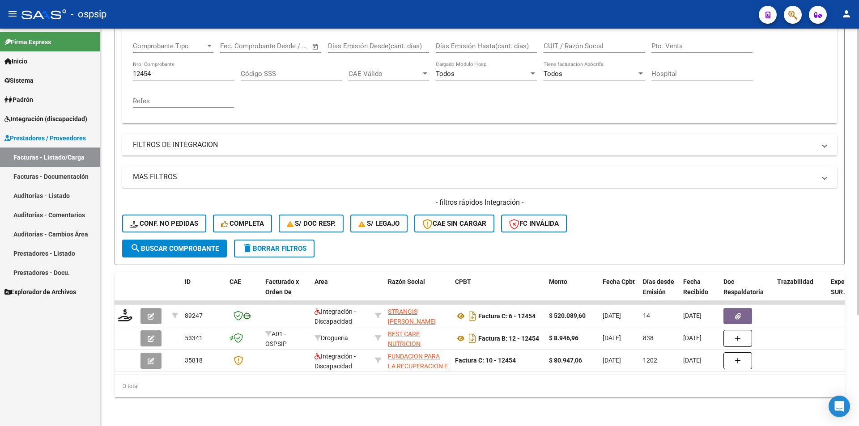
scroll to position [154, 0]
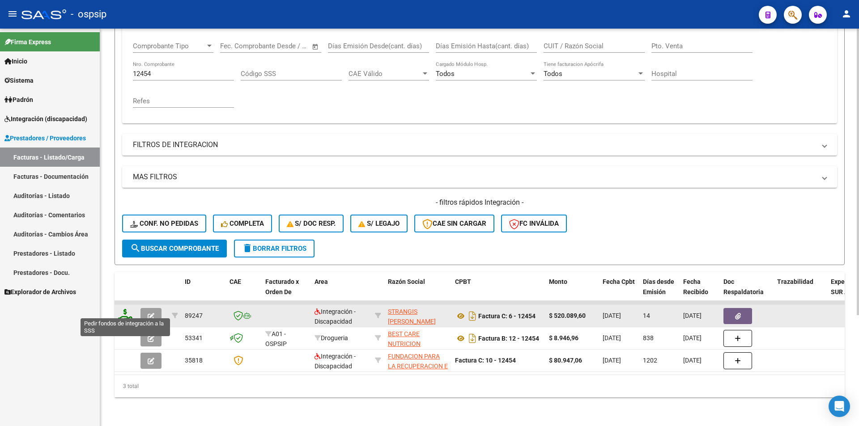
click at [127, 309] on icon at bounding box center [125, 315] width 14 height 13
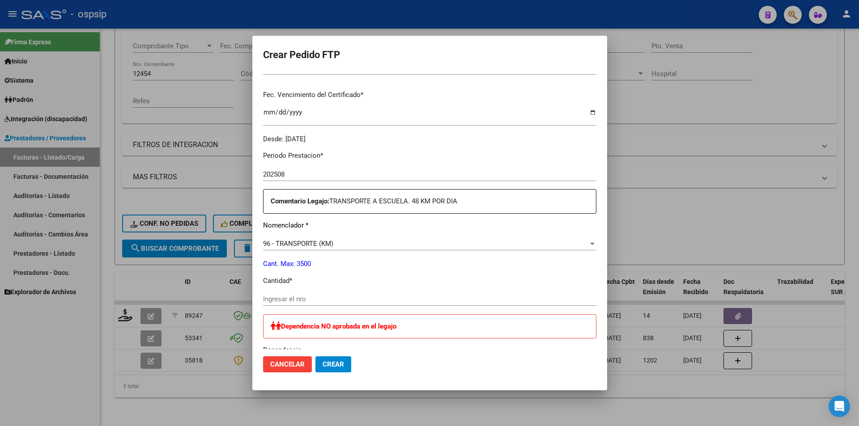
scroll to position [224, 0]
click at [280, 295] on input "Ingresar el nro" at bounding box center [429, 297] width 333 height 8
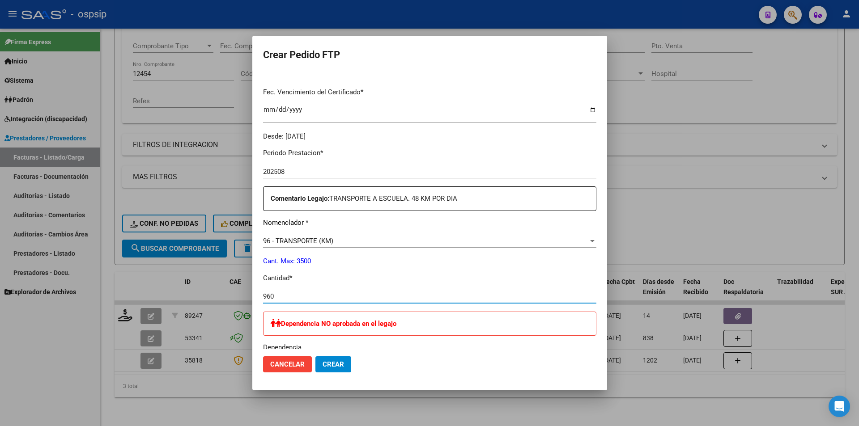
click at [330, 369] on button "Crear" at bounding box center [333, 364] width 36 height 16
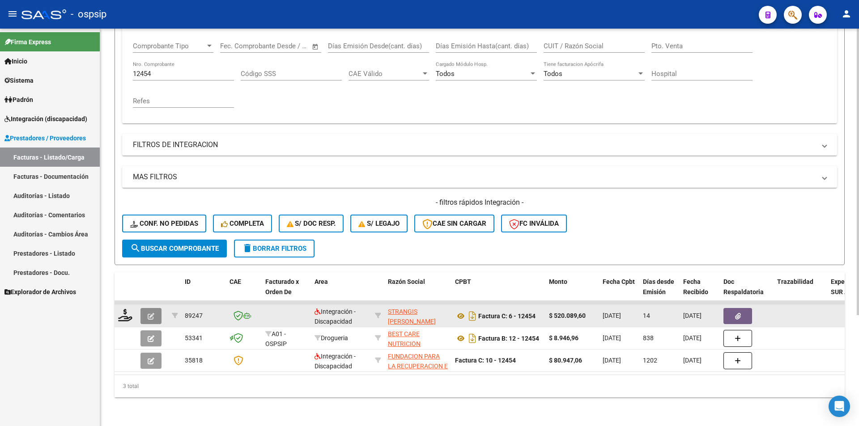
click at [159, 308] on button "button" at bounding box center [150, 316] width 21 height 16
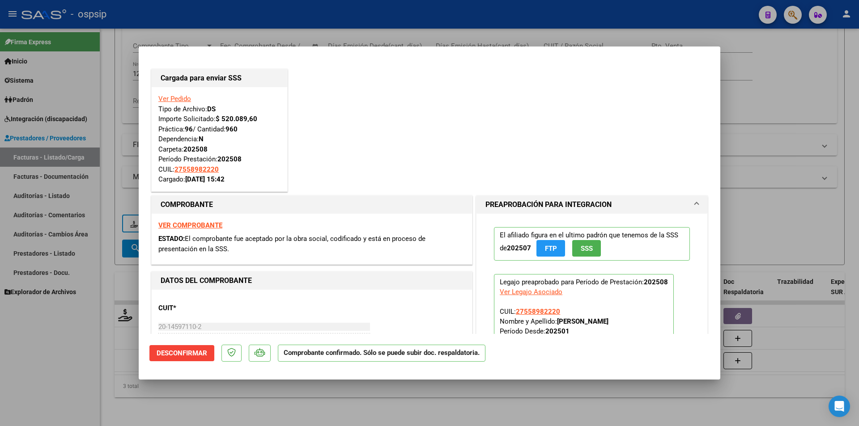
drag, startPoint x: 77, startPoint y: 114, endPoint x: 89, endPoint y: 96, distance: 21.8
click at [81, 105] on div at bounding box center [429, 213] width 859 height 426
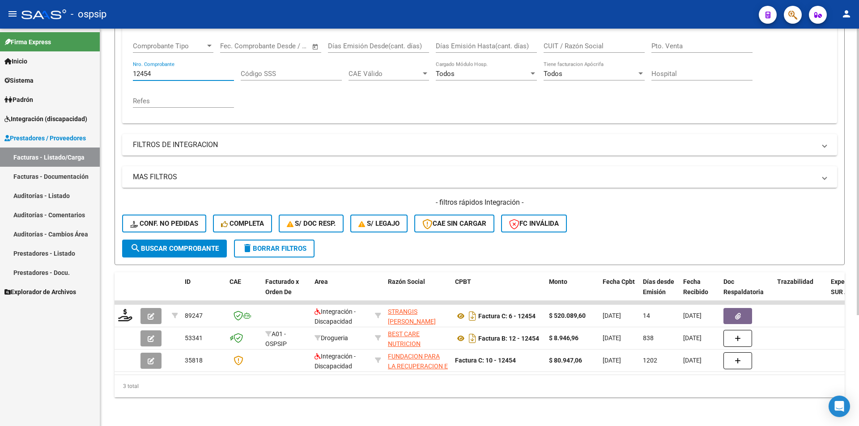
drag, startPoint x: 160, startPoint y: 67, endPoint x: 106, endPoint y: 61, distance: 54.0
click at [106, 61] on div "Video tutorial PRESTADORES -> Listado de CPBTs Emitidos por Prestadores / Prove…" at bounding box center [479, 153] width 759 height 545
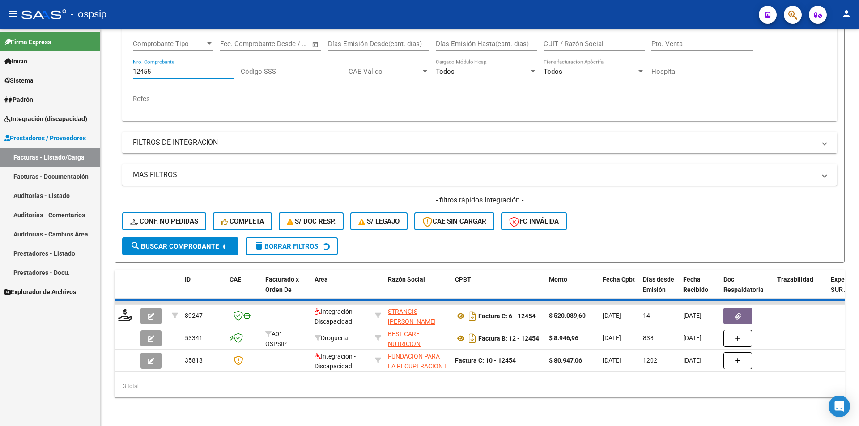
scroll to position [131, 0]
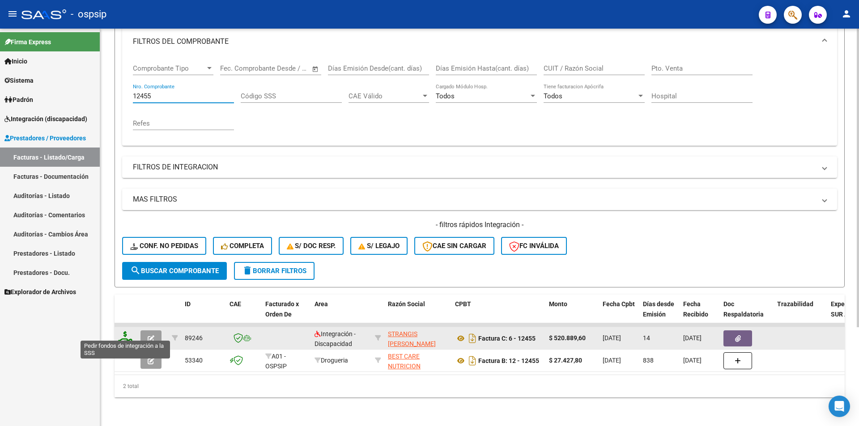
click at [128, 334] on icon at bounding box center [125, 337] width 14 height 13
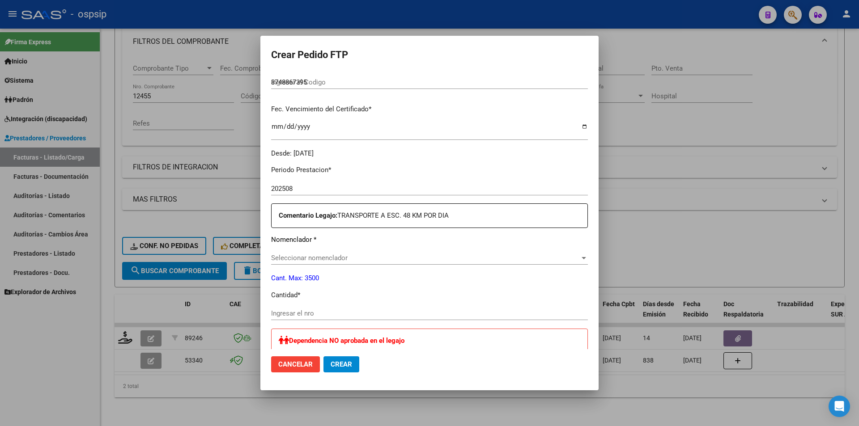
scroll to position [268, 0]
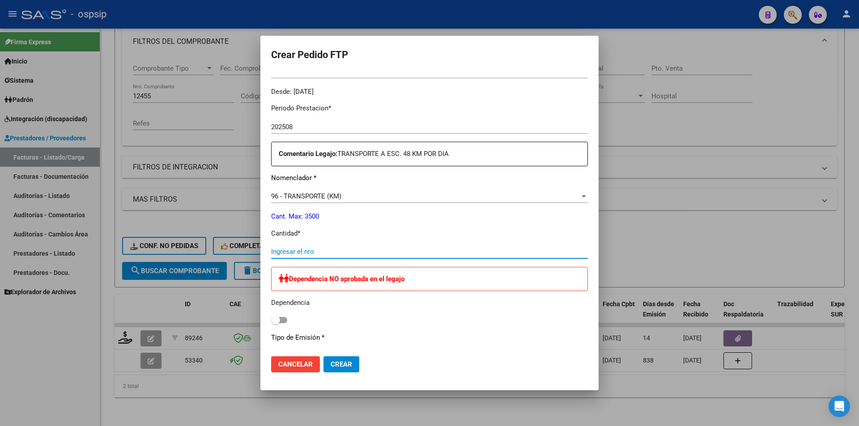
click at [314, 251] on input "Ingresar el nro" at bounding box center [429, 252] width 317 height 8
click at [331, 363] on span "Crear" at bounding box center [341, 364] width 21 height 8
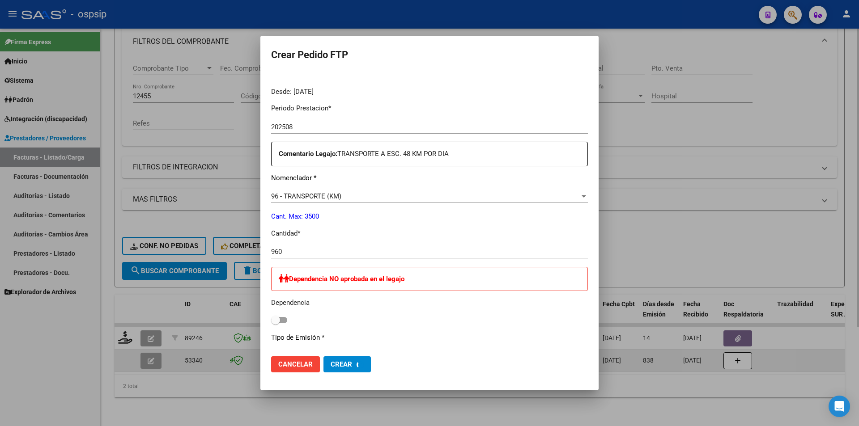
scroll to position [0, 0]
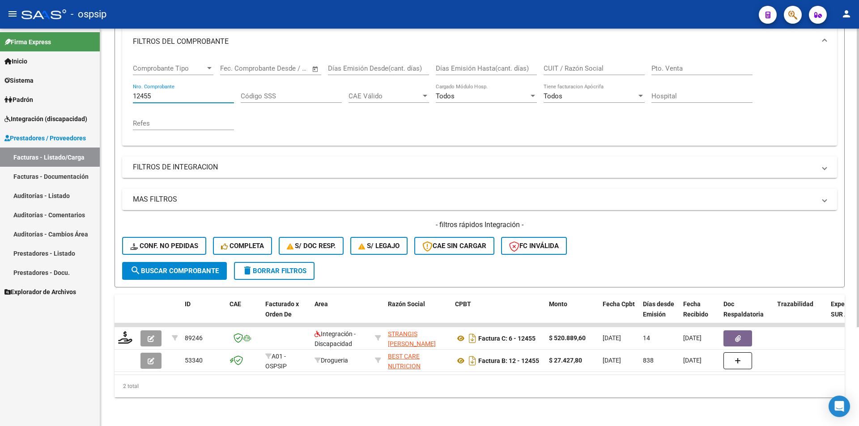
drag, startPoint x: 174, startPoint y: 89, endPoint x: 105, endPoint y: 85, distance: 69.8
click at [105, 85] on div "Video tutorial PRESTADORES -> Listado de CPBTs Emitidos por Prestadores / Prove…" at bounding box center [479, 165] width 759 height 522
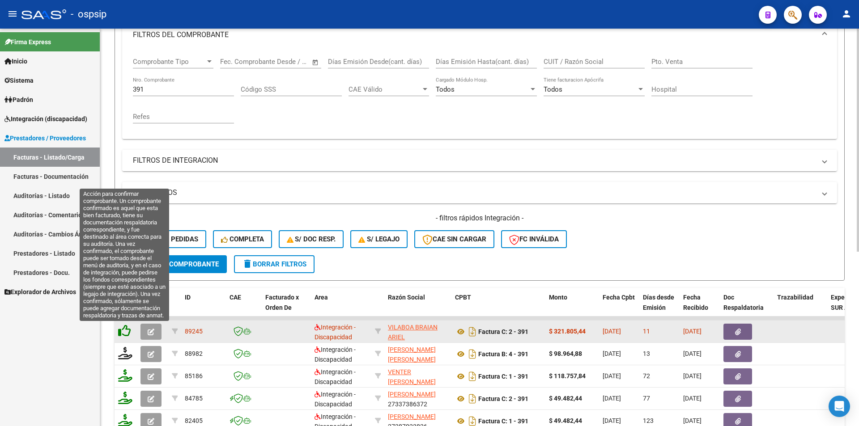
click at [126, 330] on icon at bounding box center [124, 331] width 13 height 13
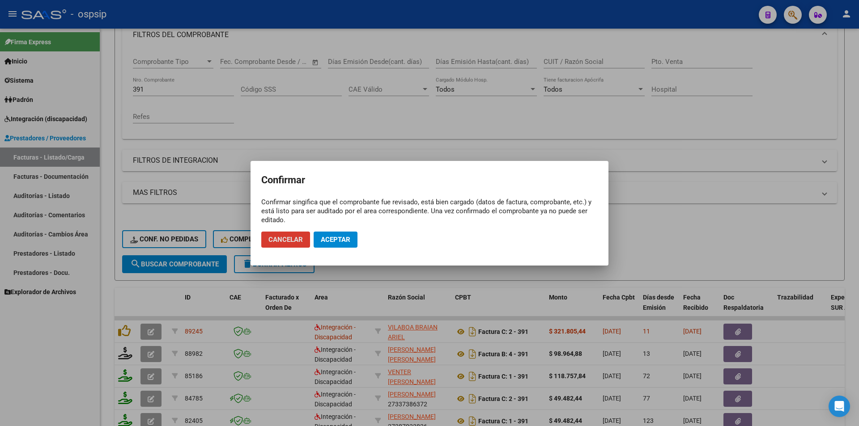
click at [347, 241] on span "Aceptar" at bounding box center [336, 240] width 30 height 8
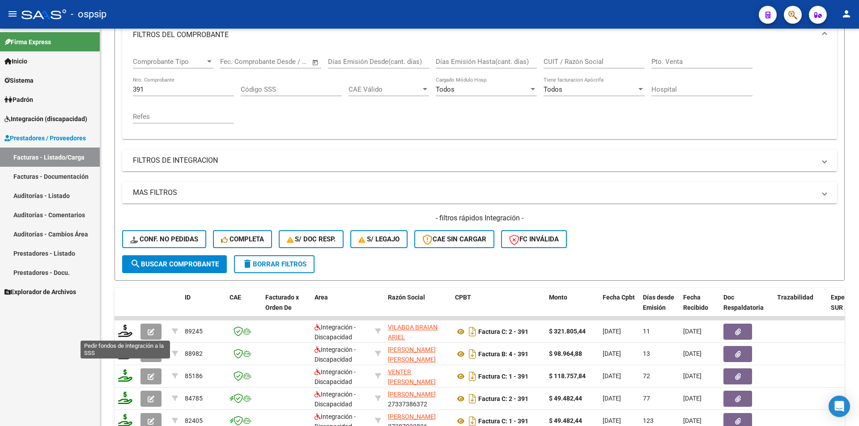
click at [126, 335] on icon at bounding box center [125, 331] width 14 height 13
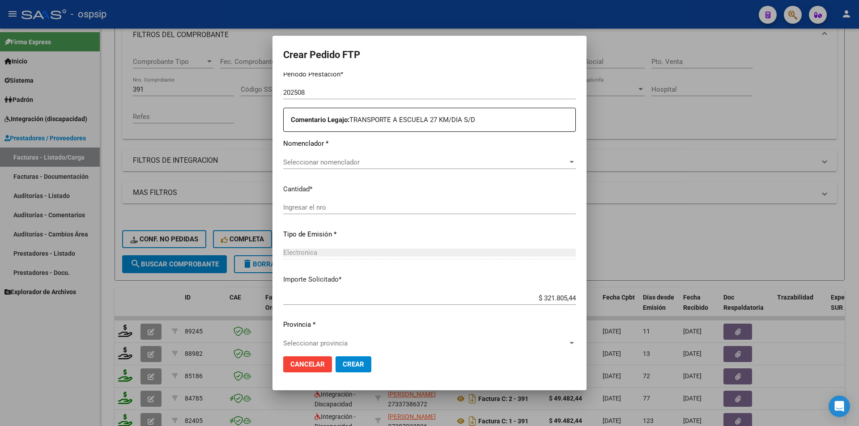
scroll to position [302, 0]
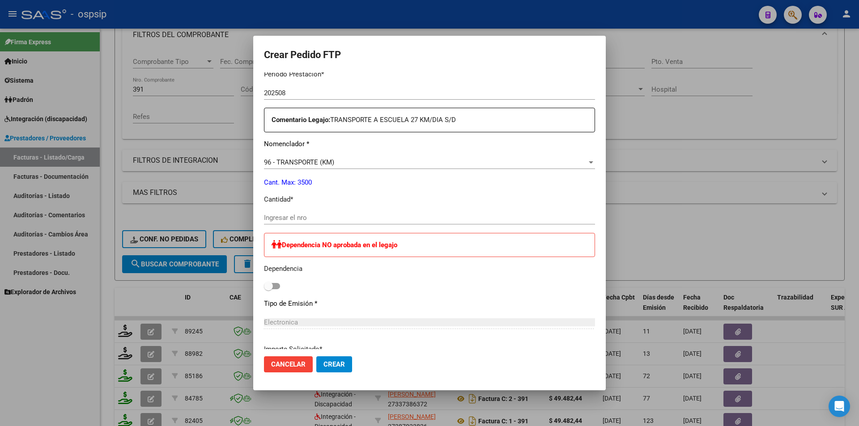
click at [284, 213] on div "Ingresar el nro" at bounding box center [429, 217] width 331 height 13
click at [341, 359] on button "Crear" at bounding box center [334, 364] width 36 height 16
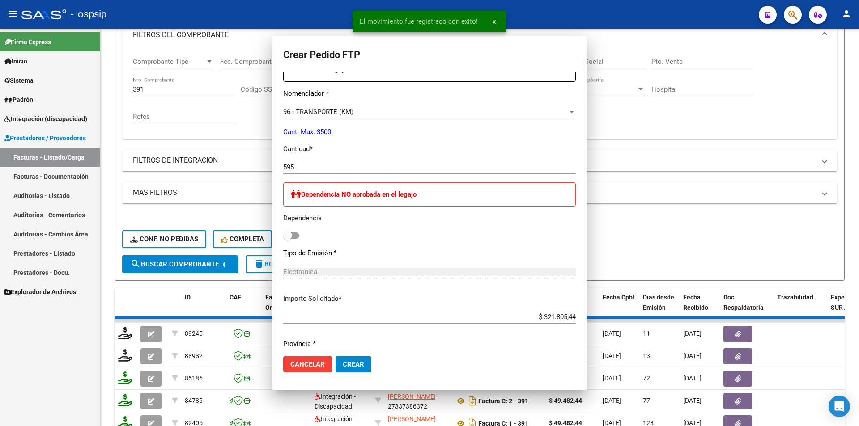
scroll to position [252, 0]
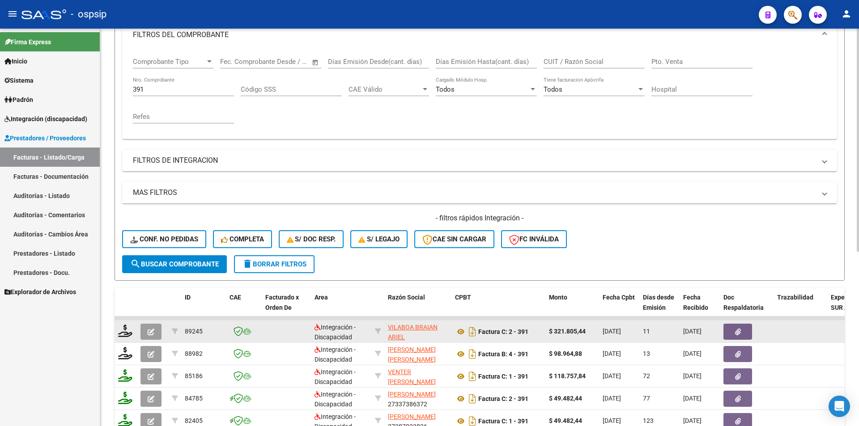
click at [153, 325] on button "button" at bounding box center [150, 332] width 21 height 16
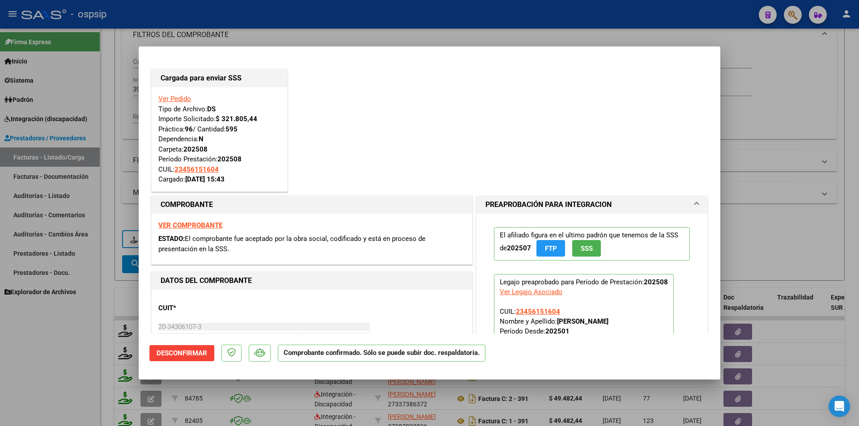
click at [86, 341] on div at bounding box center [429, 213] width 859 height 426
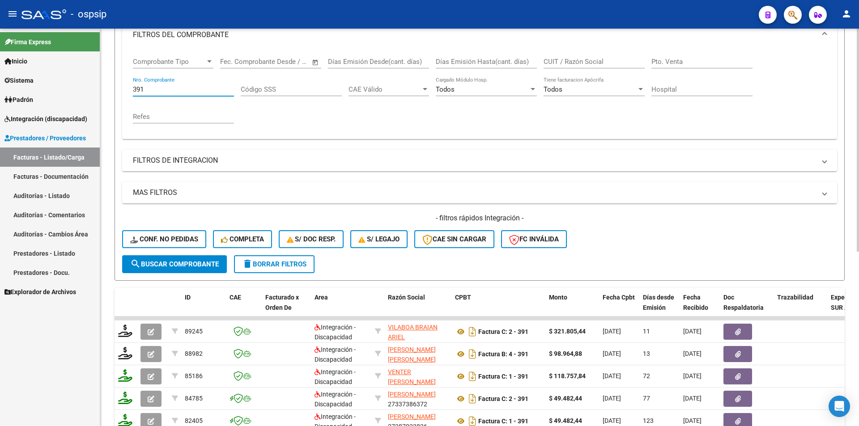
drag, startPoint x: 146, startPoint y: 91, endPoint x: 124, endPoint y: 96, distance: 22.8
click at [126, 87] on div "Comprobante Tipo Comprobante Tipo Fecha inicio – Fecha fin Fec. Comprobante Des…" at bounding box center [479, 94] width 715 height 90
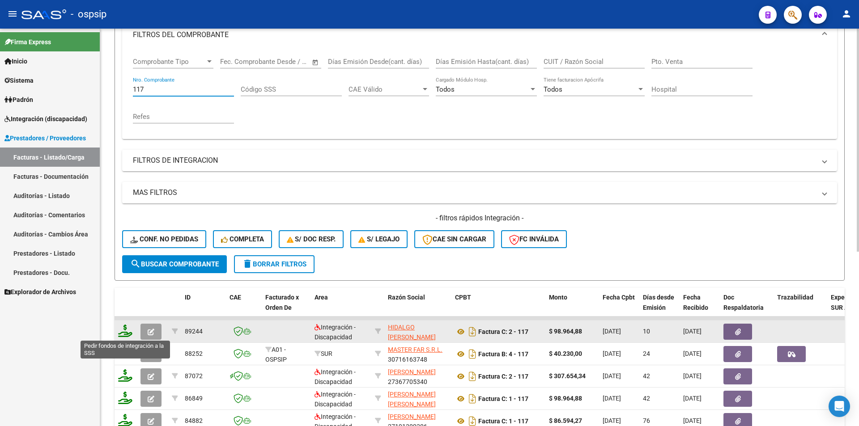
click at [123, 331] on icon at bounding box center [125, 331] width 14 height 13
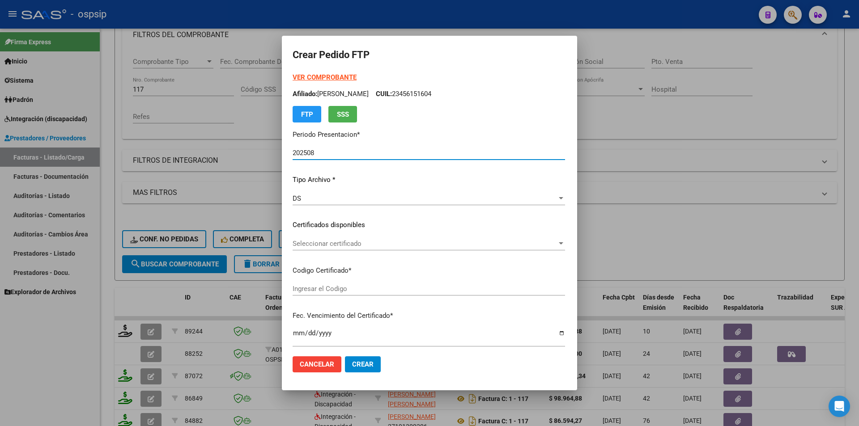
scroll to position [319, 0]
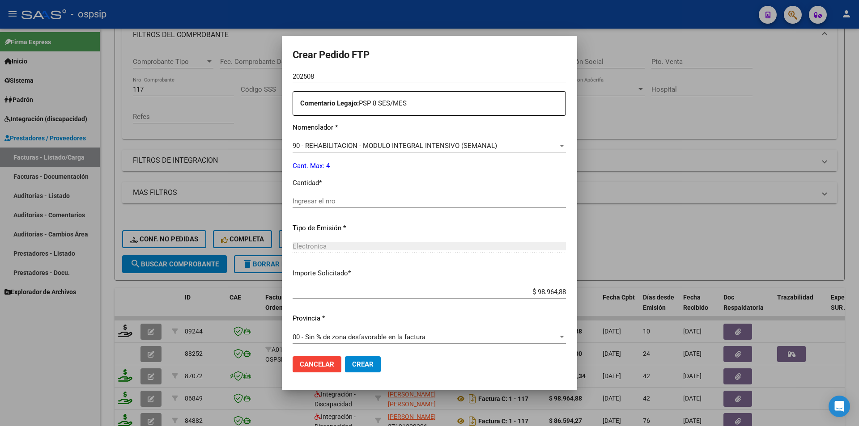
click at [293, 204] on input "Ingresar el nro" at bounding box center [429, 201] width 273 height 8
click at [364, 370] on button "Crear" at bounding box center [363, 364] width 36 height 16
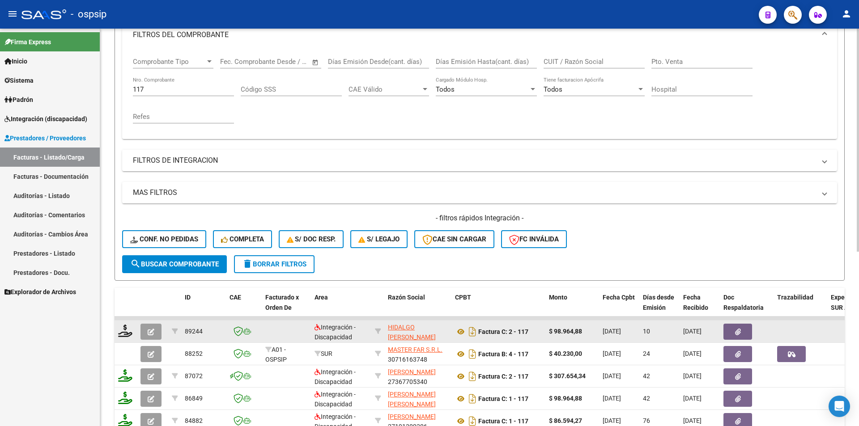
click at [153, 335] on icon "button" at bounding box center [151, 332] width 7 height 7
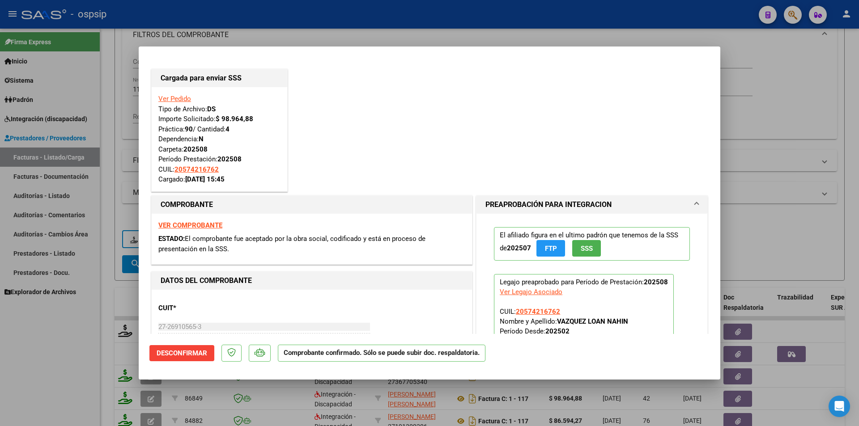
click at [89, 347] on div at bounding box center [429, 213] width 859 height 426
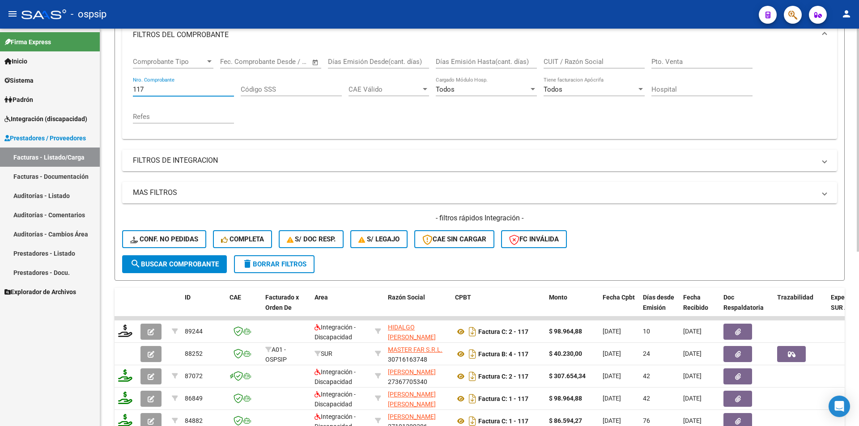
drag, startPoint x: 154, startPoint y: 89, endPoint x: 102, endPoint y: 84, distance: 52.1
click at [102, 84] on div "Video tutorial PRESTADORES -> Listado de CPBTs Emitidos por Prestadores / Prove…" at bounding box center [479, 247] width 759 height 701
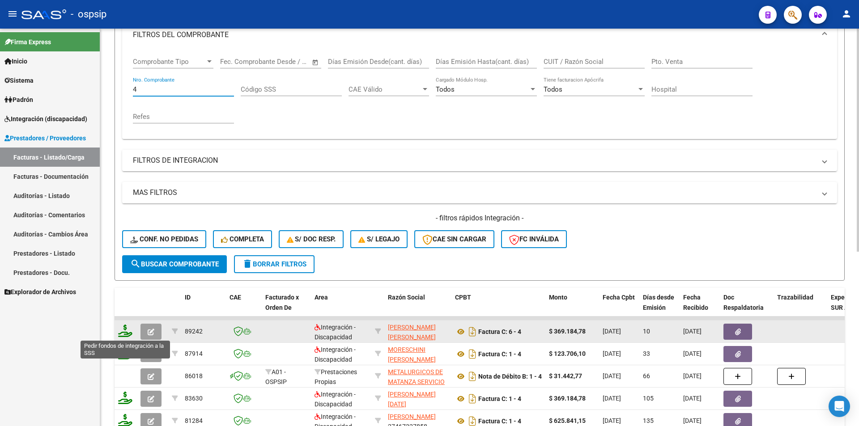
click at [129, 331] on icon at bounding box center [125, 331] width 14 height 13
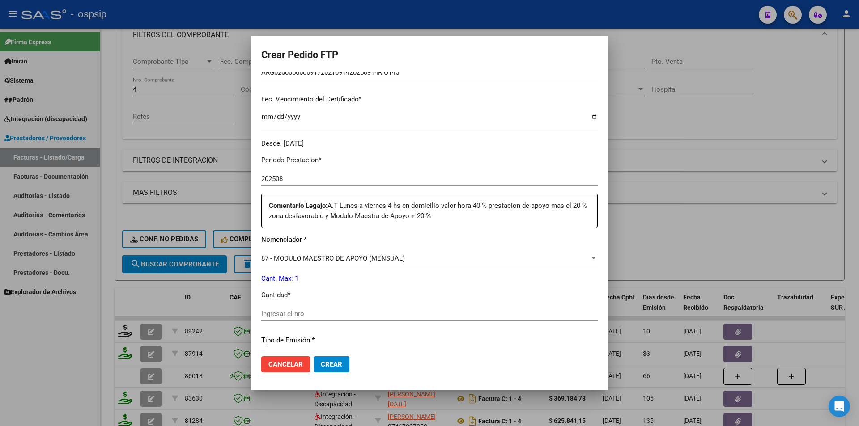
scroll to position [224, 0]
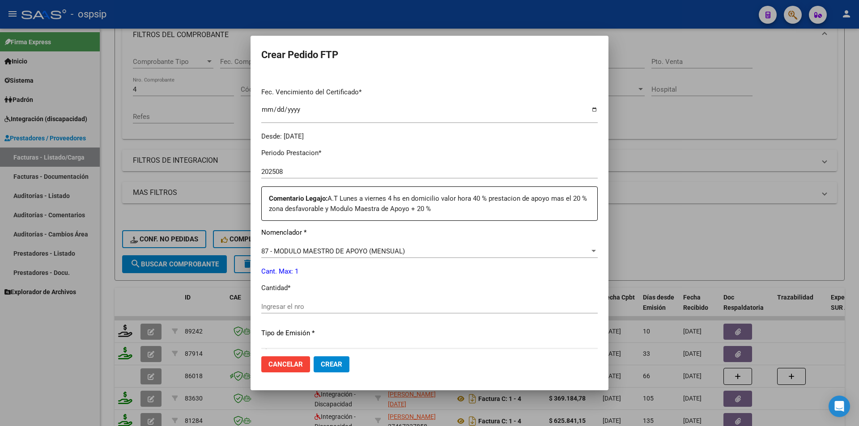
click at [270, 310] on input "Ingresar el nro" at bounding box center [429, 307] width 336 height 8
click at [322, 361] on span "Crear" at bounding box center [331, 364] width 21 height 8
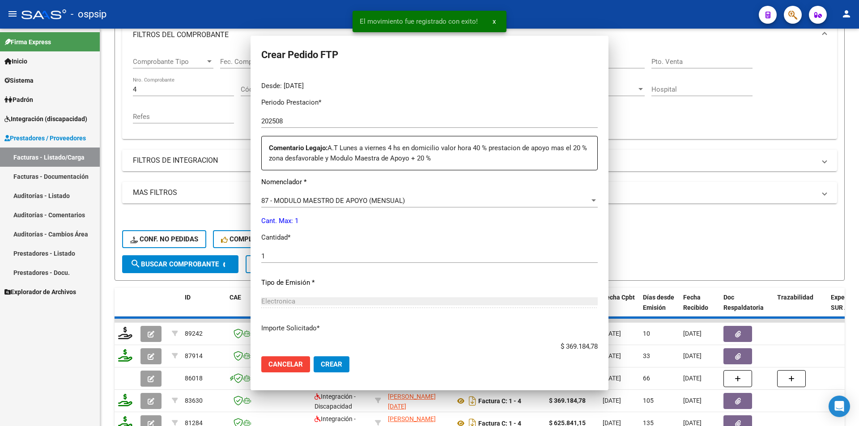
scroll to position [0, 0]
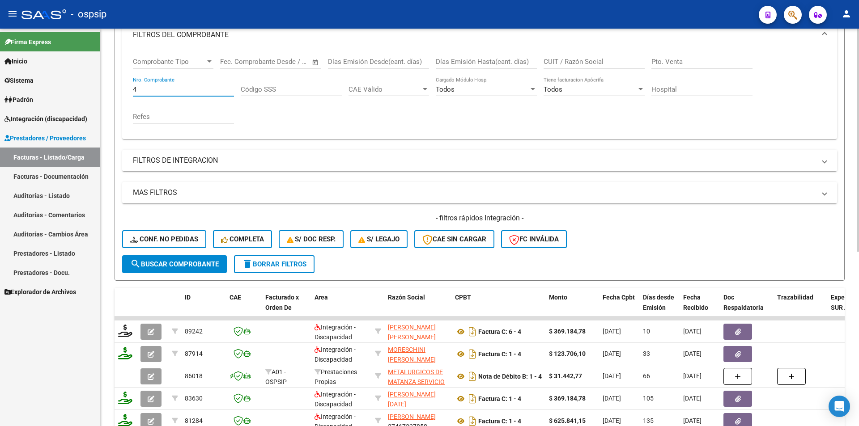
drag, startPoint x: 152, startPoint y: 88, endPoint x: 114, endPoint y: 91, distance: 37.7
click at [114, 91] on form "Filtros Id Area Area Seleccionar Gerenciador Seleccionar Gerenciador Todos Conf…" at bounding box center [479, 128] width 730 height 306
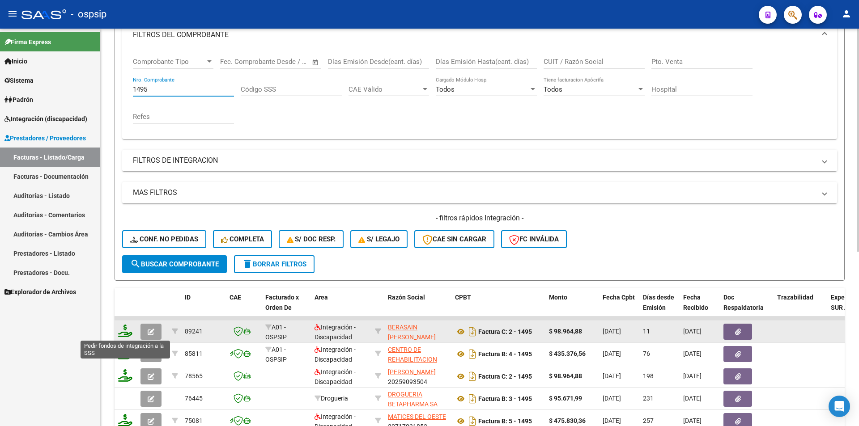
click at [122, 334] on icon at bounding box center [125, 331] width 14 height 13
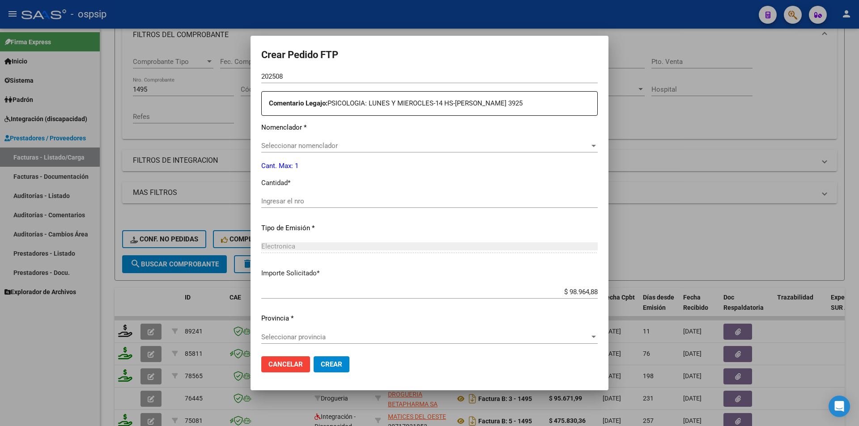
scroll to position [309, 0]
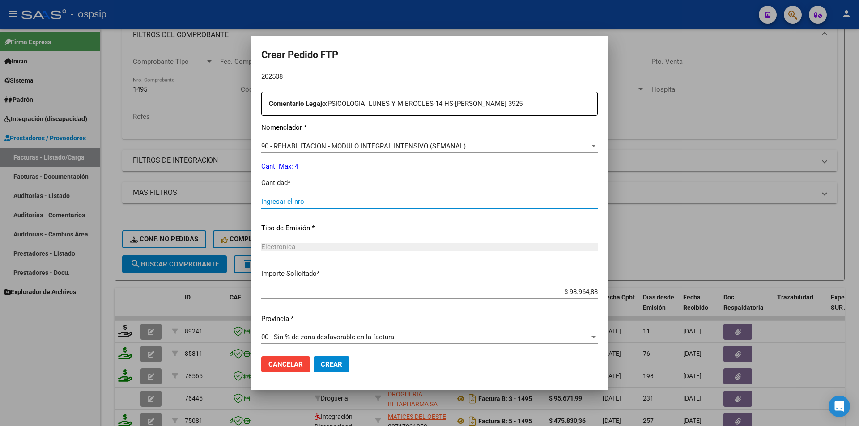
click at [293, 198] on input "Ingresar el nro" at bounding box center [429, 202] width 336 height 8
click at [336, 365] on span "Crear" at bounding box center [331, 364] width 21 height 8
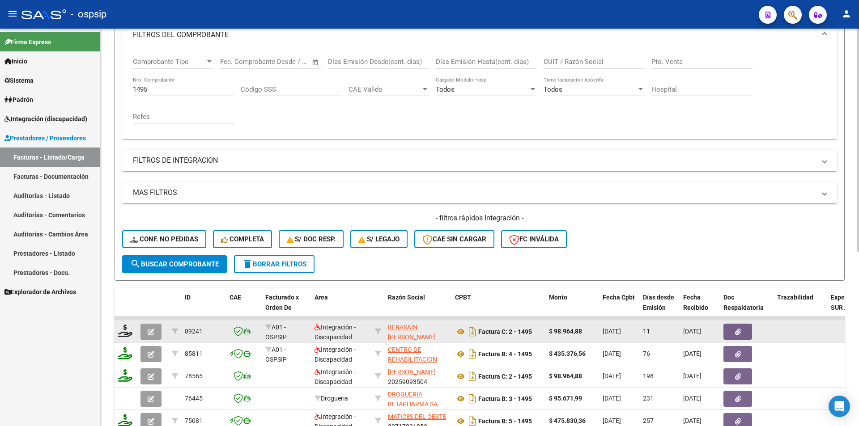
click at [153, 332] on icon "button" at bounding box center [151, 332] width 7 height 7
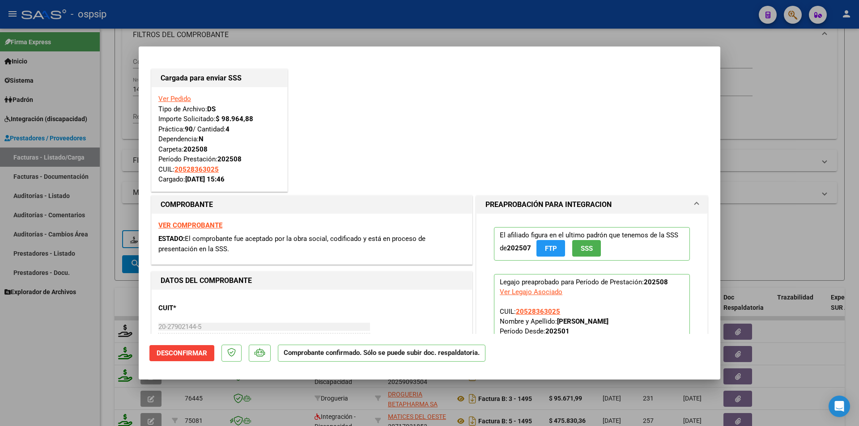
click at [76, 335] on div at bounding box center [429, 213] width 859 height 426
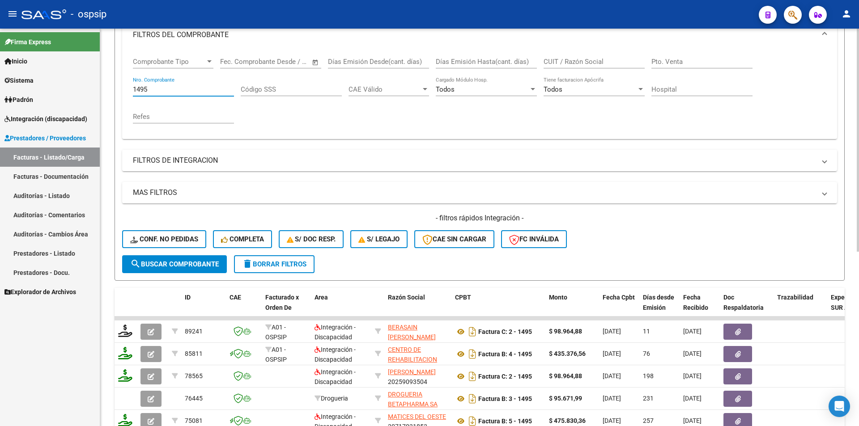
drag, startPoint x: 129, startPoint y: 86, endPoint x: 118, endPoint y: 85, distance: 11.6
click at [118, 85] on form "Filtros Id Area Area Seleccionar Gerenciador Seleccionar Gerenciador Todos Conf…" at bounding box center [479, 128] width 730 height 306
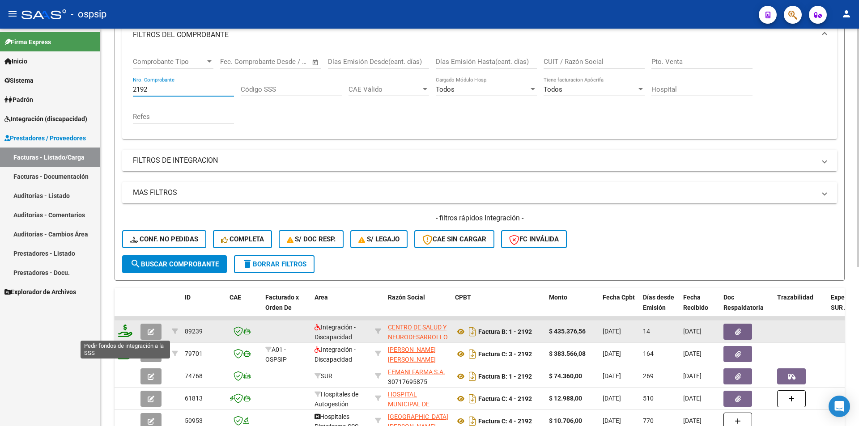
click at [124, 329] on icon at bounding box center [125, 331] width 14 height 13
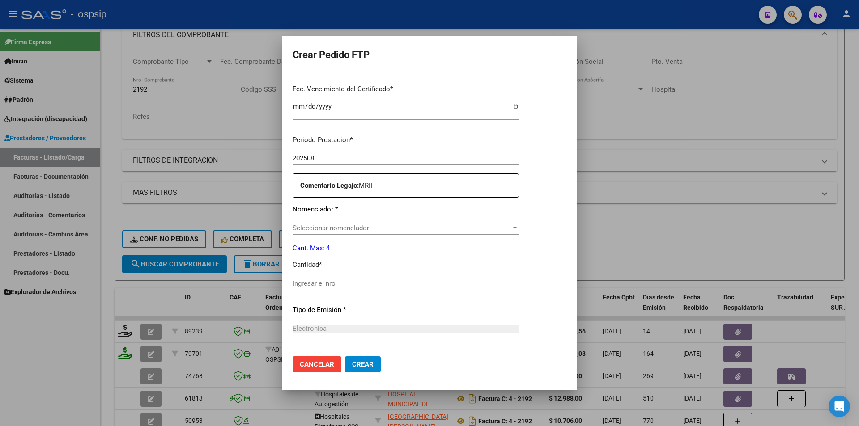
scroll to position [261, 0]
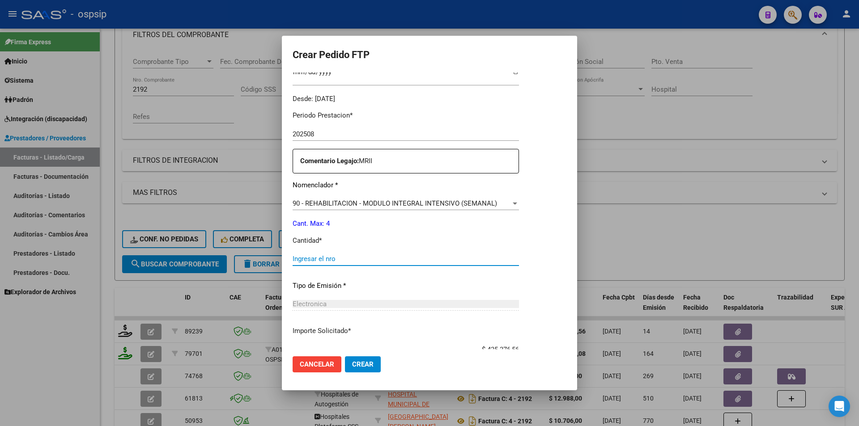
click at [304, 258] on input "Ingresar el nro" at bounding box center [406, 259] width 226 height 8
click at [352, 365] on span "Crear" at bounding box center [362, 364] width 21 height 8
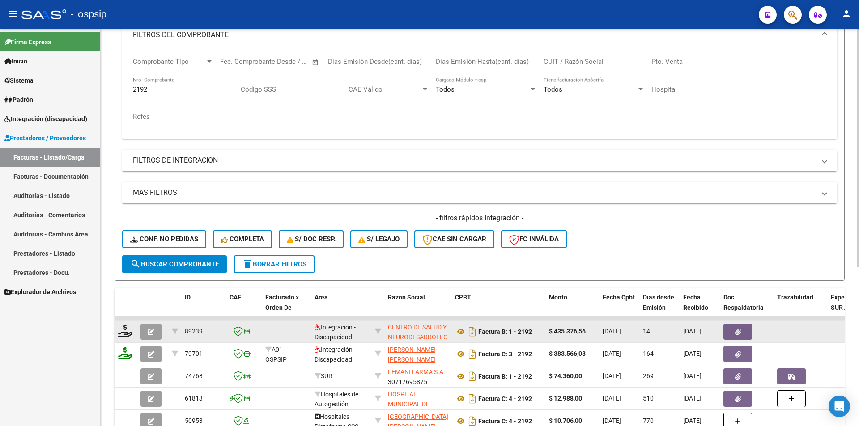
click at [156, 331] on button "button" at bounding box center [150, 332] width 21 height 16
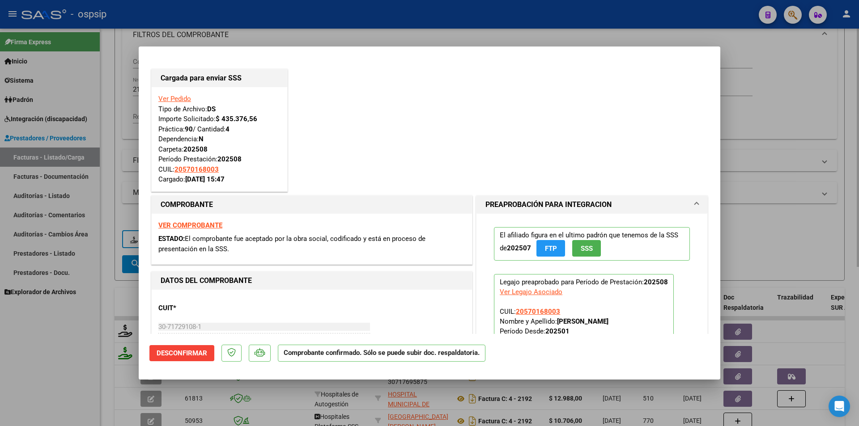
drag, startPoint x: 101, startPoint y: 220, endPoint x: 114, endPoint y: 203, distance: 22.4
click at [101, 220] on div at bounding box center [429, 213] width 859 height 426
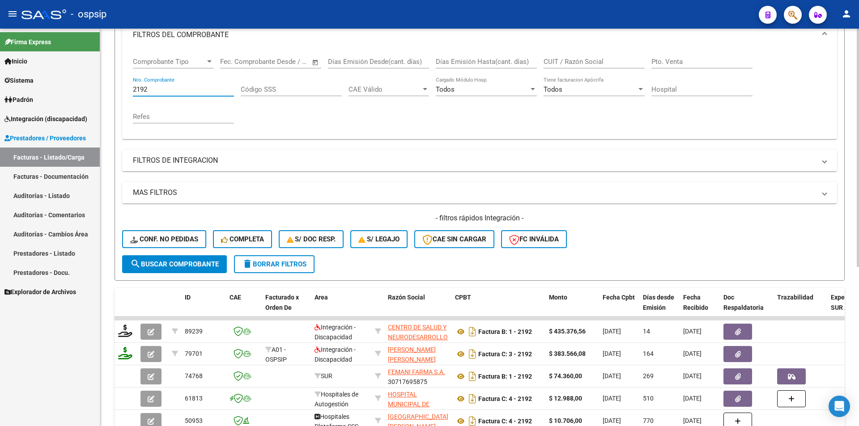
drag, startPoint x: 153, startPoint y: 89, endPoint x: 103, endPoint y: 78, distance: 51.1
click at [103, 78] on div "Video tutorial PRESTADORES -> Listado de CPBTs Emitidos por Prestadores / Prove…" at bounding box center [479, 225] width 759 height 657
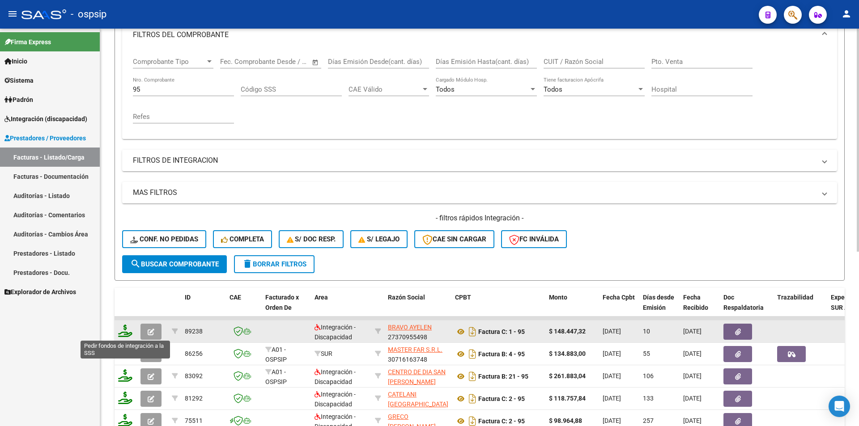
click at [121, 332] on icon at bounding box center [125, 331] width 14 height 13
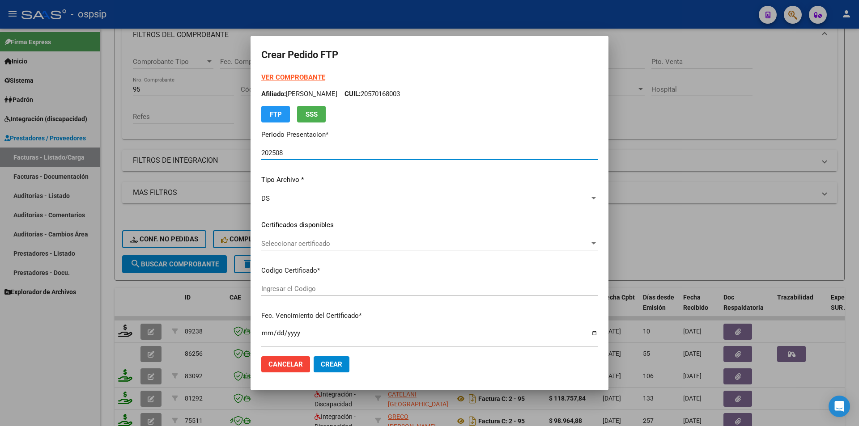
scroll to position [322, 0]
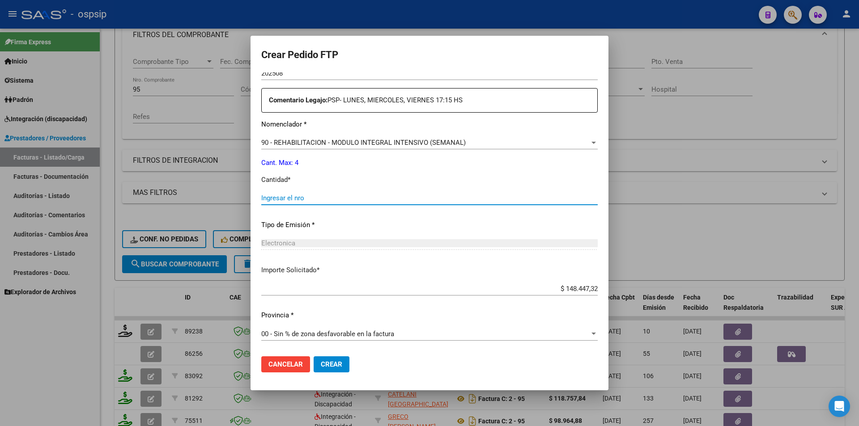
click at [268, 199] on input "Ingresar el nro" at bounding box center [429, 198] width 336 height 8
click at [338, 361] on span "Crear" at bounding box center [331, 364] width 21 height 8
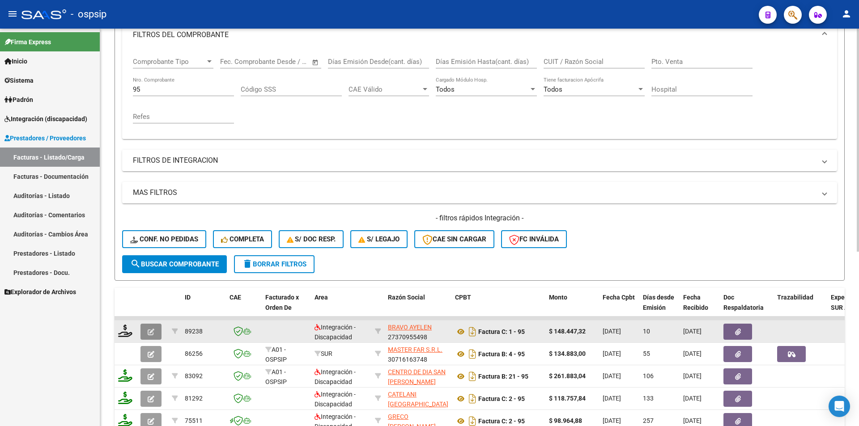
click at [150, 337] on button "button" at bounding box center [150, 332] width 21 height 16
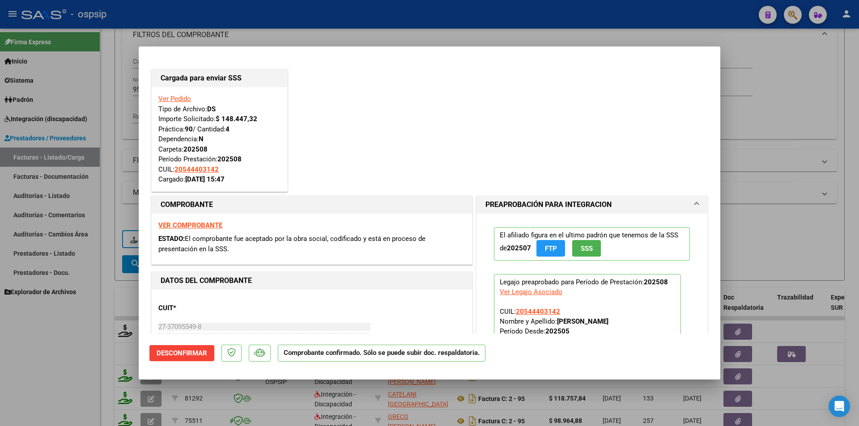
click at [94, 297] on div at bounding box center [429, 213] width 859 height 426
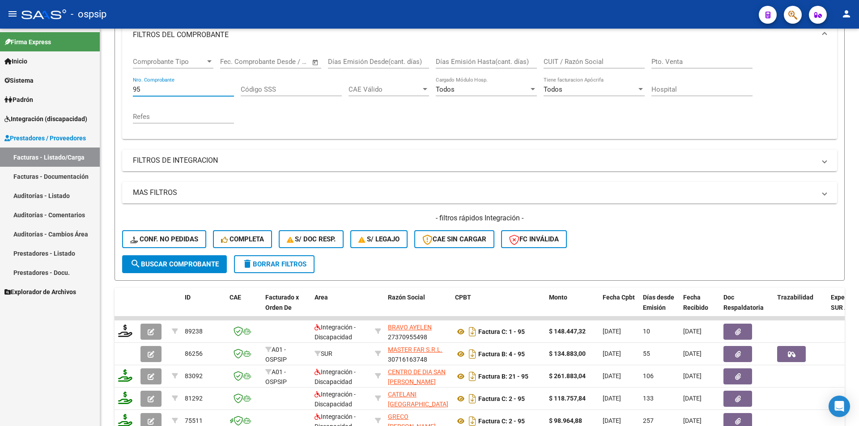
drag, startPoint x: 167, startPoint y: 85, endPoint x: 76, endPoint y: 83, distance: 91.7
click at [76, 83] on mat-sidenav-container "Firma Express Inicio Calendario SSS Instructivos Contacto OS Sistema Usuarios T…" at bounding box center [429, 228] width 859 height 398
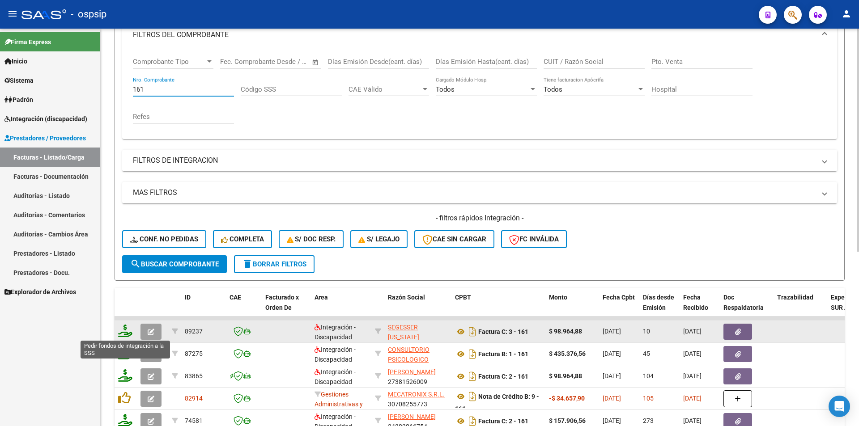
click at [121, 331] on icon at bounding box center [125, 331] width 14 height 13
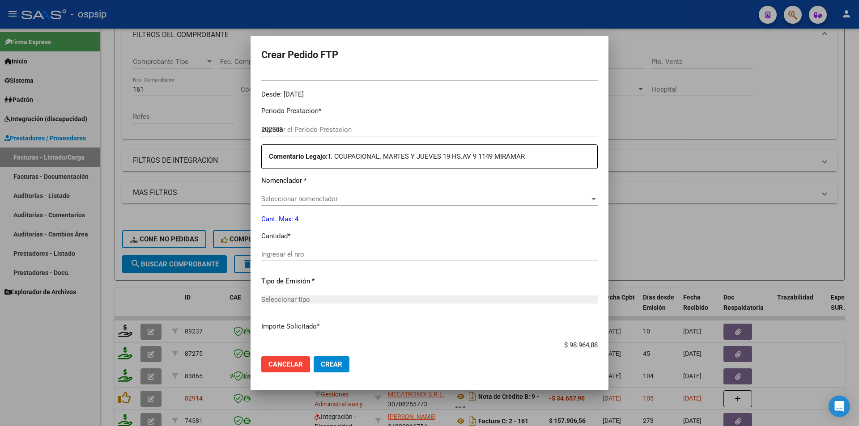
scroll to position [274, 0]
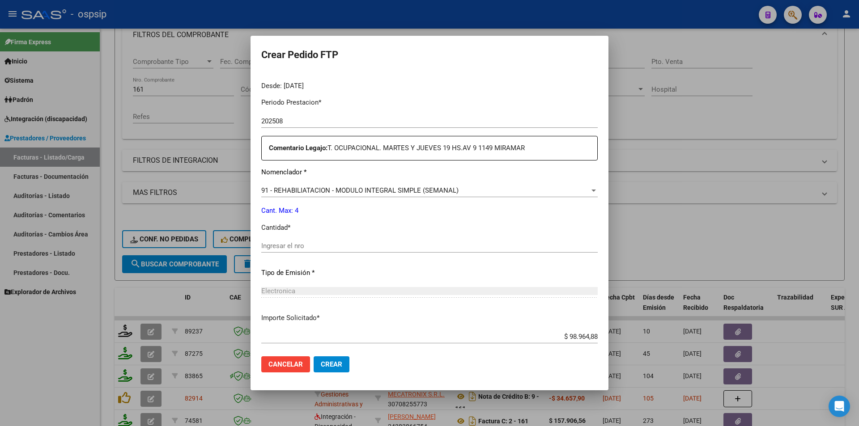
click at [303, 247] on input "Ingresar el nro" at bounding box center [429, 246] width 336 height 8
click at [322, 367] on span "Crear" at bounding box center [331, 364] width 21 height 8
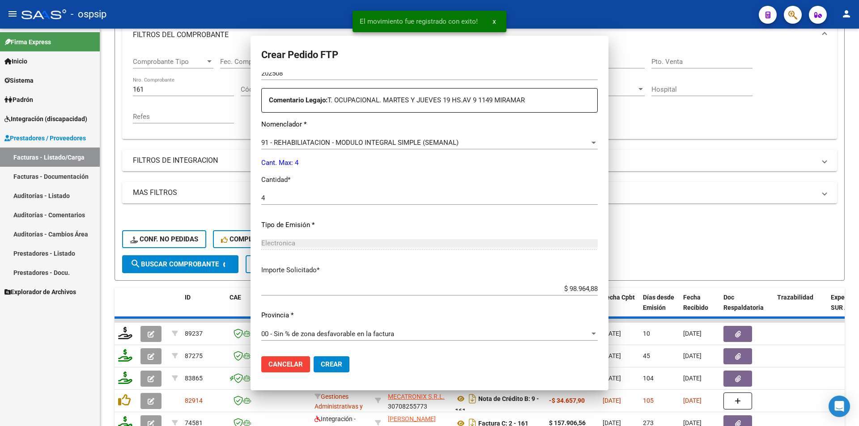
scroll to position [224, 0]
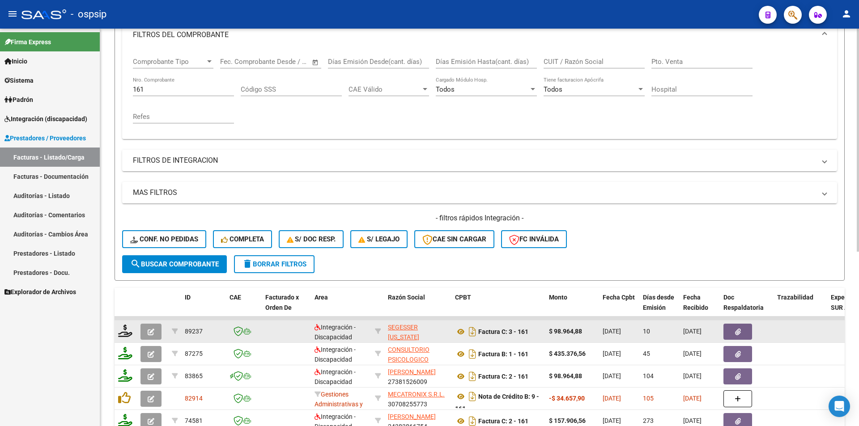
click at [146, 333] on button "button" at bounding box center [150, 332] width 21 height 16
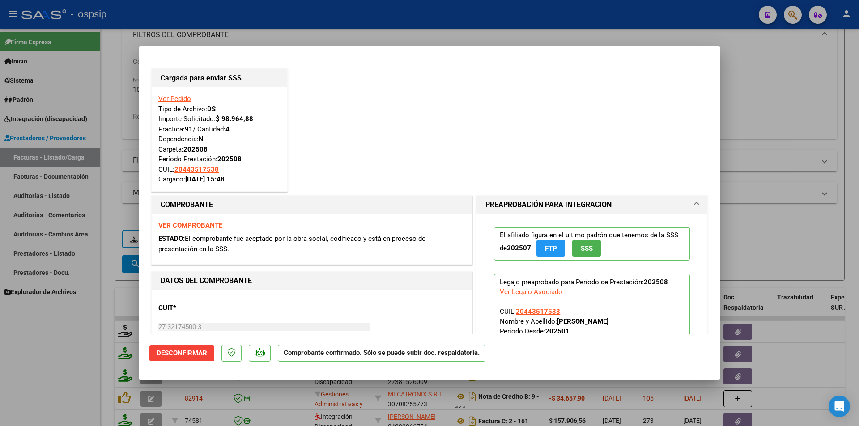
click at [102, 237] on div at bounding box center [429, 213] width 859 height 426
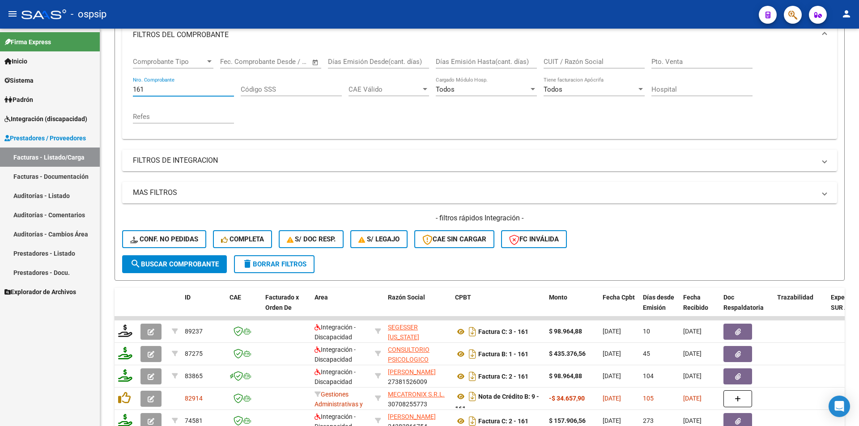
drag, startPoint x: 166, startPoint y: 89, endPoint x: 81, endPoint y: 86, distance: 85.0
click at [81, 86] on mat-sidenav-container "Firma Express Inicio Calendario SSS Instructivos Contacto OS Sistema Usuarios T…" at bounding box center [429, 228] width 859 height 398
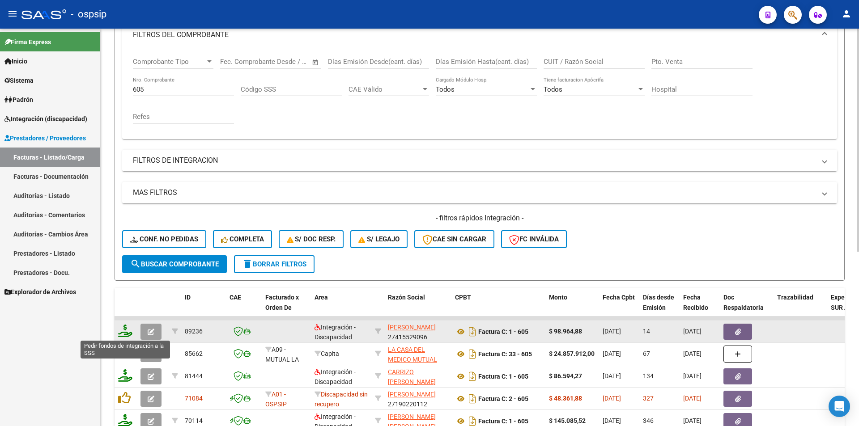
click at [122, 330] on icon at bounding box center [125, 331] width 14 height 13
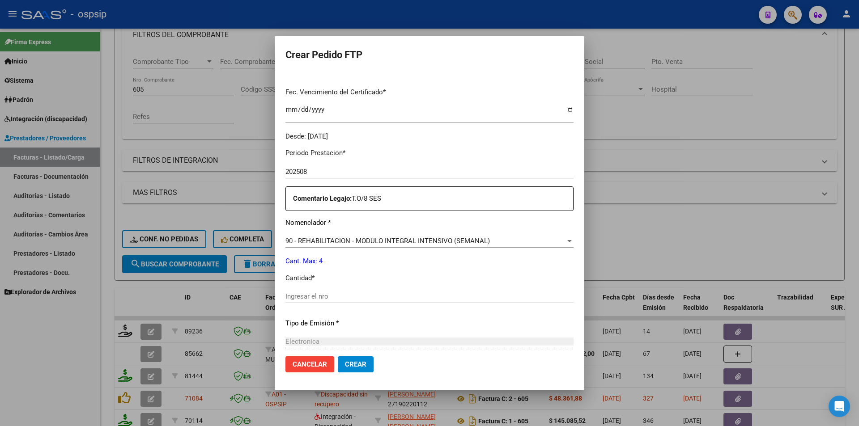
click at [312, 293] on input "Ingresar el nro" at bounding box center [429, 297] width 288 height 8
click at [345, 365] on span "Crear" at bounding box center [355, 364] width 21 height 8
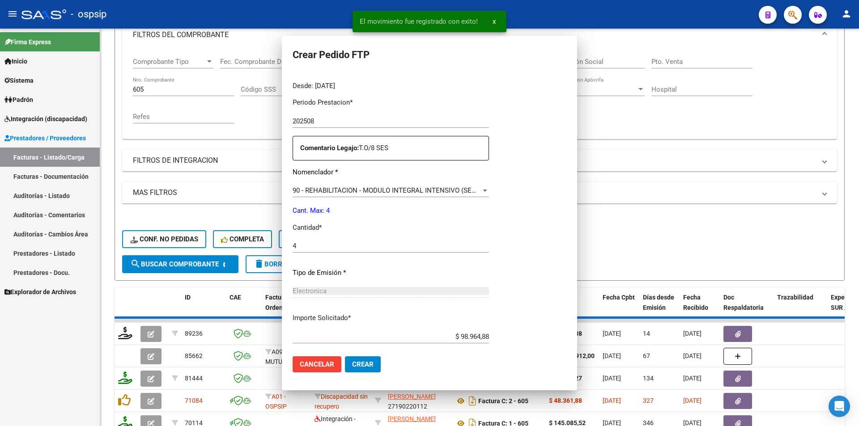
scroll to position [0, 0]
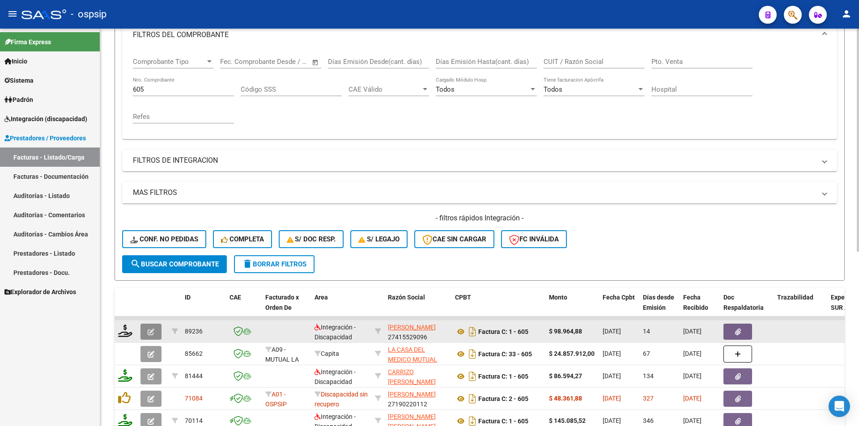
click at [152, 333] on icon "button" at bounding box center [151, 332] width 7 height 7
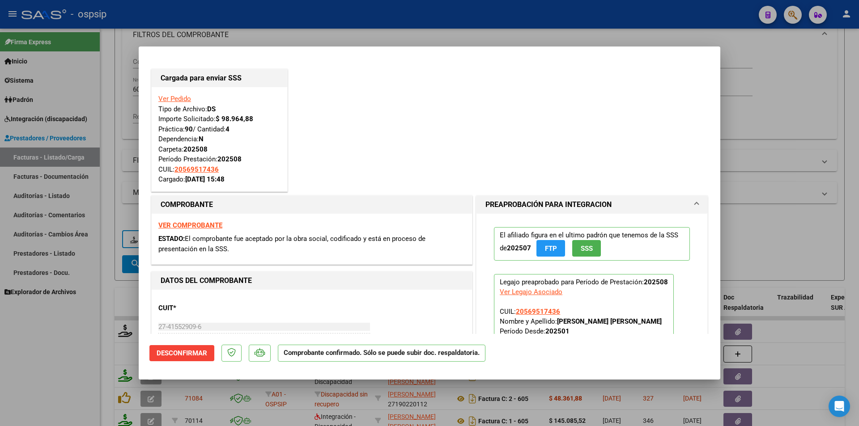
click at [119, 392] on div at bounding box center [429, 213] width 859 height 426
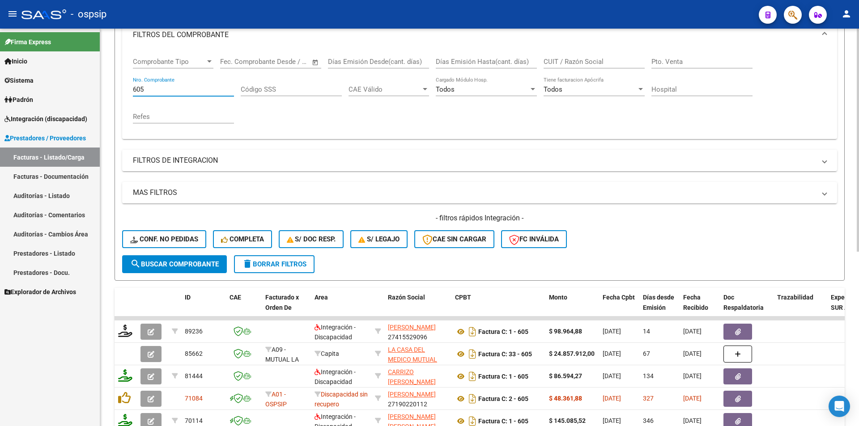
click at [117, 86] on form "Filtros Id Area Area Seleccionar Gerenciador Seleccionar Gerenciador Todos Conf…" at bounding box center [479, 128] width 730 height 306
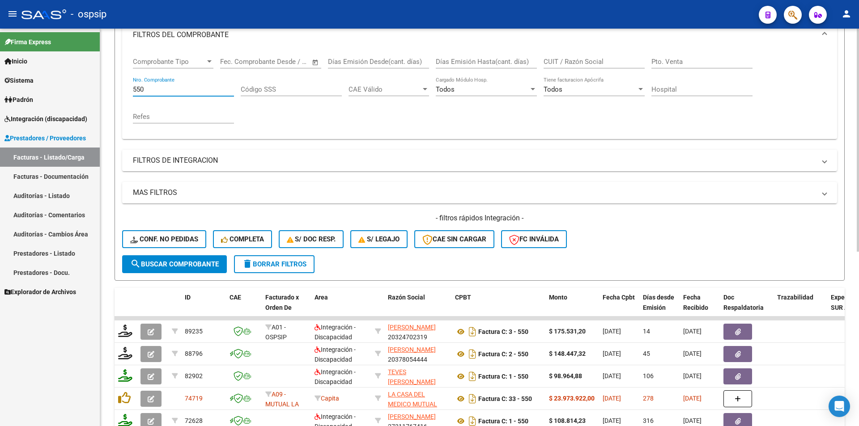
drag, startPoint x: 144, startPoint y: 87, endPoint x: 117, endPoint y: 86, distance: 26.4
click at [117, 86] on form "Filtros Id Area Area Seleccionar Gerenciador Seleccionar Gerenciador Todos Conf…" at bounding box center [479, 128] width 730 height 306
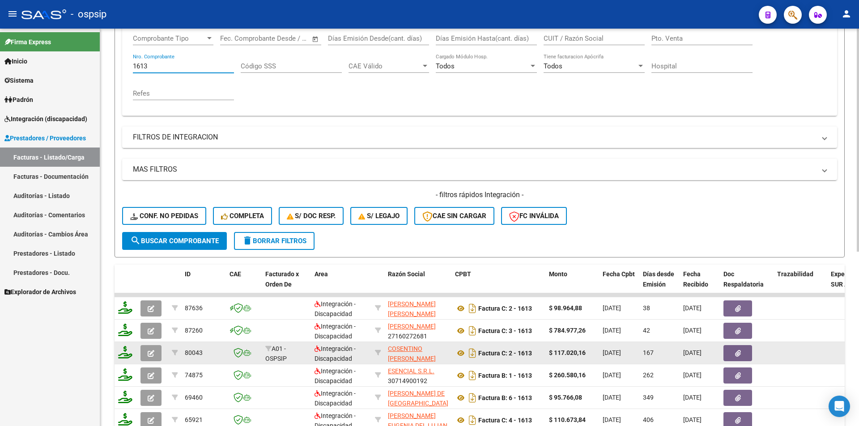
scroll to position [176, 0]
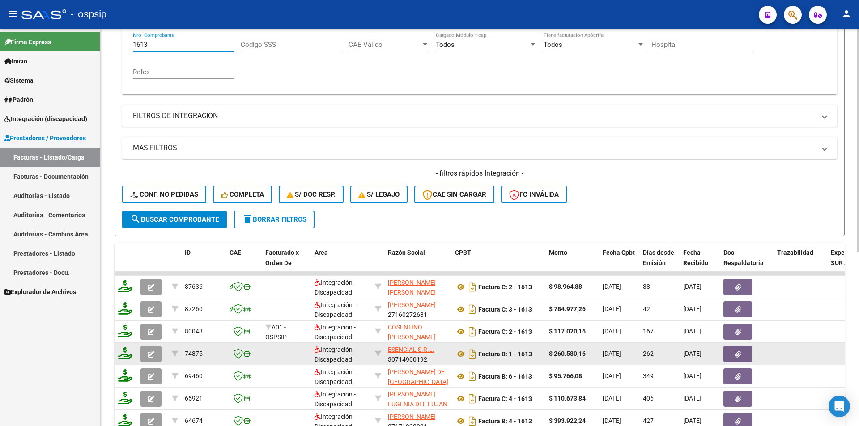
click at [154, 351] on button "button" at bounding box center [150, 354] width 21 height 16
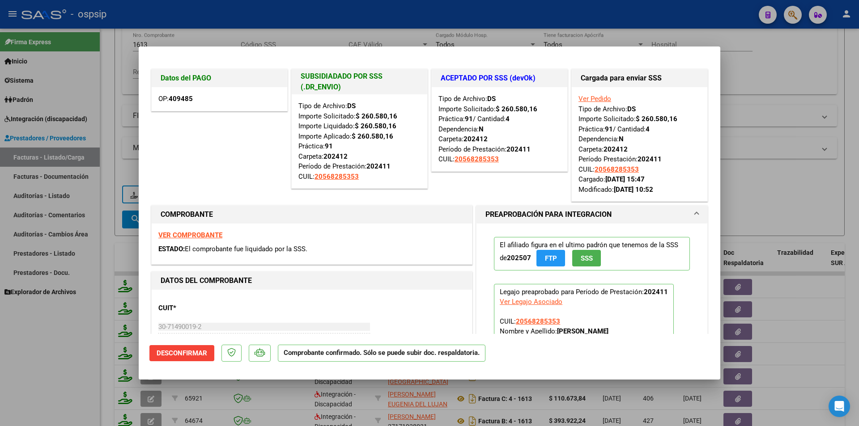
click at [54, 396] on div at bounding box center [429, 213] width 859 height 426
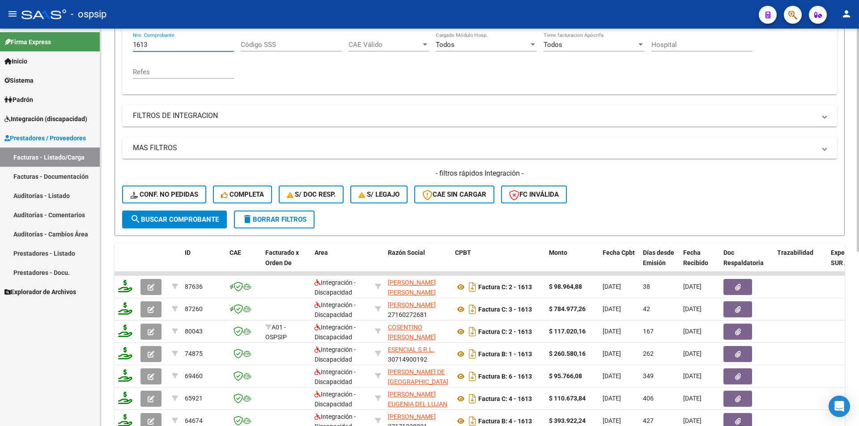
drag, startPoint x: 159, startPoint y: 44, endPoint x: 104, endPoint y: 42, distance: 55.1
click at [104, 42] on div "Video tutorial PRESTADORES -> Listado de CPBTs Emitidos por Prestadores / Prove…" at bounding box center [479, 202] width 759 height 701
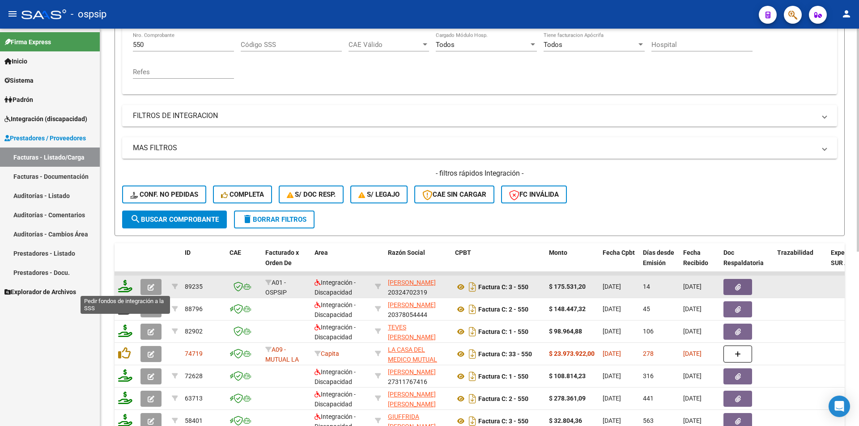
click at [124, 288] on icon at bounding box center [125, 286] width 14 height 13
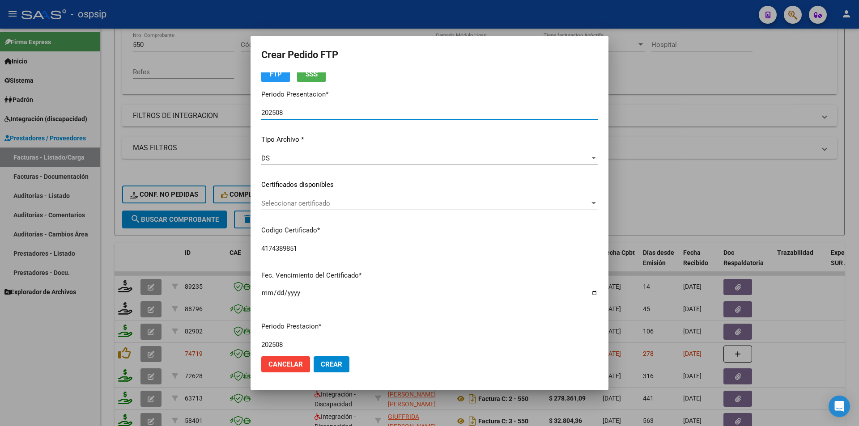
scroll to position [268, 0]
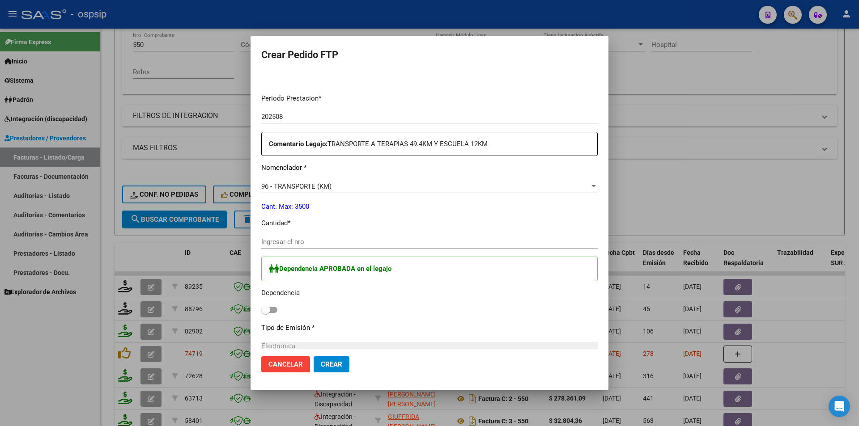
click at [272, 246] on div "Ingresar el nro" at bounding box center [429, 241] width 336 height 13
click at [275, 310] on span at bounding box center [269, 310] width 16 height 6
click at [266, 313] on input "checkbox" at bounding box center [265, 313] width 0 height 0
click at [326, 367] on span "Crear" at bounding box center [331, 364] width 21 height 8
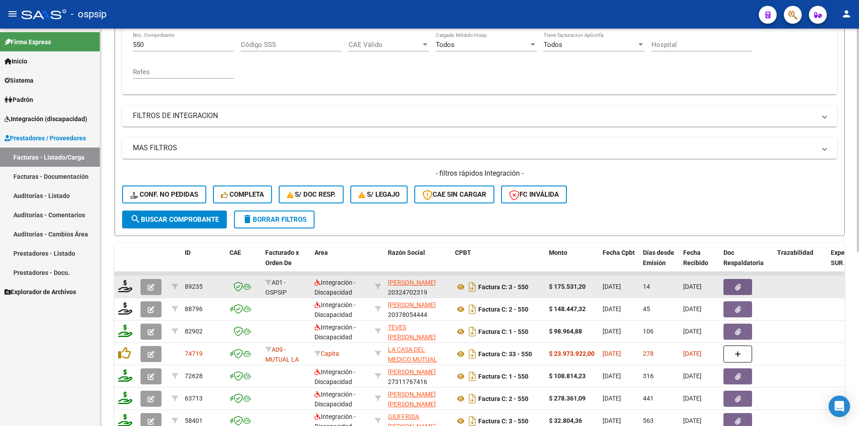
click at [148, 287] on icon "button" at bounding box center [151, 287] width 7 height 7
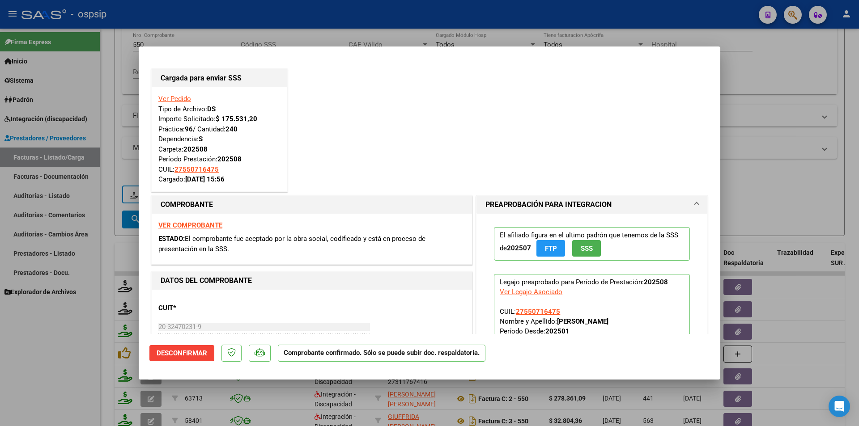
click at [96, 317] on div at bounding box center [429, 213] width 859 height 426
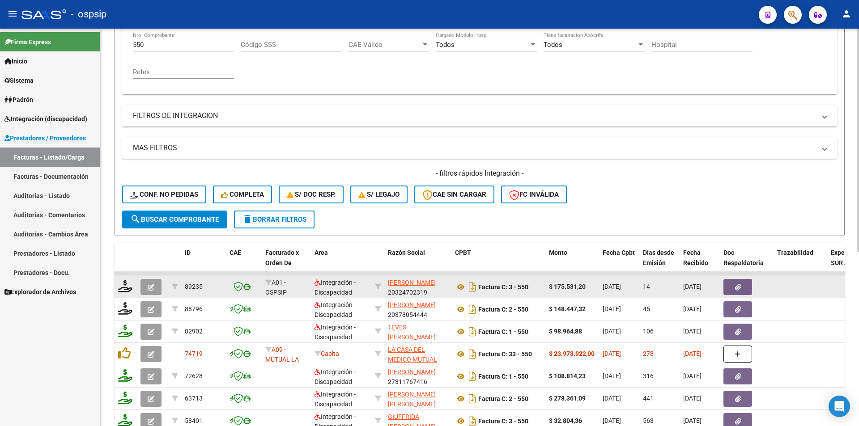
click at [152, 288] on icon "button" at bounding box center [151, 287] width 7 height 7
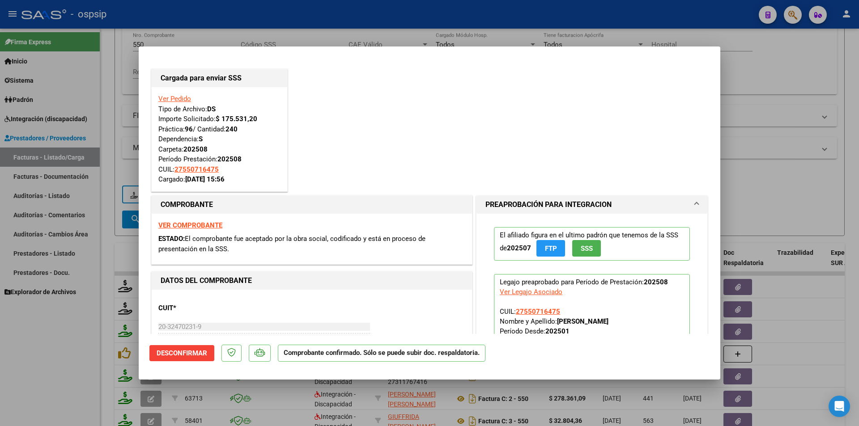
click at [64, 285] on div at bounding box center [429, 213] width 859 height 426
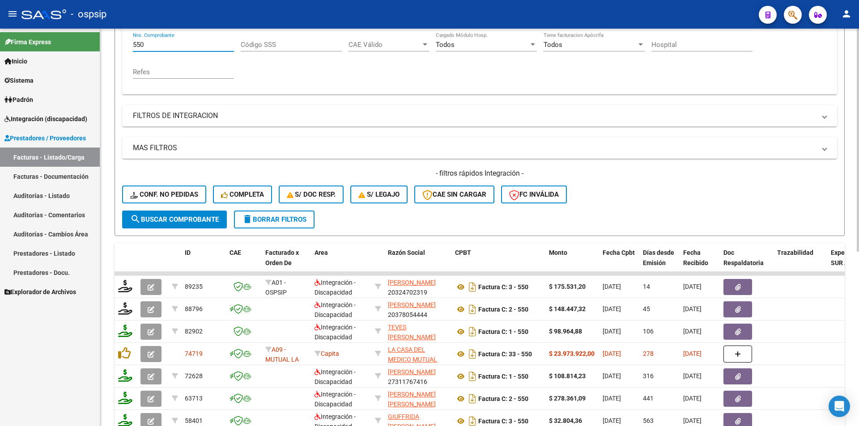
click at [106, 46] on div "Video tutorial PRESTADORES -> Listado de CPBTs Emitidos por Prestadores / Prove…" at bounding box center [479, 202] width 759 height 701
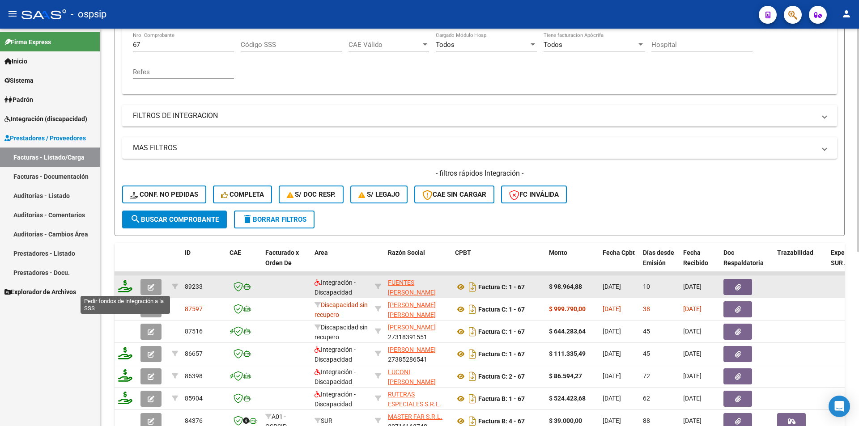
click at [119, 288] on datatable-body-cell at bounding box center [125, 287] width 22 height 22
click at [128, 288] on icon at bounding box center [125, 286] width 14 height 13
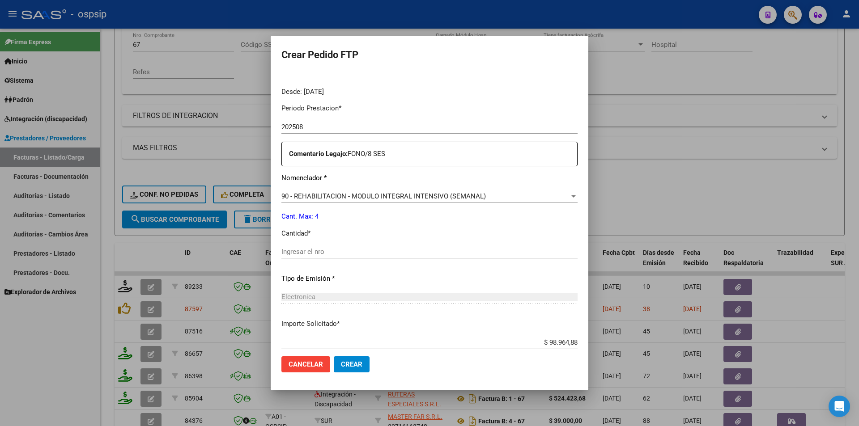
click at [307, 256] on div "Ingresar el nro" at bounding box center [429, 251] width 296 height 13
click at [341, 362] on span "Crear" at bounding box center [351, 364] width 21 height 8
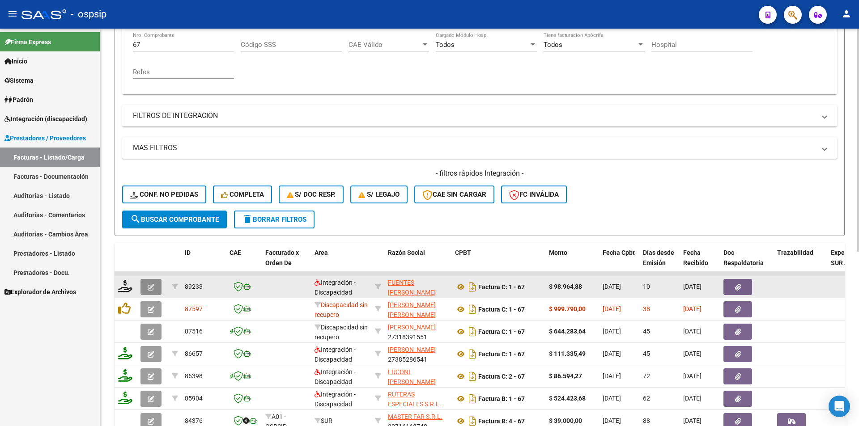
click at [148, 288] on icon "button" at bounding box center [151, 287] width 7 height 7
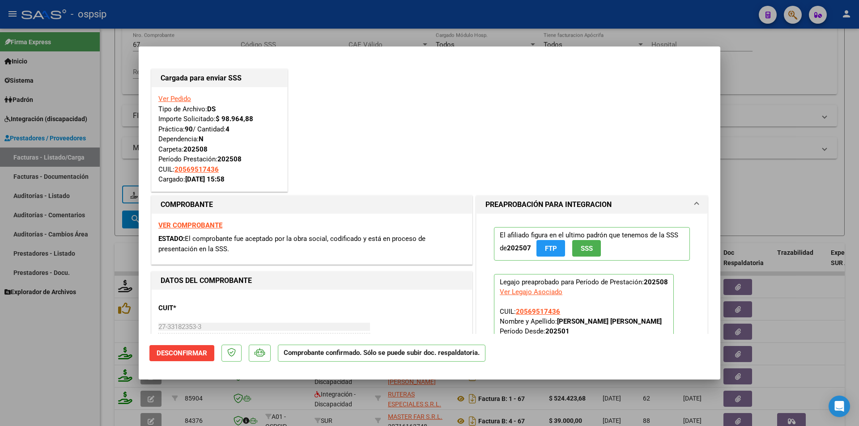
click at [72, 336] on div at bounding box center [429, 213] width 859 height 426
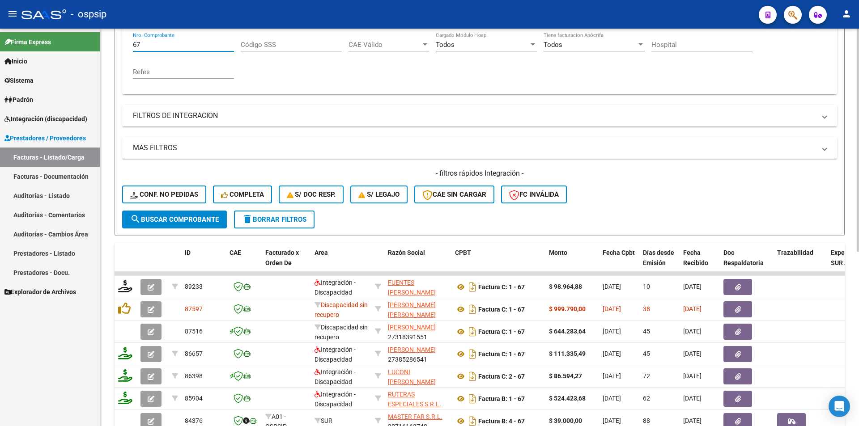
drag, startPoint x: 153, startPoint y: 42, endPoint x: 111, endPoint y: 38, distance: 42.2
click at [111, 38] on div "Video tutorial PRESTADORES -> Listado de CPBTs Emitidos por Prestadores / Prove…" at bounding box center [479, 202] width 759 height 701
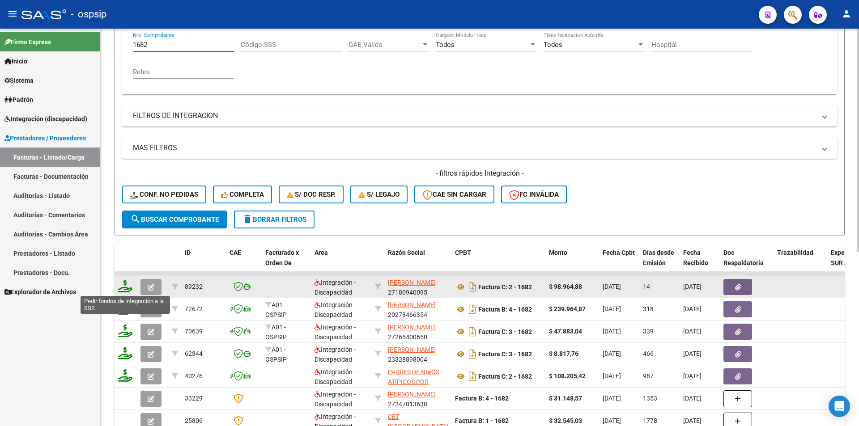
click at [126, 288] on icon at bounding box center [125, 286] width 14 height 13
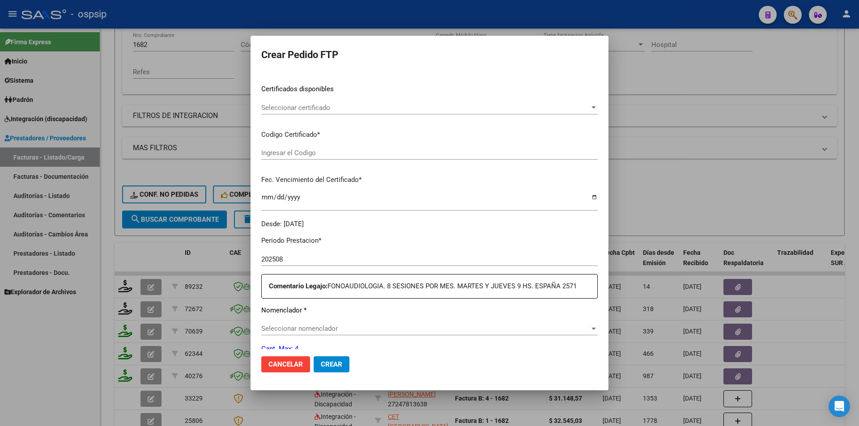
scroll to position [274, 0]
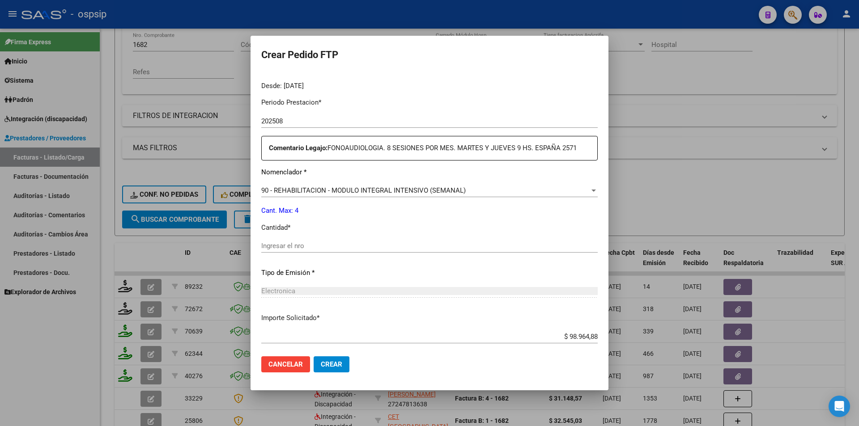
click at [293, 251] on div "Ingresar el nro" at bounding box center [429, 245] width 336 height 13
click at [342, 365] on button "Crear" at bounding box center [332, 364] width 36 height 16
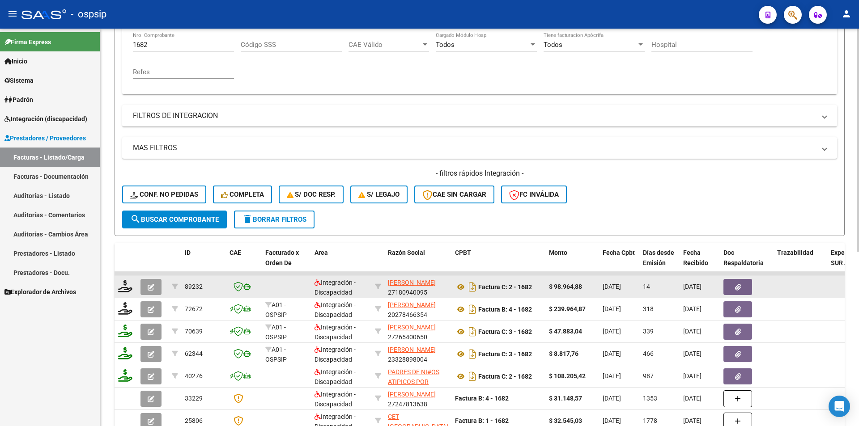
click at [150, 285] on icon "button" at bounding box center [151, 287] width 7 height 7
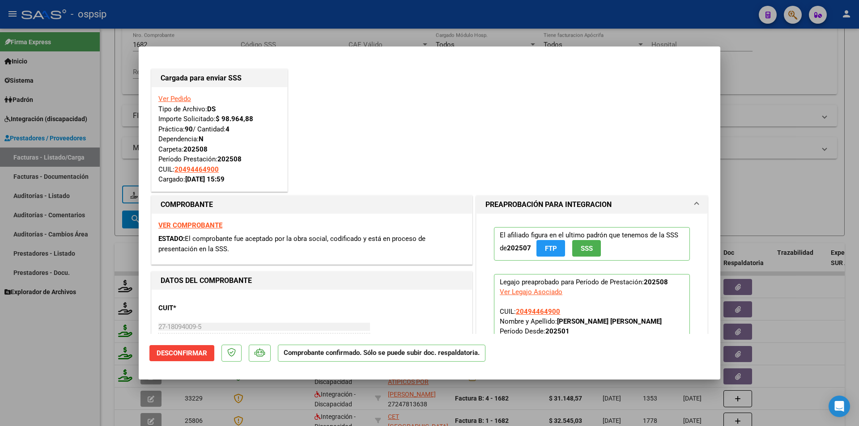
click at [82, 337] on div at bounding box center [429, 213] width 859 height 426
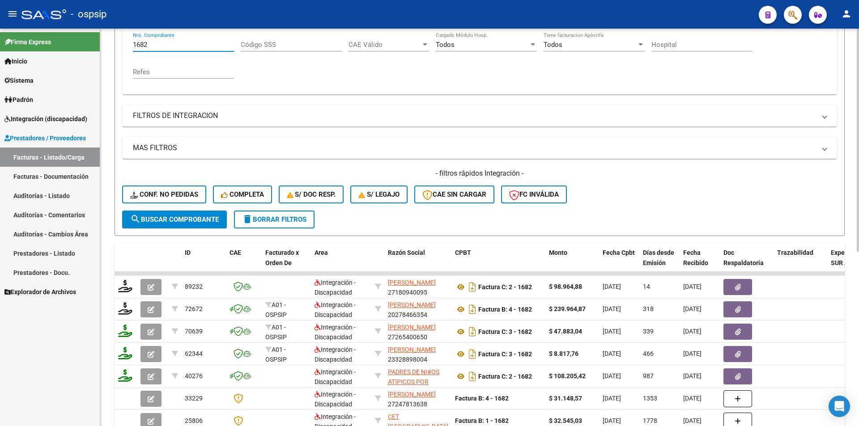
drag, startPoint x: 152, startPoint y: 44, endPoint x: 122, endPoint y: 43, distance: 30.0
click at [122, 43] on form "Filtros Id Area Area Seleccionar Gerenciador Seleccionar Gerenciador Todos Conf…" at bounding box center [479, 83] width 730 height 306
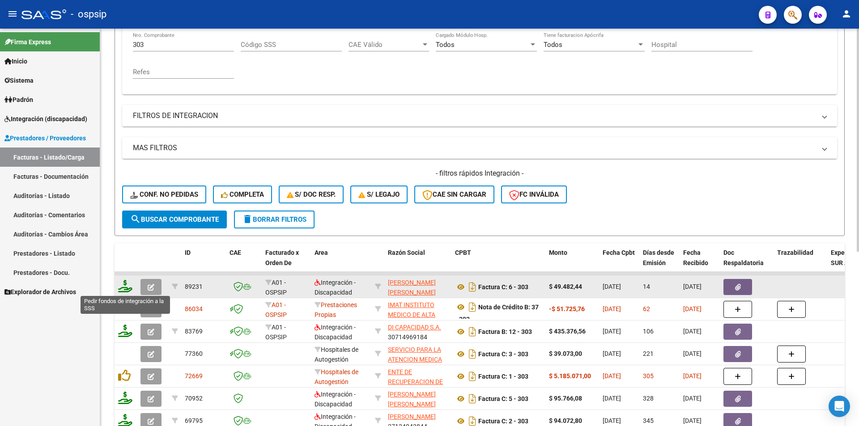
click at [126, 285] on icon at bounding box center [125, 286] width 14 height 13
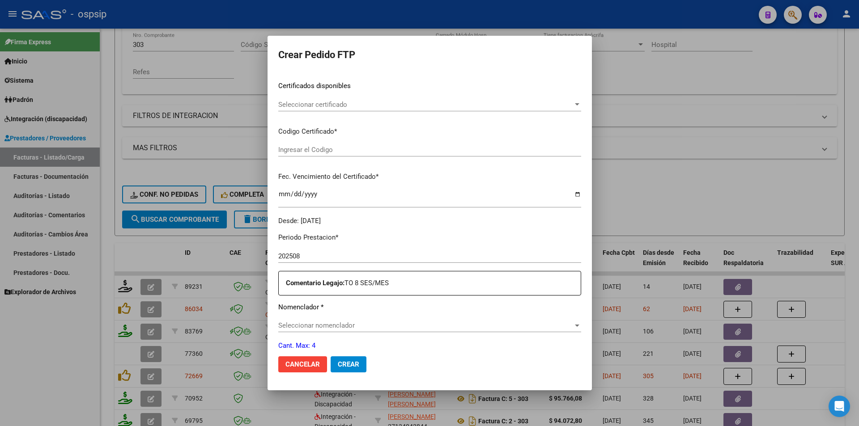
scroll to position [229, 0]
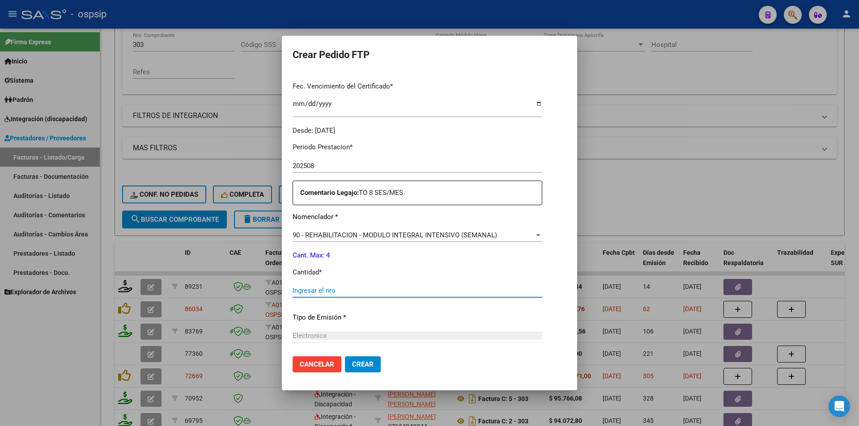
click at [310, 293] on input "Ingresar el nro" at bounding box center [418, 291] width 250 height 8
click at [352, 361] on span "Crear" at bounding box center [362, 364] width 21 height 8
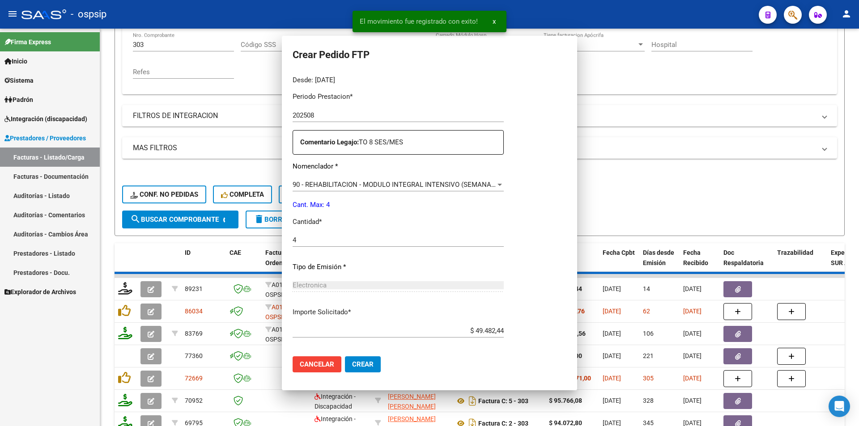
scroll to position [0, 0]
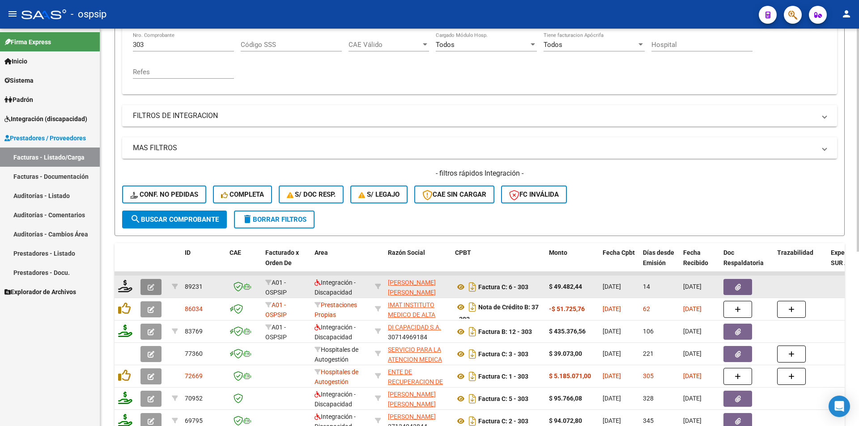
click at [153, 286] on icon "button" at bounding box center [151, 287] width 7 height 7
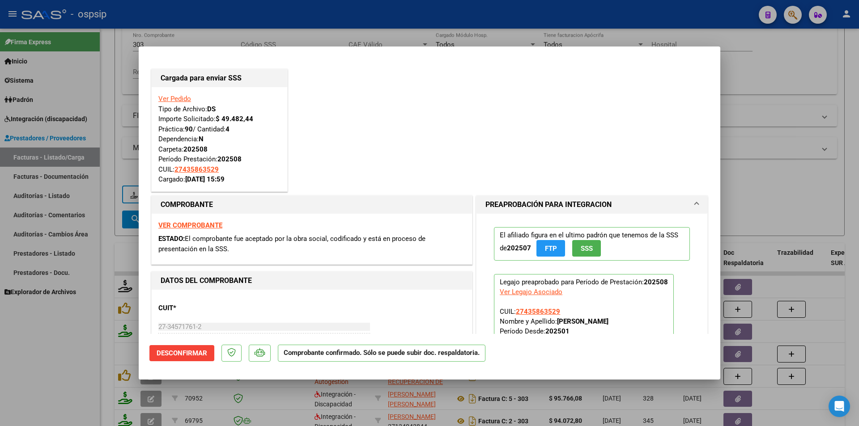
click at [61, 367] on div at bounding box center [429, 213] width 859 height 426
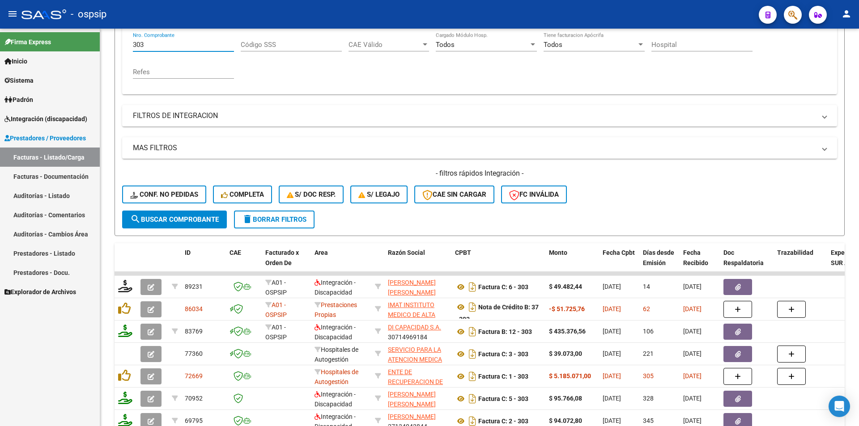
drag, startPoint x: 97, startPoint y: 38, endPoint x: 92, endPoint y: 37, distance: 4.6
click at [92, 37] on mat-sidenav-container "Firma Express Inicio Calendario SSS Instructivos Contacto OS Sistema Usuarios T…" at bounding box center [429, 228] width 859 height 398
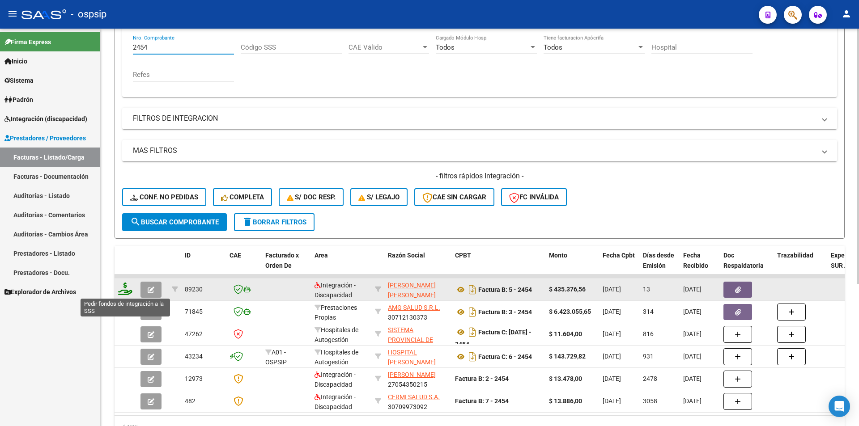
click at [123, 288] on icon at bounding box center [125, 289] width 14 height 13
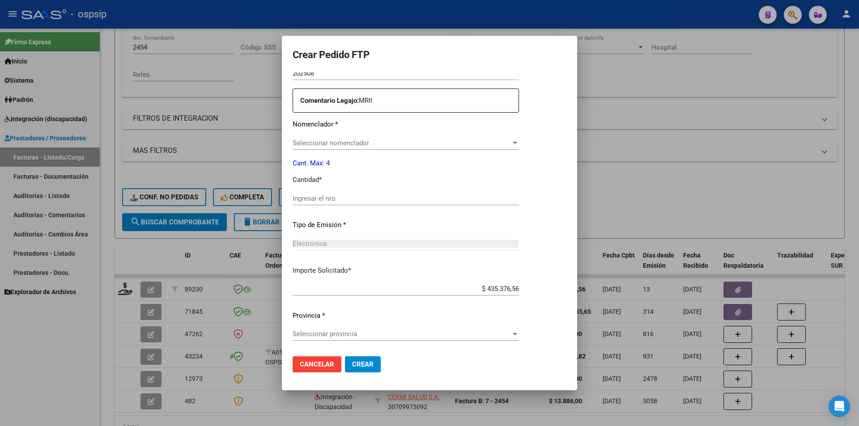
scroll to position [309, 0]
click at [308, 208] on div "Ingresar el nro" at bounding box center [406, 206] width 226 height 22
click at [294, 202] on input "Ingresar el nro" at bounding box center [406, 202] width 226 height 8
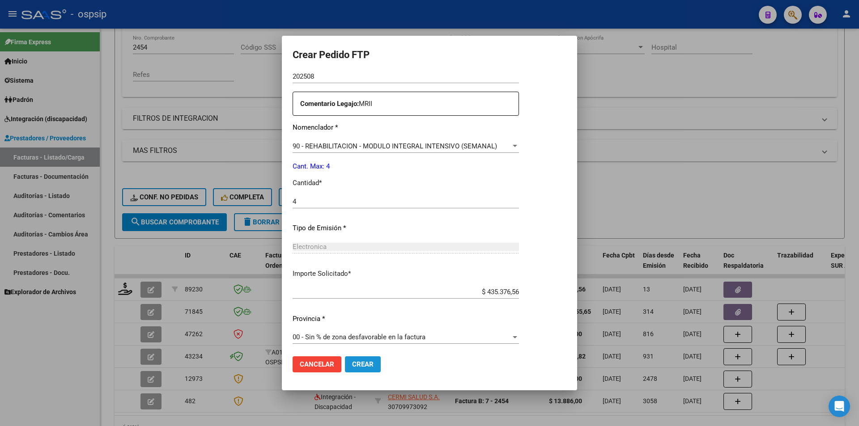
click at [357, 368] on span "Crear" at bounding box center [362, 364] width 21 height 8
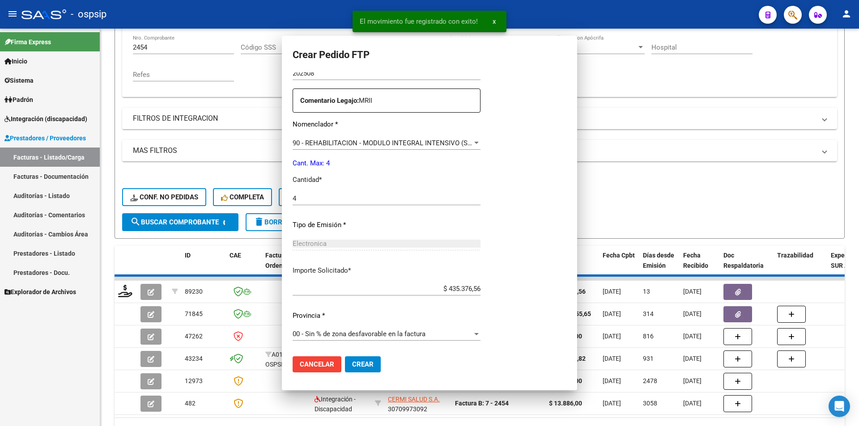
scroll to position [258, 0]
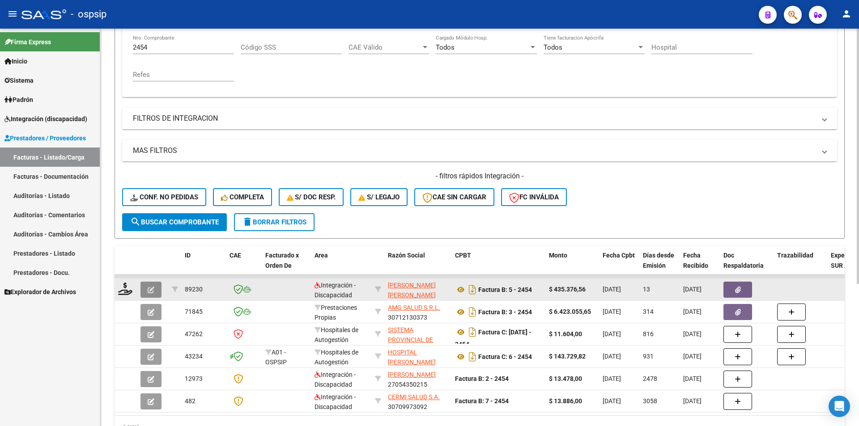
click at [157, 286] on button "button" at bounding box center [150, 290] width 21 height 16
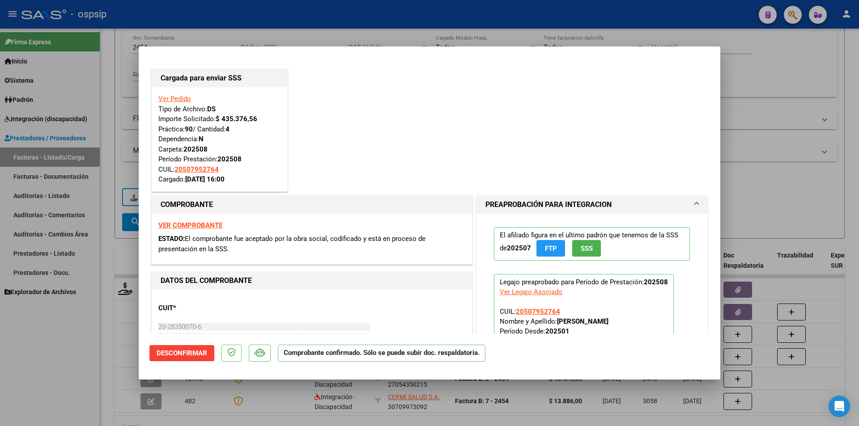
click at [98, 304] on div at bounding box center [429, 213] width 859 height 426
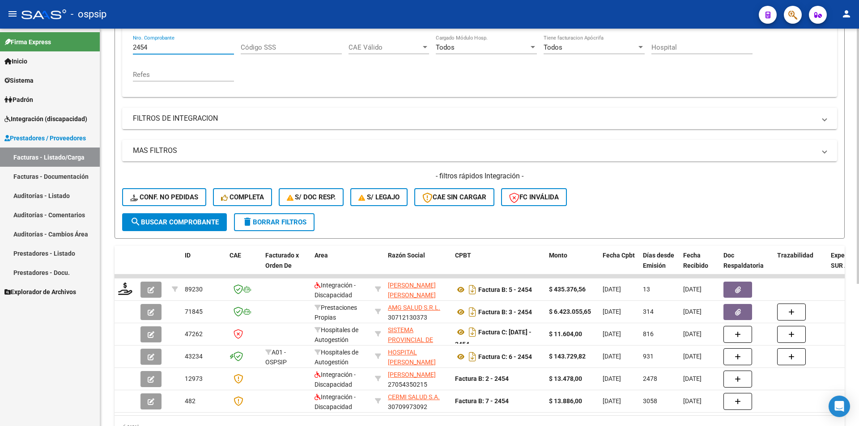
drag, startPoint x: 157, startPoint y: 47, endPoint x: 102, endPoint y: 56, distance: 55.2
click at [104, 44] on div "Video tutorial PRESTADORES -> Listado de CPBTs Emitidos por Prestadores / Prove…" at bounding box center [479, 161] width 759 height 612
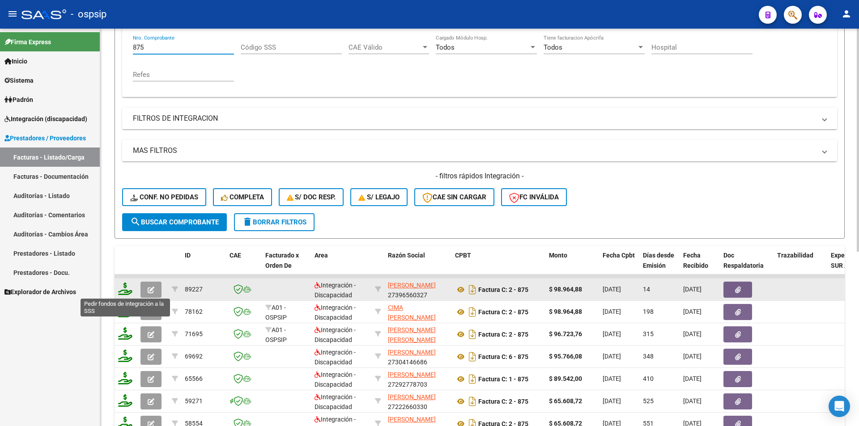
click at [126, 293] on icon at bounding box center [125, 289] width 14 height 13
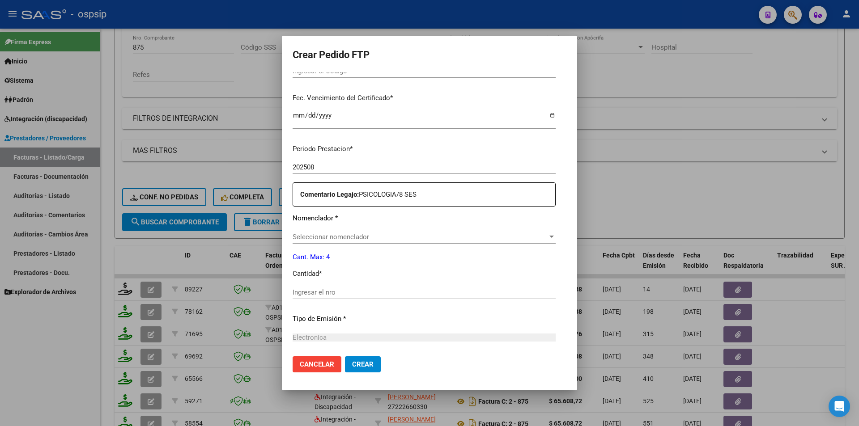
scroll to position [224, 0]
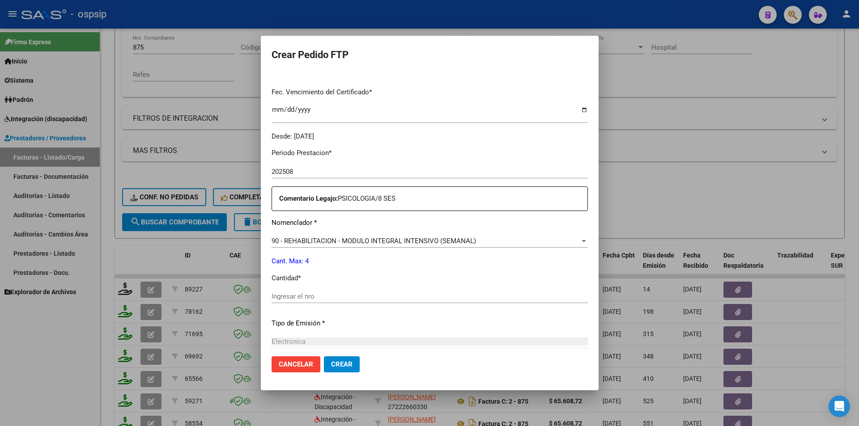
click at [322, 299] on input "Ingresar el nro" at bounding box center [429, 297] width 316 height 8
click at [332, 366] on span "Crear" at bounding box center [341, 364] width 21 height 8
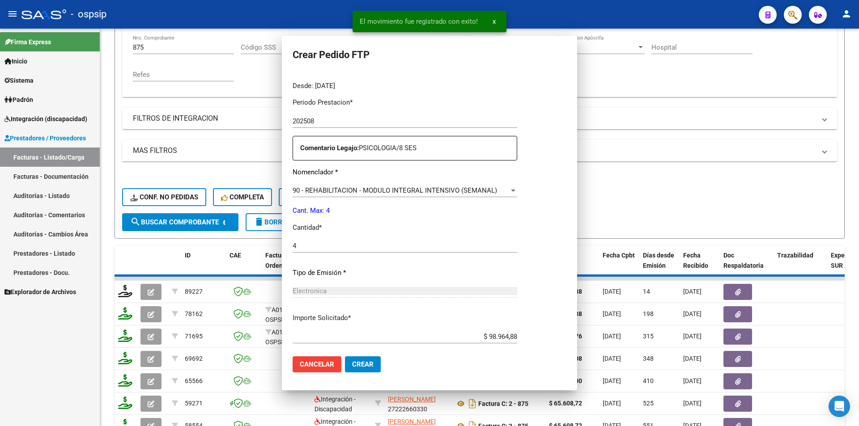
scroll to position [0, 0]
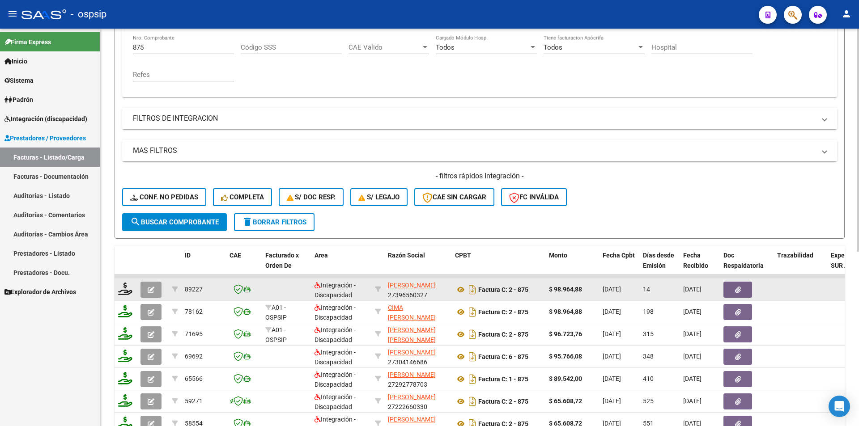
click at [154, 289] on button "button" at bounding box center [150, 290] width 21 height 16
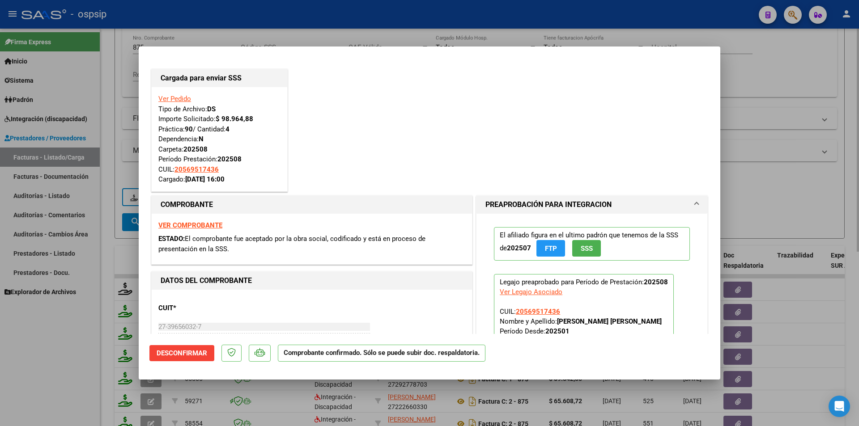
click at [105, 136] on div at bounding box center [429, 213] width 859 height 426
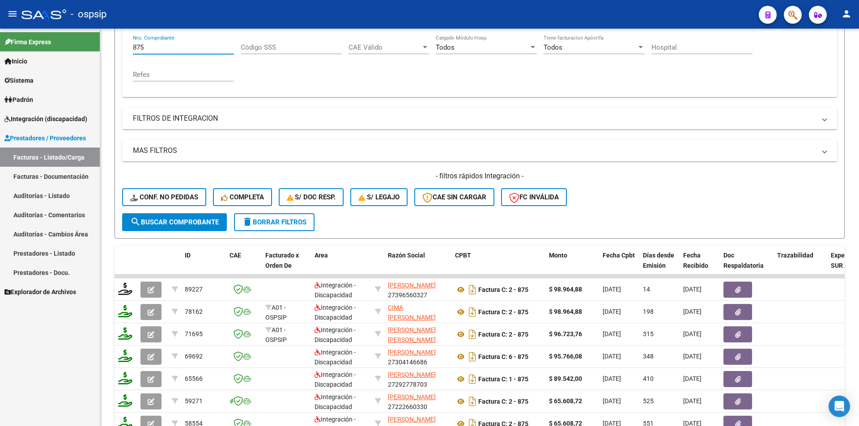
drag, startPoint x: 151, startPoint y: 46, endPoint x: 77, endPoint y: 44, distance: 74.3
click at [77, 44] on mat-sidenav-container "Firma Express Inicio Calendario SSS Instructivos Contacto OS Sistema Usuarios T…" at bounding box center [429, 228] width 859 height 398
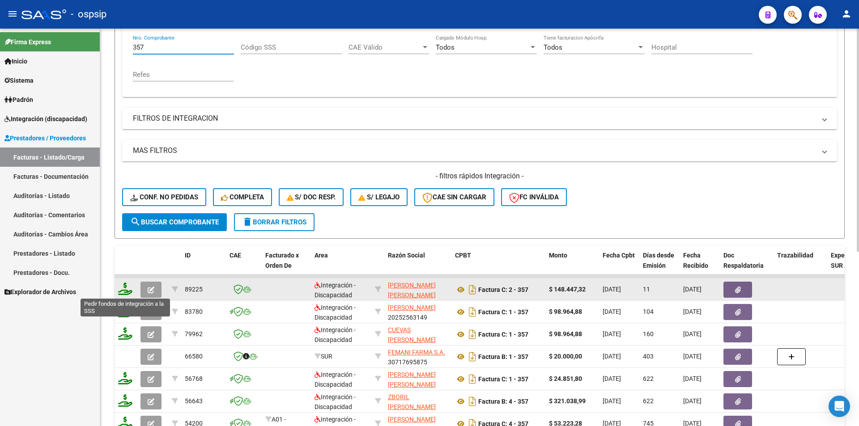
click at [124, 290] on icon at bounding box center [125, 289] width 14 height 13
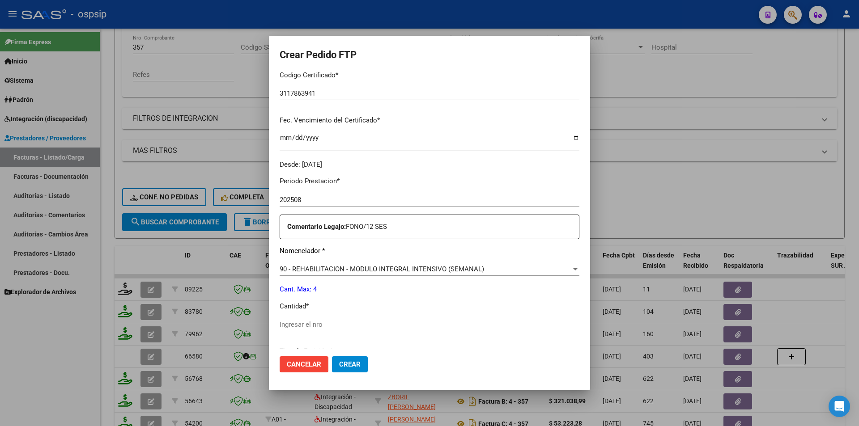
scroll to position [268, 0]
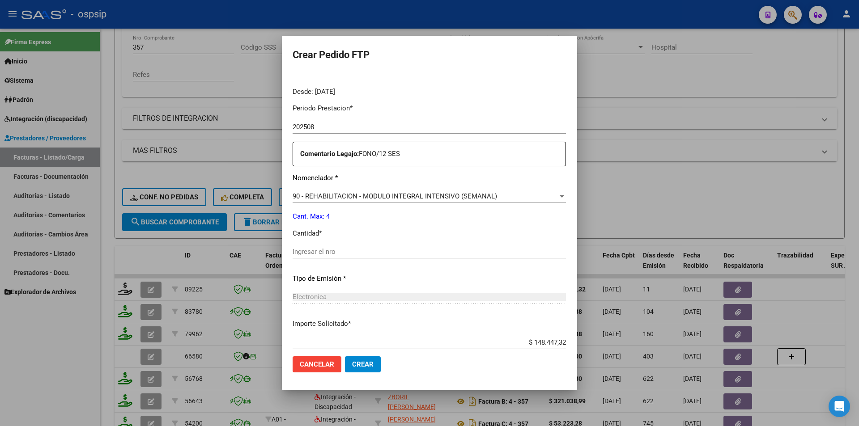
click at [359, 255] on input "Ingresar el nro" at bounding box center [429, 252] width 273 height 8
click at [354, 364] on span "Crear" at bounding box center [362, 364] width 21 height 8
